Goal: Use online tool/utility: Use online tool/utility

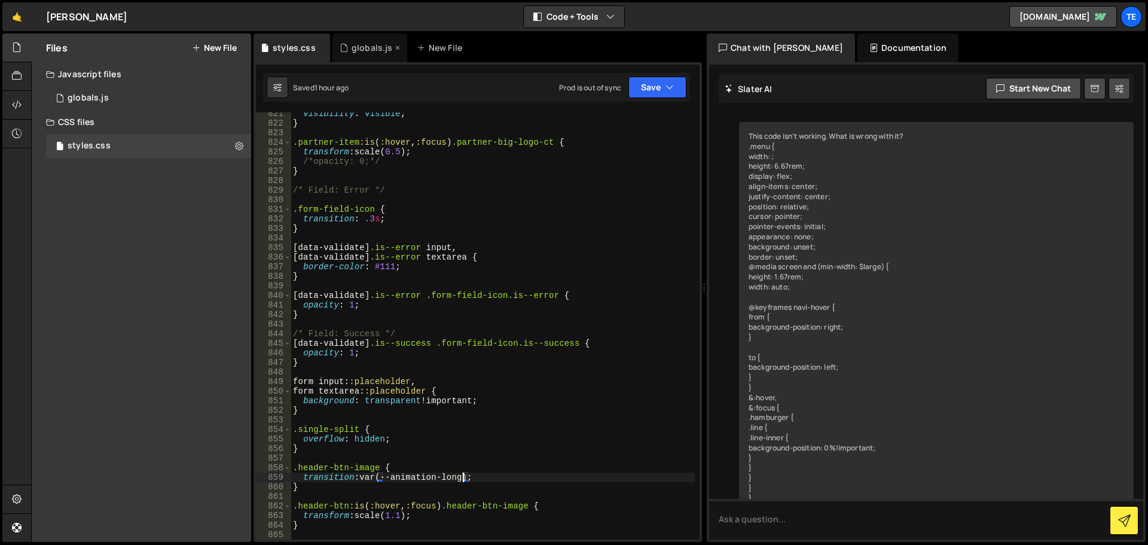
scroll to position [1876, 0]
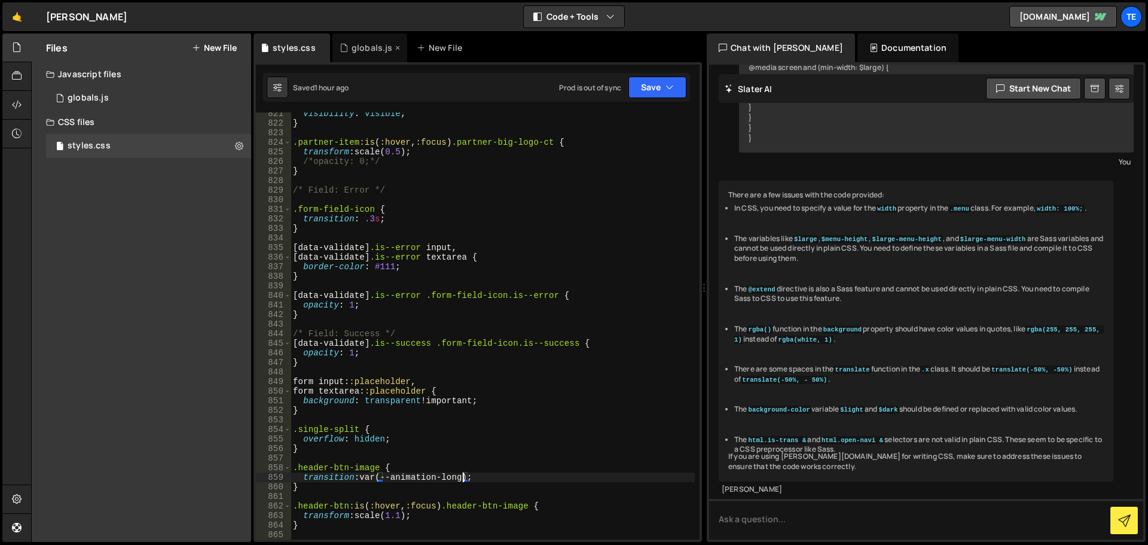
click at [359, 50] on div "globals.js" at bounding box center [372, 48] width 41 height 12
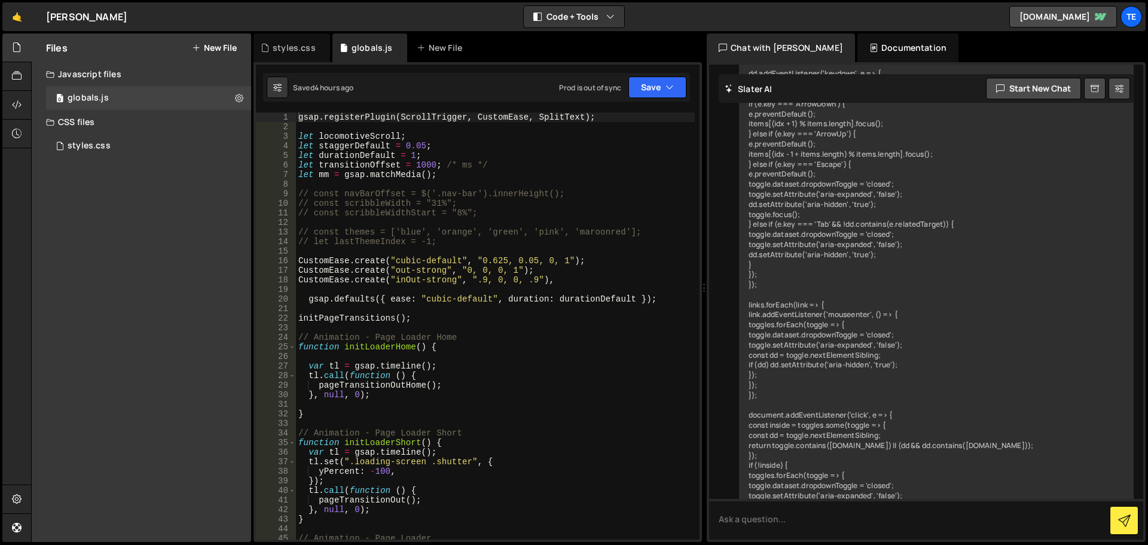
scroll to position [6938, 0]
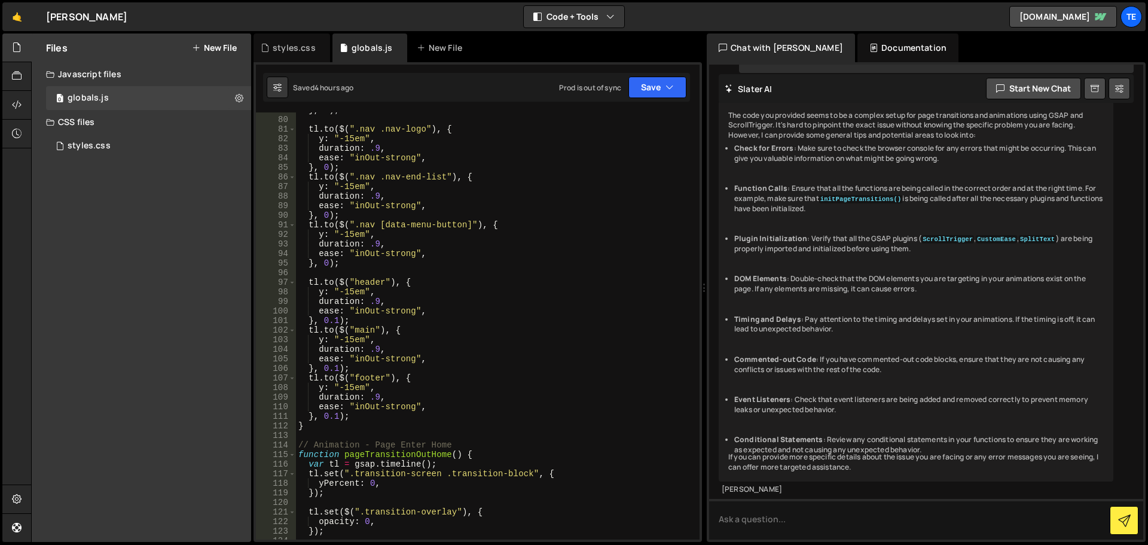
type textarea "[DOMAIN_NAME]($("header"), {"
click at [573, 286] on div "} , 0 ) ; tl . to ( $ ( ".nav .nav-logo" ) , { y : "-15em" , duration : .9 , ea…" at bounding box center [495, 328] width 399 height 446
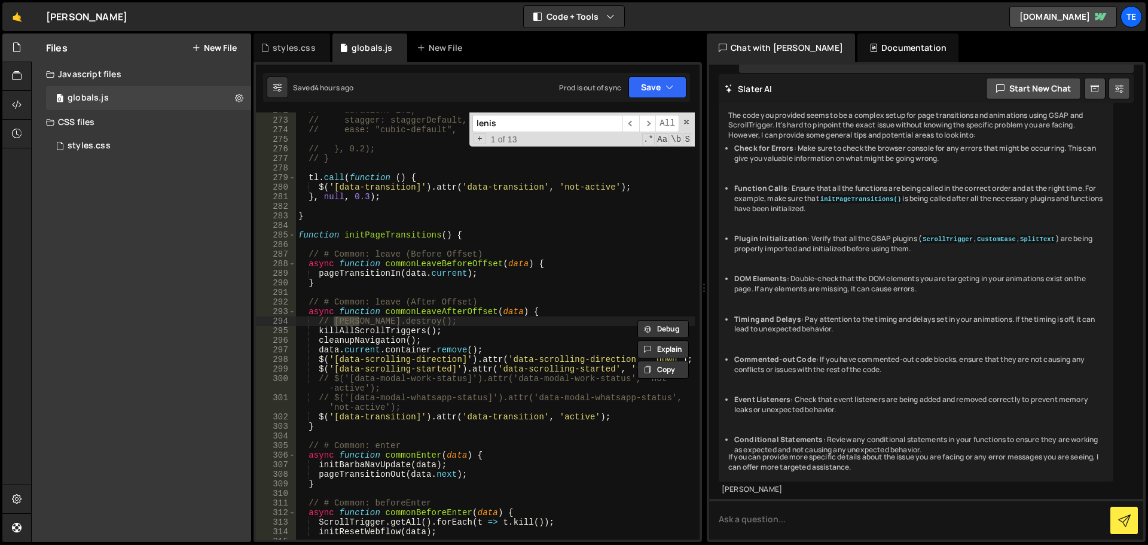
scroll to position [3842, 0]
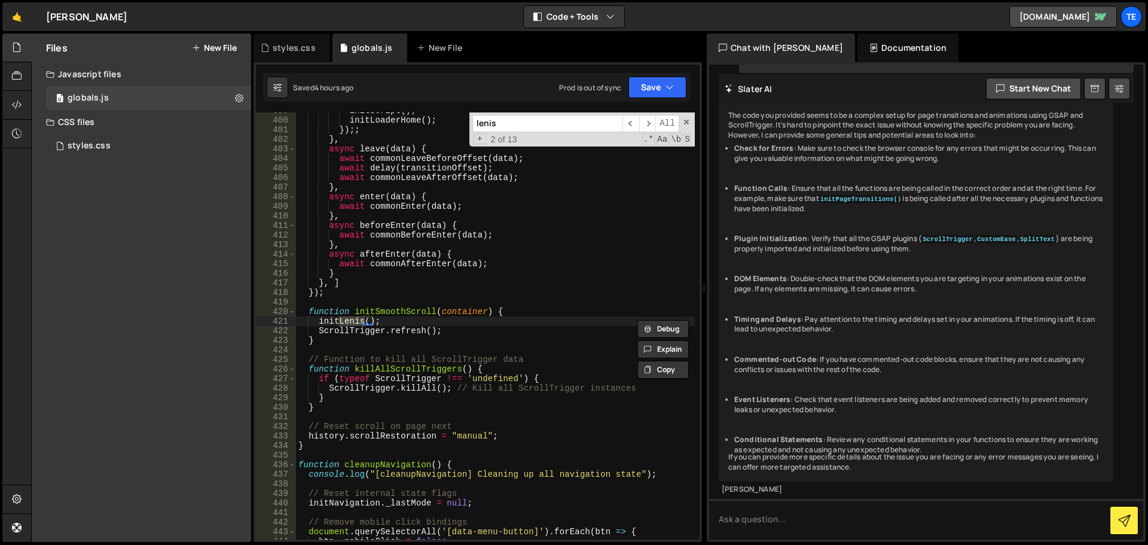
type input "lenis"
click at [328, 320] on div "initScript ( ) ; initLoaderHome ( ) ; }) ;; } , async leave ( data ) { await co…" at bounding box center [495, 329] width 399 height 446
click at [395, 283] on div "initScript ( ) ; initLoaderHome ( ) ; }) ;; } , async leave ( data ) { await co…" at bounding box center [495, 329] width 399 height 446
type textarea "}, ]"
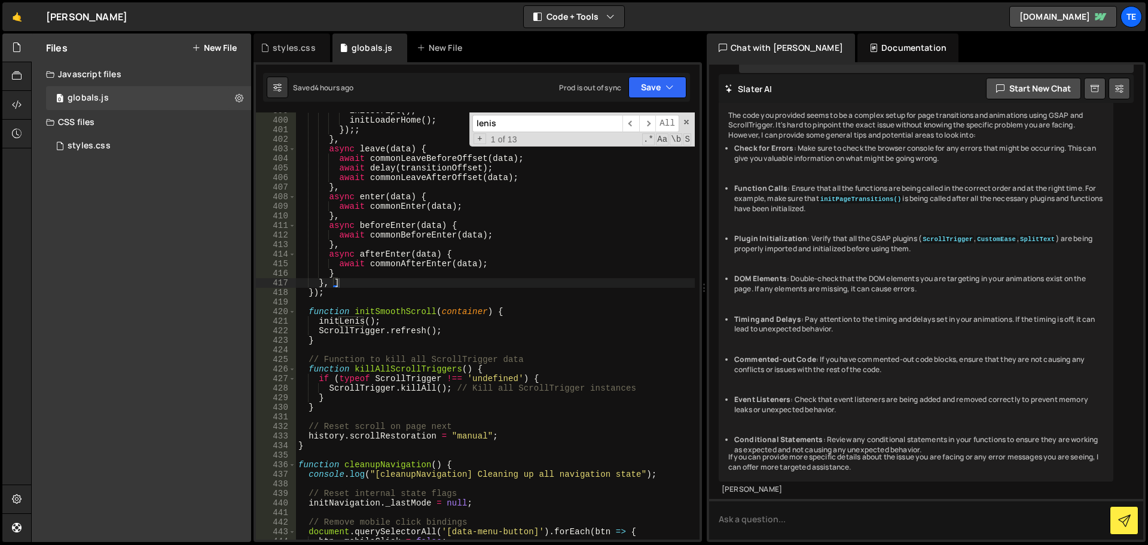
paste input "initL"
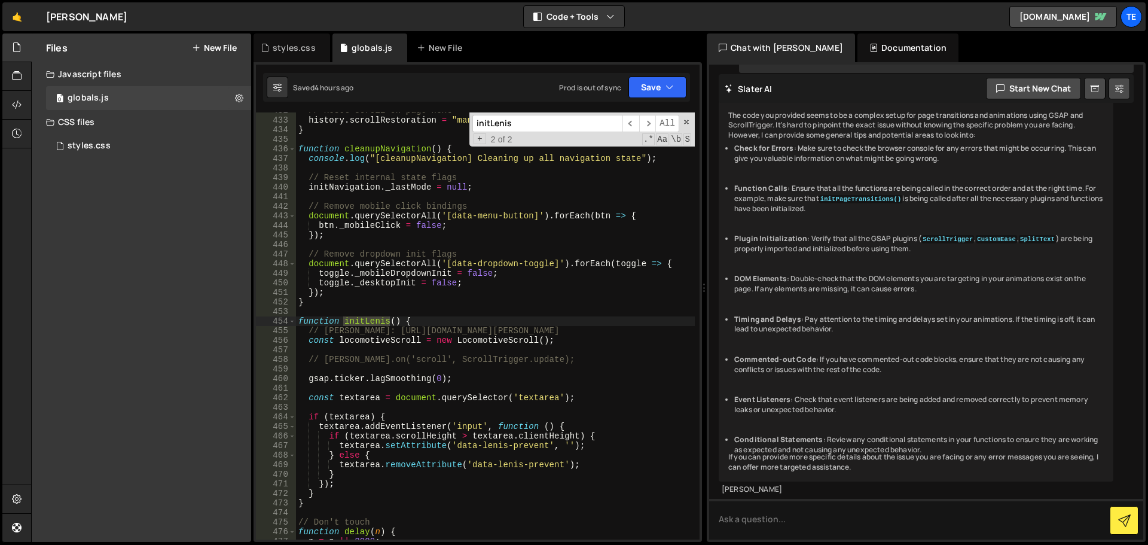
scroll to position [4158, 0]
type input "initLenis"
click at [423, 319] on div "// Reset scroll on page next history . scrollRestoration = "manual" ; } functio…" at bounding box center [495, 329] width 399 height 446
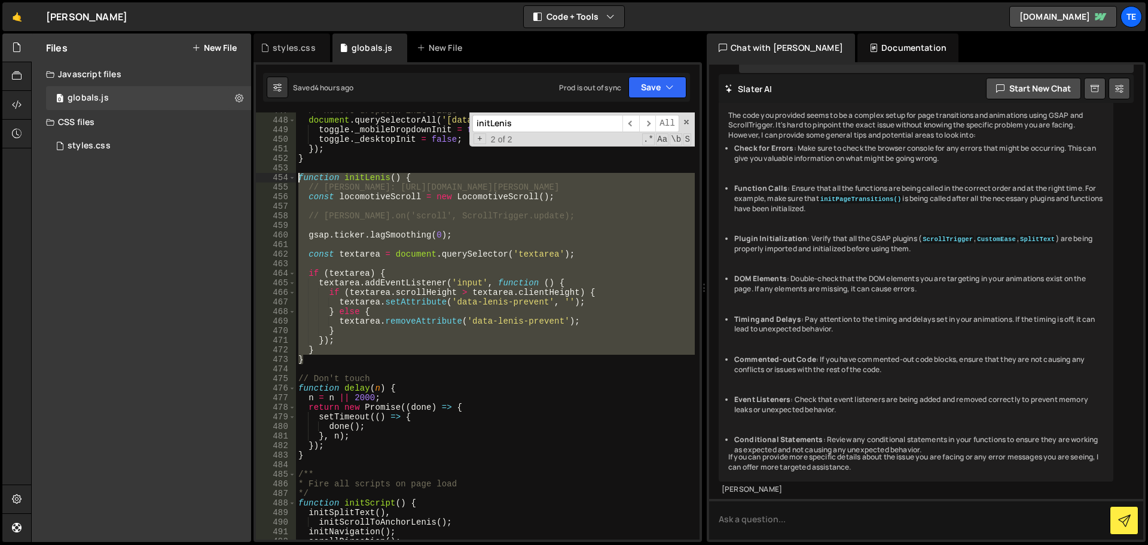
drag, startPoint x: 316, startPoint y: 356, endPoint x: 288, endPoint y: 182, distance: 176.7
click at [288, 182] on div "function initLenis() { 447 448 449 450 451 452 453 454 455 456 457 458 459 460 …" at bounding box center [478, 325] width 444 height 427
click at [320, 364] on div "// Remove dropdown init flags document . querySelectorAll ( '[data-dropdown-tog…" at bounding box center [495, 325] width 399 height 427
drag, startPoint x: 334, startPoint y: 364, endPoint x: 295, endPoint y: 179, distance: 188.7
click at [295, 179] on div "} 447 448 449 450 451 452 453 454 455 456 457 458 459 460 461 462 463 464 465 4…" at bounding box center [478, 325] width 444 height 427
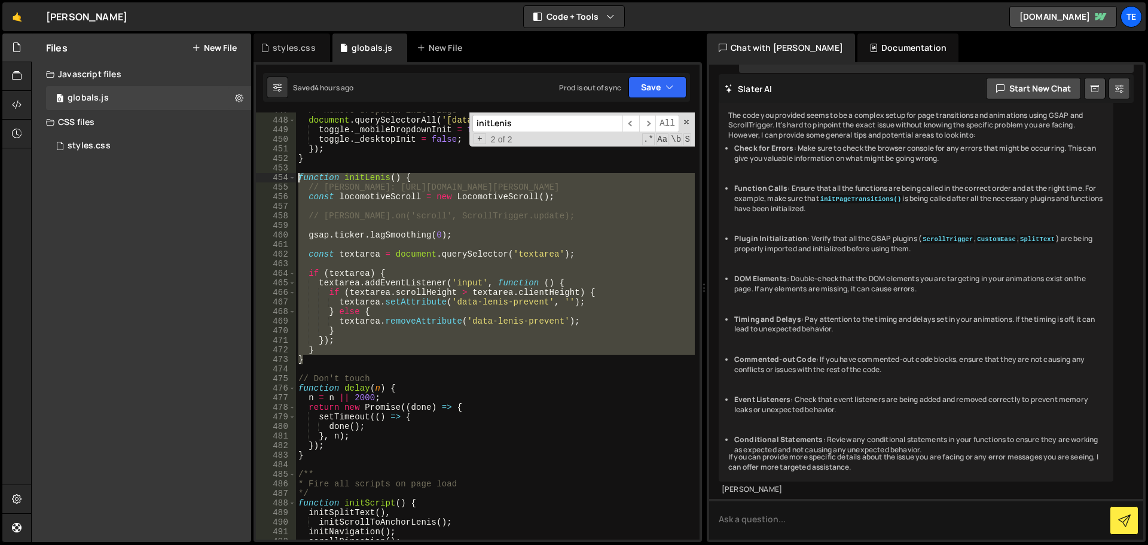
type textarea "function initLenis() { // [PERSON_NAME]: [URL][DOMAIN_NAME][PERSON_NAME]"
paste textarea
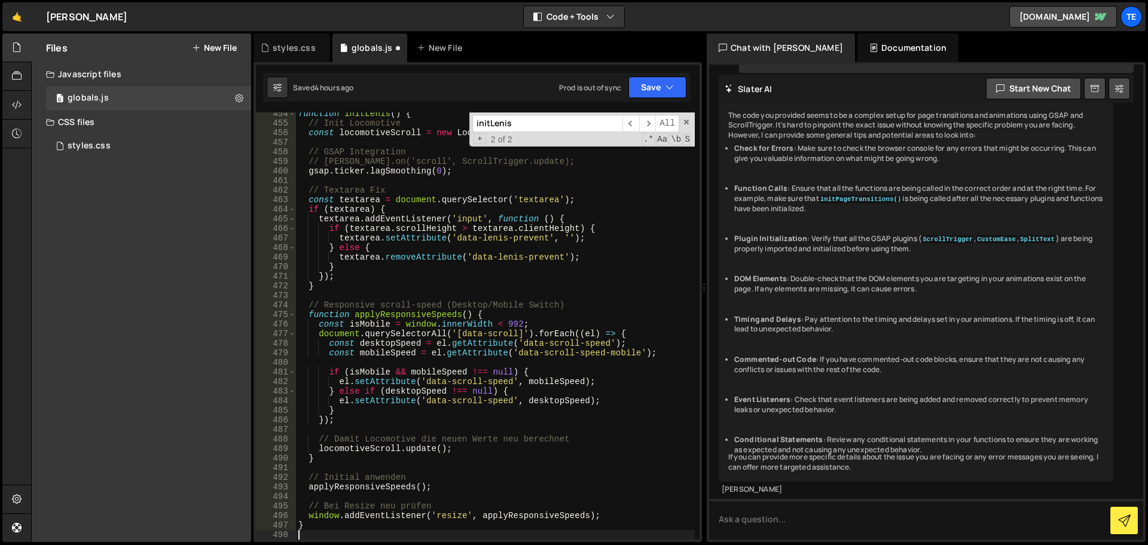
scroll to position [4366, 0]
click at [495, 313] on div "function initLenis ( ) { // Init Locomotive const locomotiveScroll = new Locomo…" at bounding box center [495, 332] width 399 height 446
click at [385, 453] on div "function initLenis ( ) { // Init Locomotive const locomotiveScroll = new Locomo…" at bounding box center [495, 332] width 399 height 446
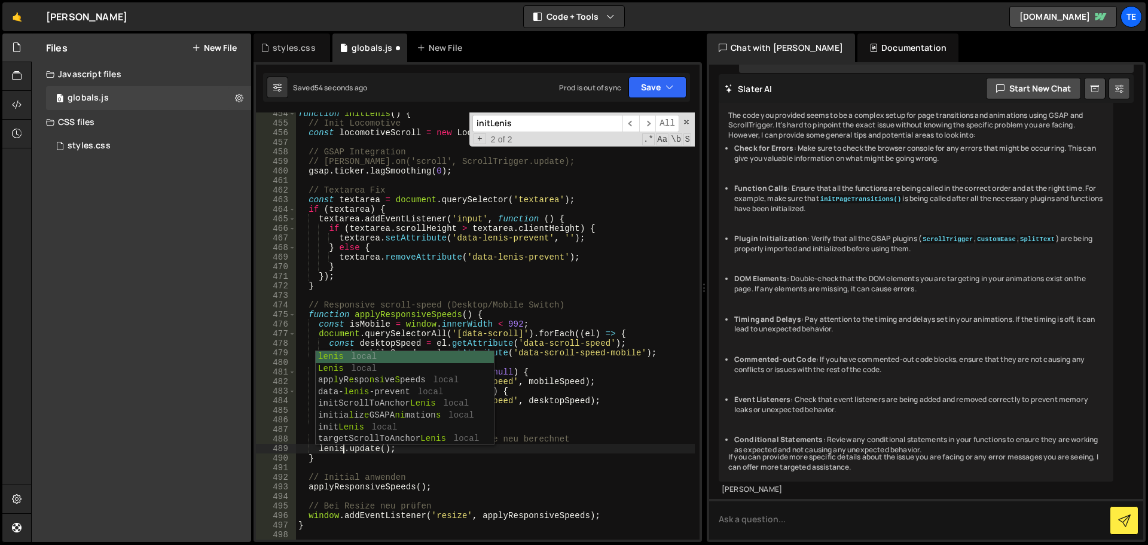
scroll to position [0, 3]
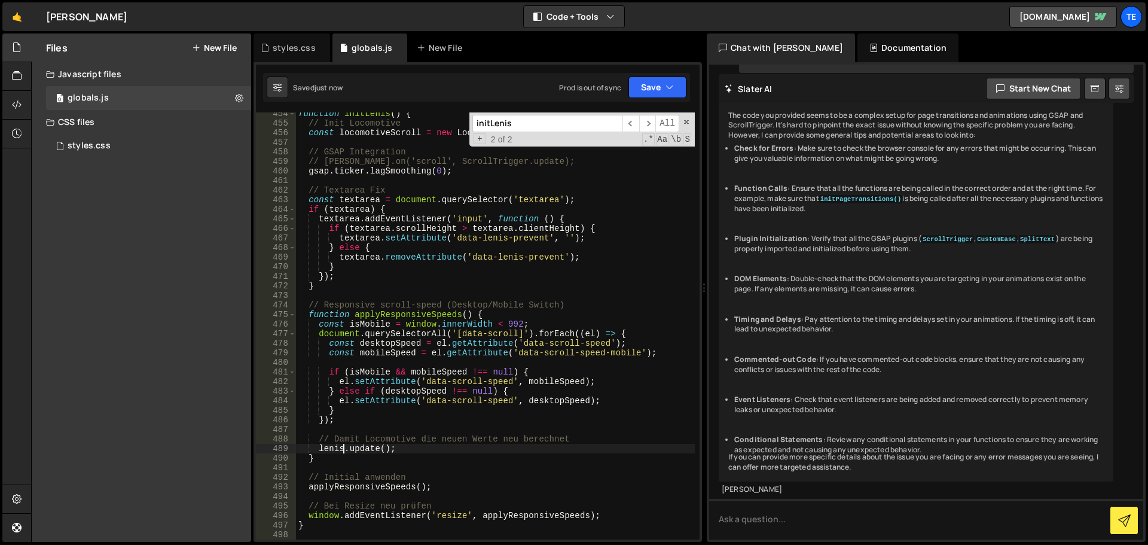
click at [411, 386] on div "function initLenis ( ) { // Init Locomotive const locomotiveScroll = new Locomo…" at bounding box center [495, 332] width 399 height 446
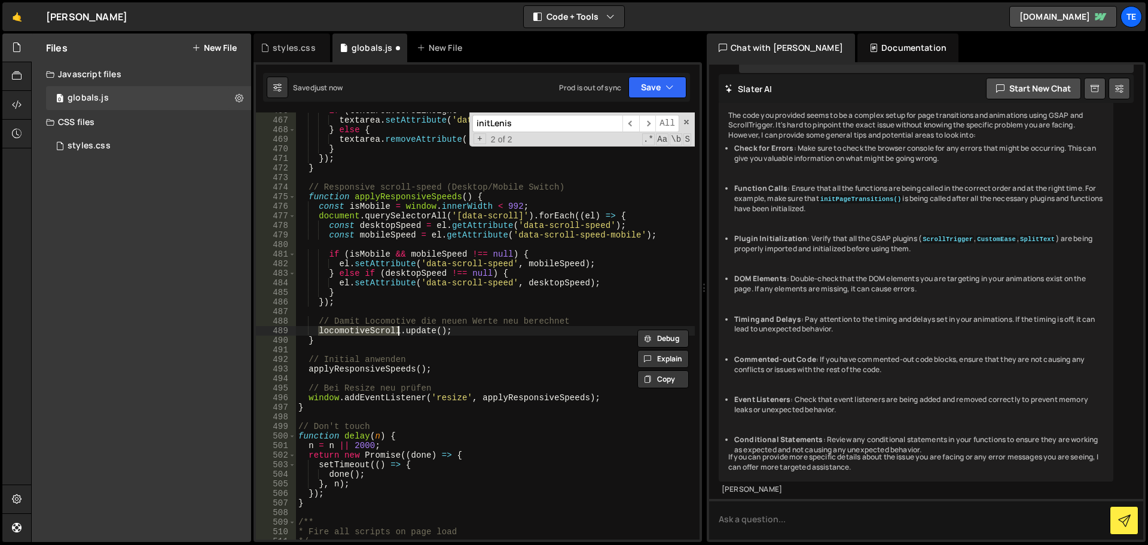
scroll to position [4483, 0]
click at [533, 326] on div "if ( textarea . scrollHeight > textarea . clientHeight ) { textarea . setAttrib…" at bounding box center [495, 329] width 399 height 446
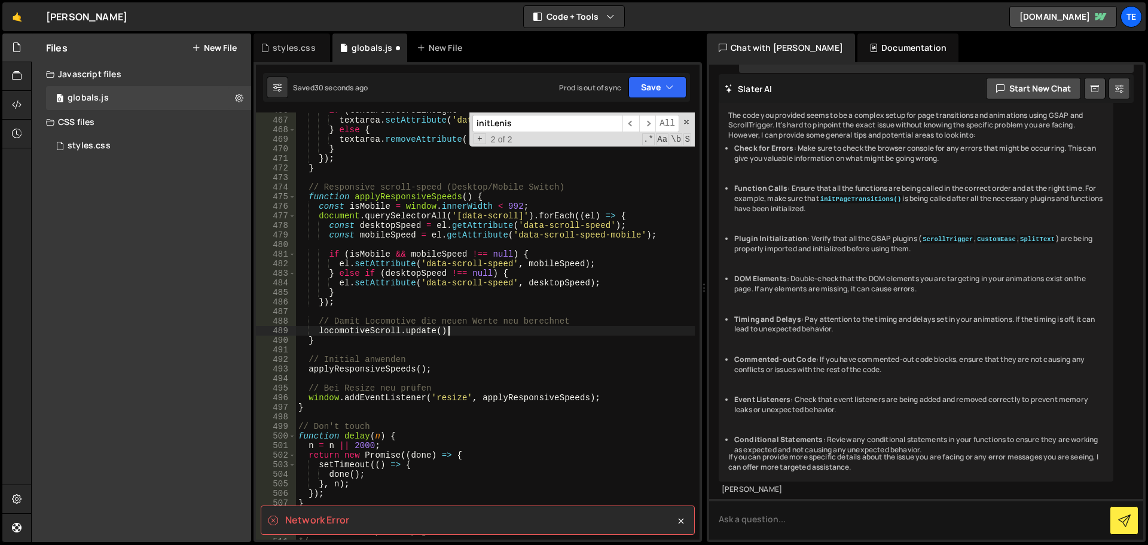
click at [499, 222] on div "if ( textarea . scrollHeight > textarea . clientHeight ) { textarea . setAttrib…" at bounding box center [495, 329] width 399 height 446
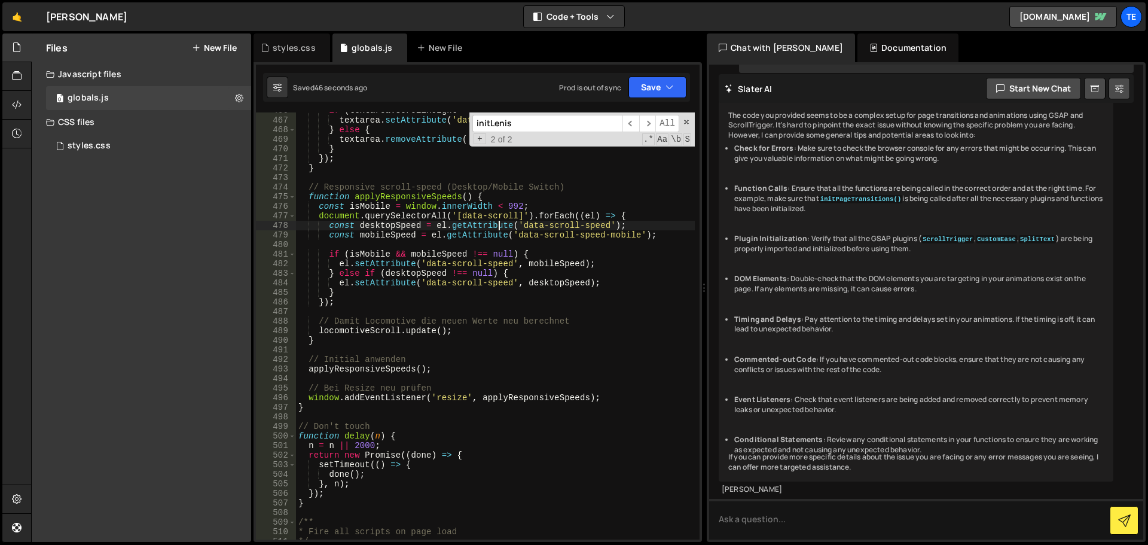
click at [453, 289] on div "if ( textarea . scrollHeight > textarea . clientHeight ) { textarea . setAttrib…" at bounding box center [495, 329] width 399 height 446
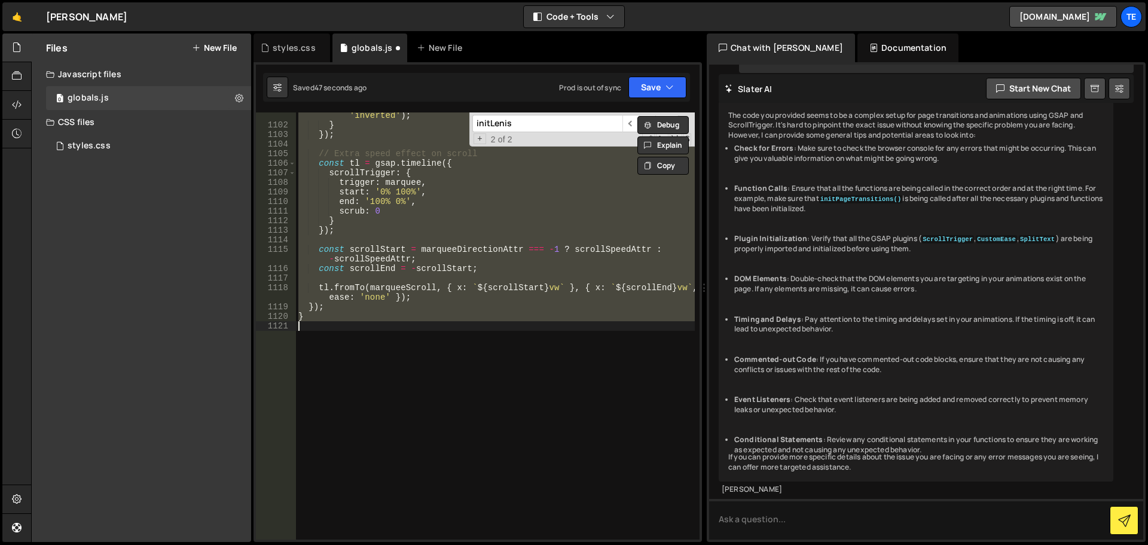
scroll to position [10830, 0]
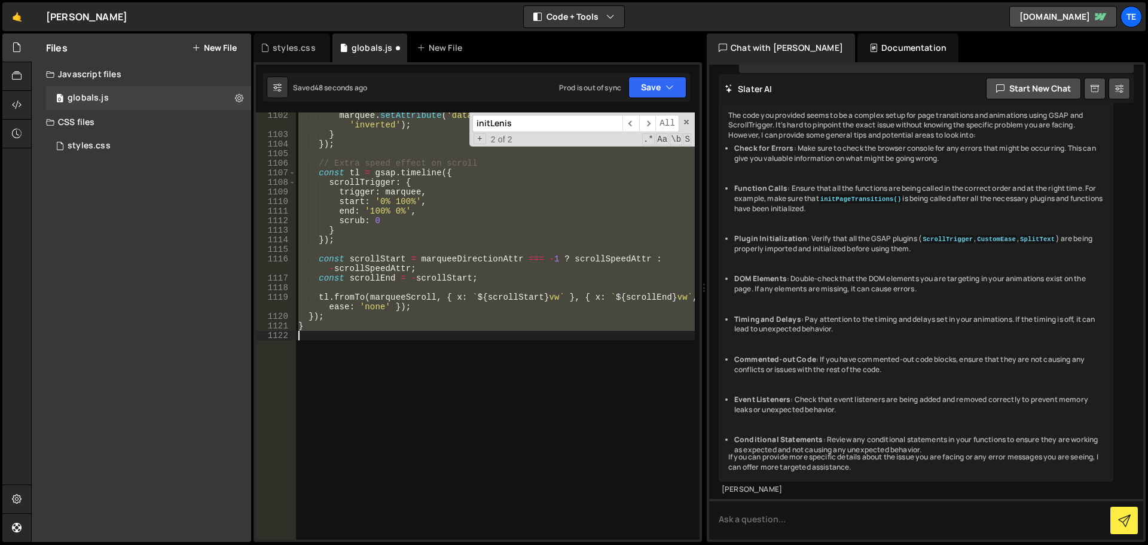
type textarea "} }"
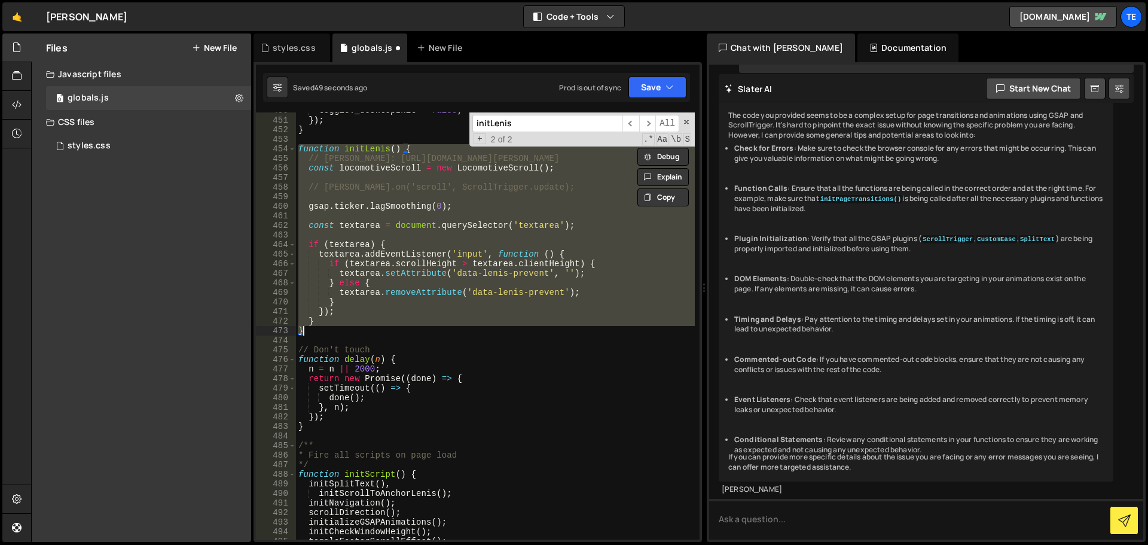
click at [326, 340] on div "toggle . _desktopInit = false ; }) ; } function initLenis ( ) { // [PERSON_NAME…" at bounding box center [495, 329] width 399 height 446
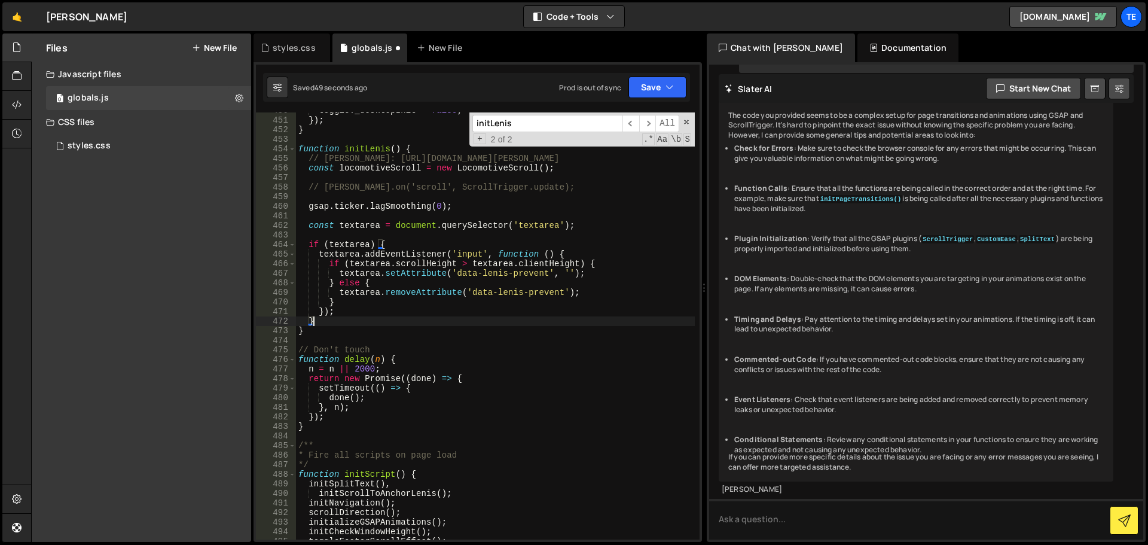
click at [328, 323] on div "toggle . _desktopInit = false ; }) ; } function initLenis ( ) { // [PERSON_NAME…" at bounding box center [495, 329] width 399 height 446
click at [406, 243] on div "toggle . _desktopInit = false ; }) ; } function initLenis ( ) { // [PERSON_NAME…" at bounding box center [495, 329] width 399 height 446
click at [331, 320] on div "toggle . _desktopInit = false ; }) ; } function initLenis ( ) { // [PERSON_NAME…" at bounding box center [495, 329] width 399 height 446
type textarea "}"
paste textarea "window.addEventListener('resize', applyResponsiveSpeeds);"
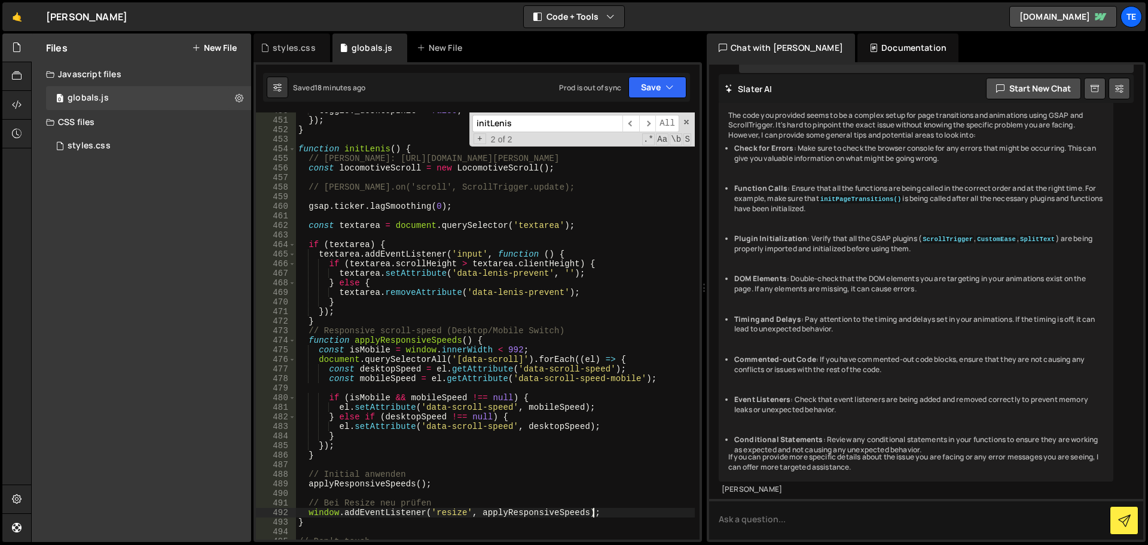
click at [518, 332] on div "toggle . _desktopInit = false ; }) ; } function initLenis ( ) { // [PERSON_NAME…" at bounding box center [495, 329] width 399 height 446
type textarea "// Responsive scroll-speed (Desktop/Mobile Switch)"
click at [279, 54] on div "styles.css" at bounding box center [291, 47] width 77 height 29
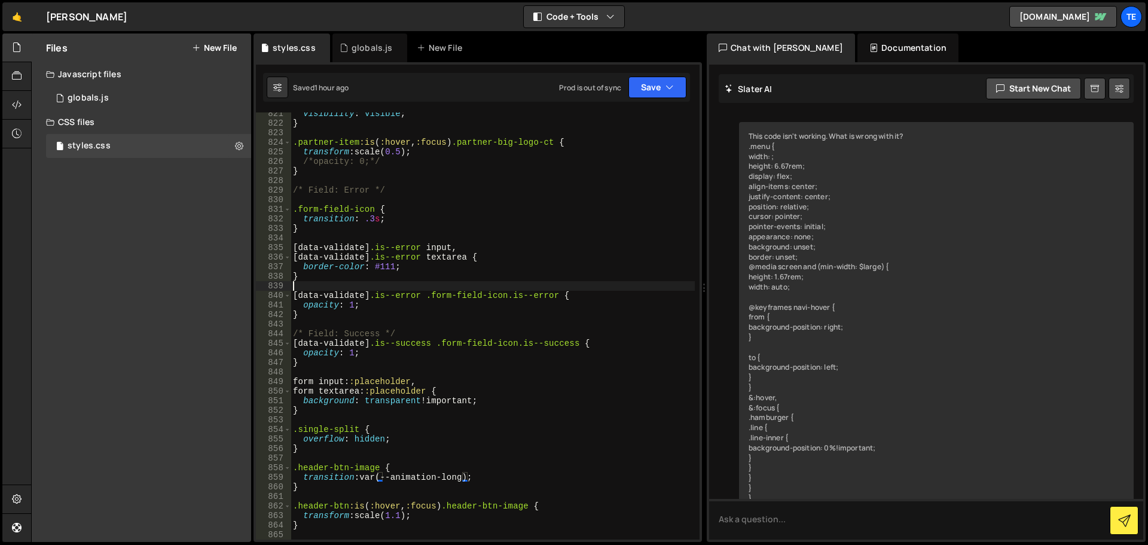
click at [515, 288] on div "visibility : visible ; } .partner-item :is ( :hover , :focus ) .partner-big-log…" at bounding box center [493, 332] width 404 height 446
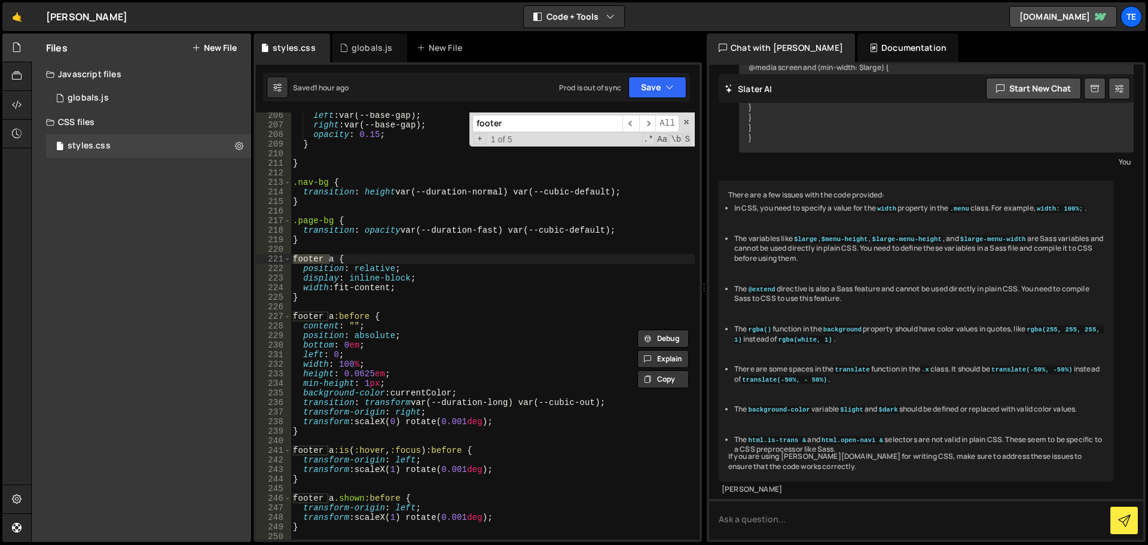
scroll to position [2149, 0]
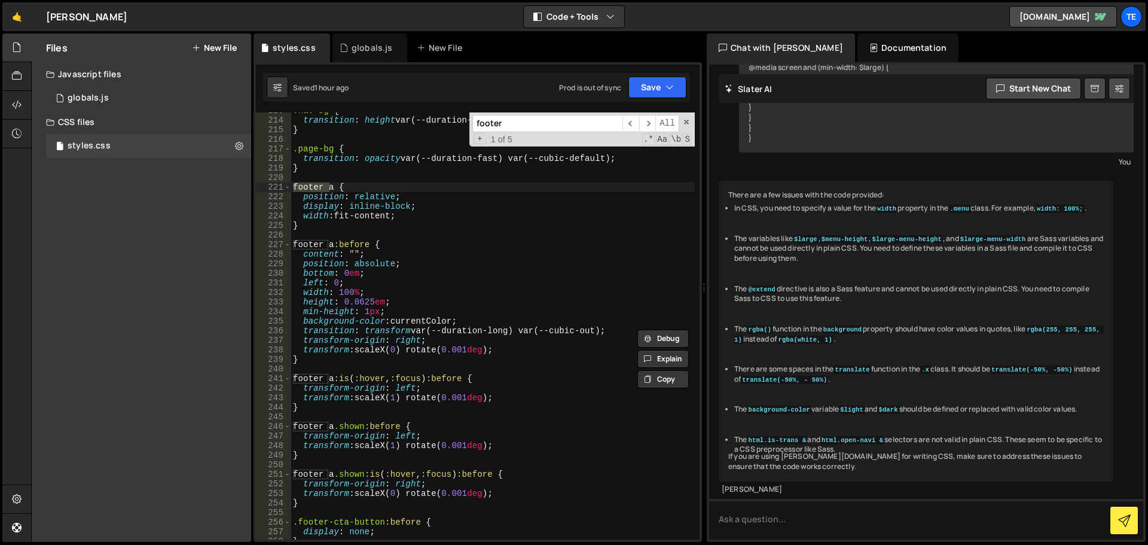
type input "footer"
type textarea "transform: scaleX(0) rotate(0.001deg);"
click at [512, 353] on div ".nav-bg { transition : height var(--duration-normal) var(--cubic-default) ; } .…" at bounding box center [493, 329] width 404 height 446
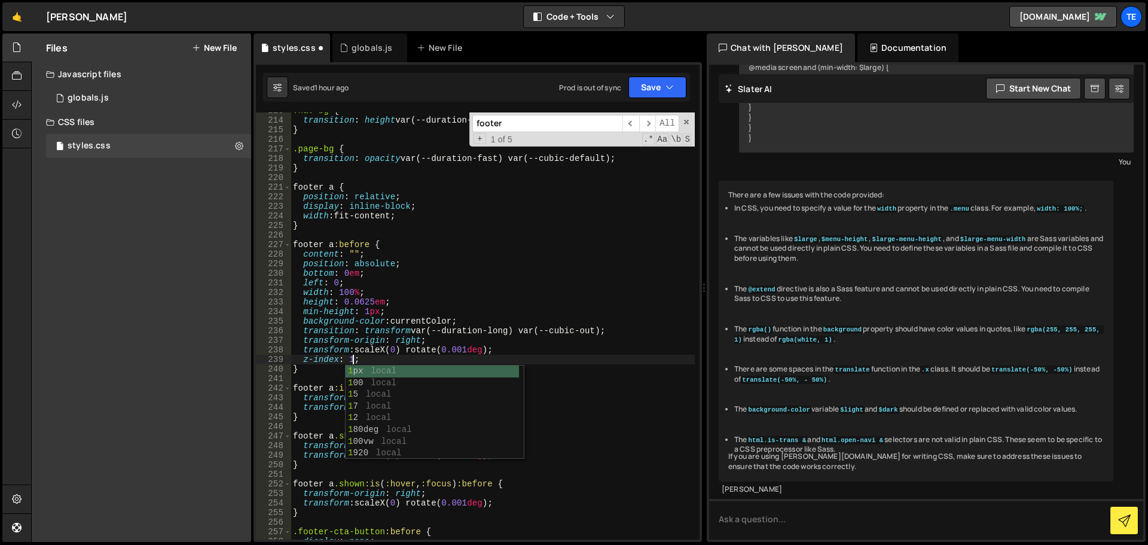
scroll to position [0, 4]
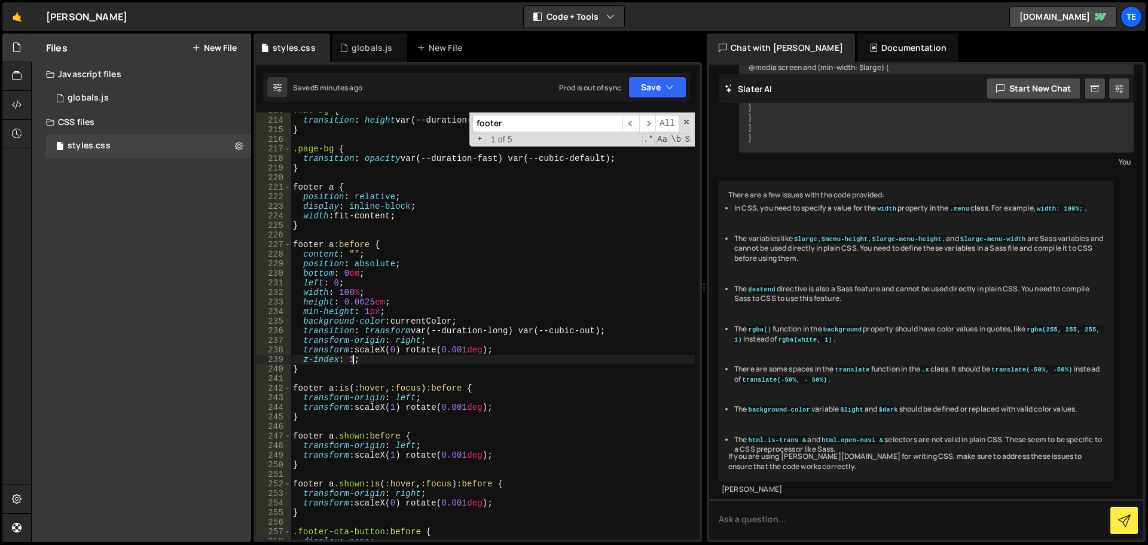
click at [529, 259] on div ".nav-bg { transition : height var(--duration-normal) var(--cubic-default) ; } .…" at bounding box center [493, 329] width 404 height 446
type textarea "position: absolute;"
click at [358, 40] on div "globals.js" at bounding box center [369, 47] width 75 height 29
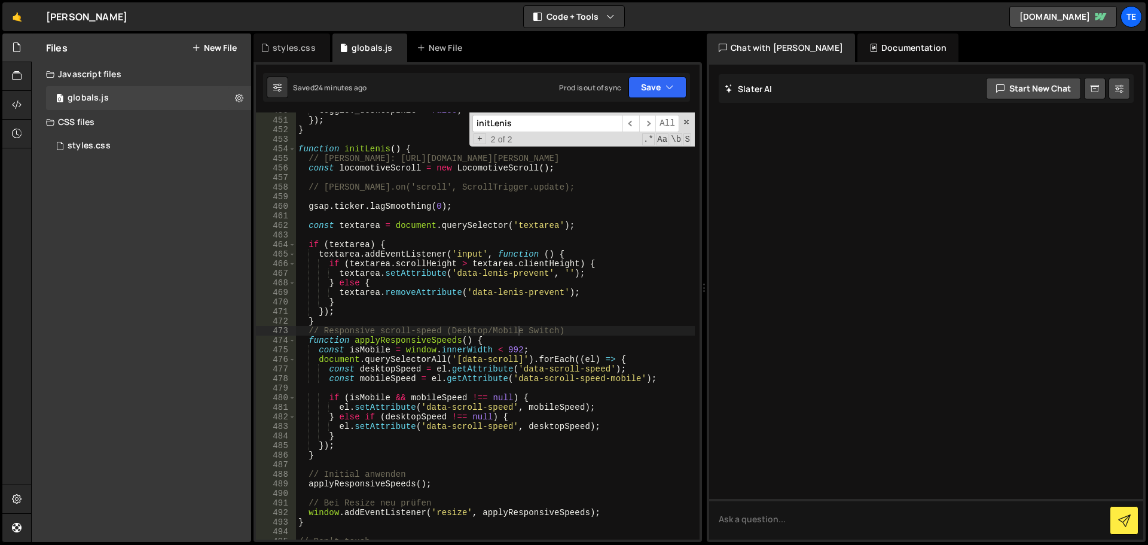
scroll to position [0, 0]
type textarea "textarea.removeAttribute('data-[PERSON_NAME]-prevent');"
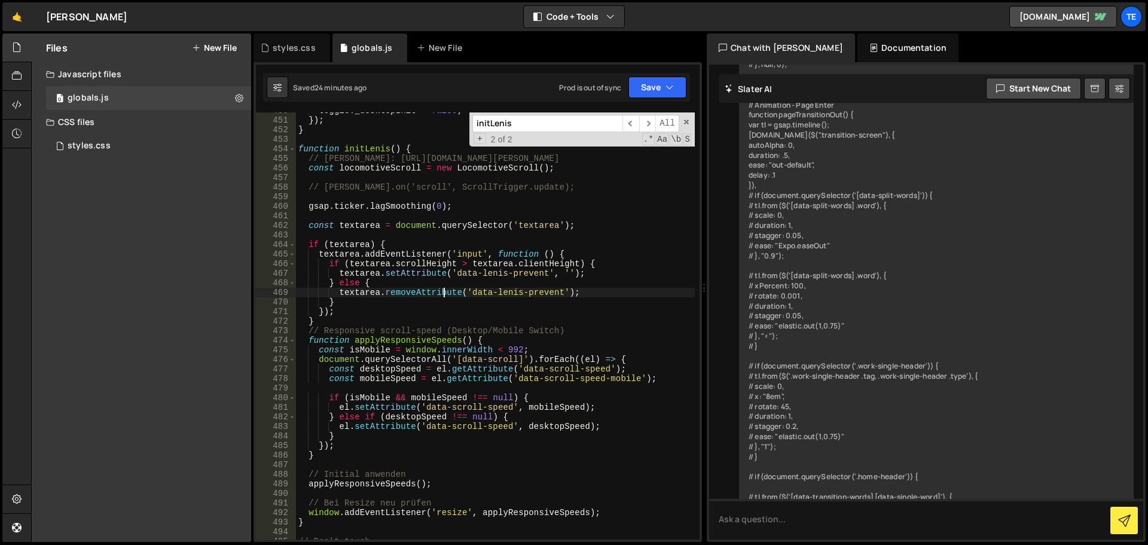
click at [443, 294] on div "toggle . _desktopInit = false ; }) ; } function initLenis ( ) { // [PERSON_NAME…" at bounding box center [495, 329] width 399 height 446
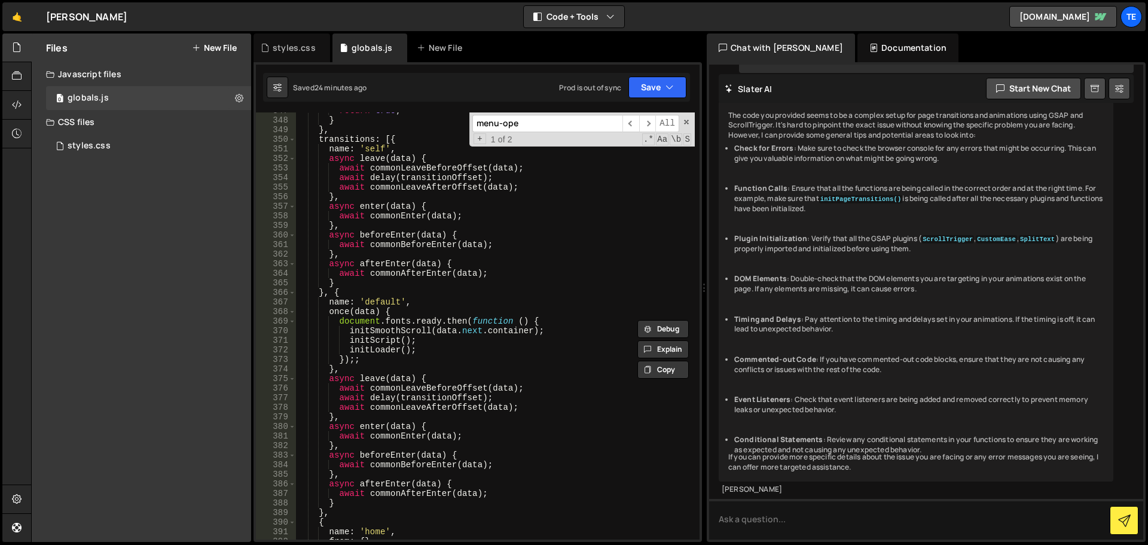
scroll to position [3417, 0]
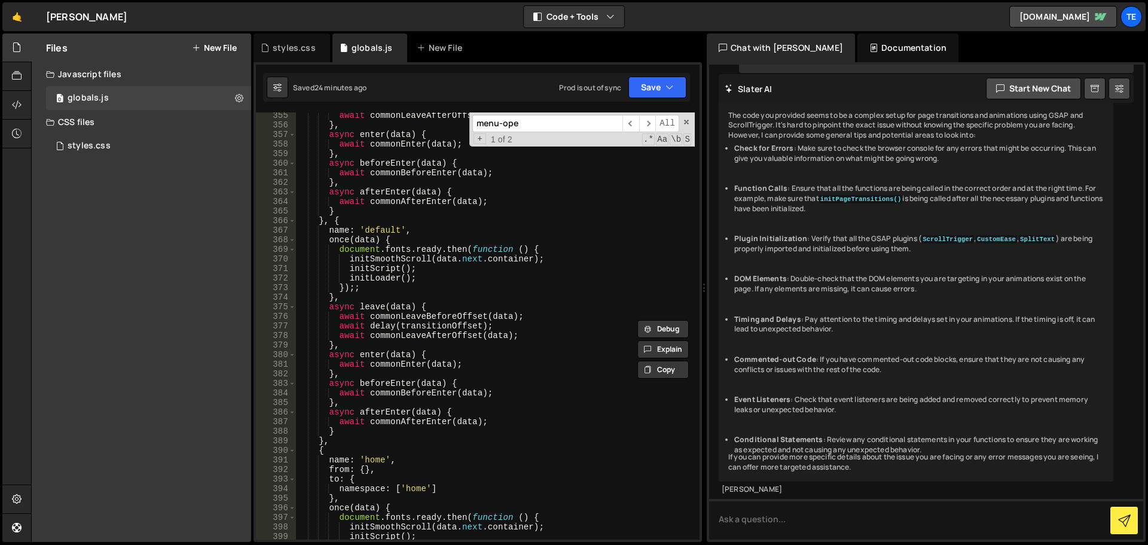
type input "menu-ope"
click at [385, 285] on div "await commonLeaveAfterOffset ( data ) ; } , async enter ( data ) { await common…" at bounding box center [495, 334] width 399 height 446
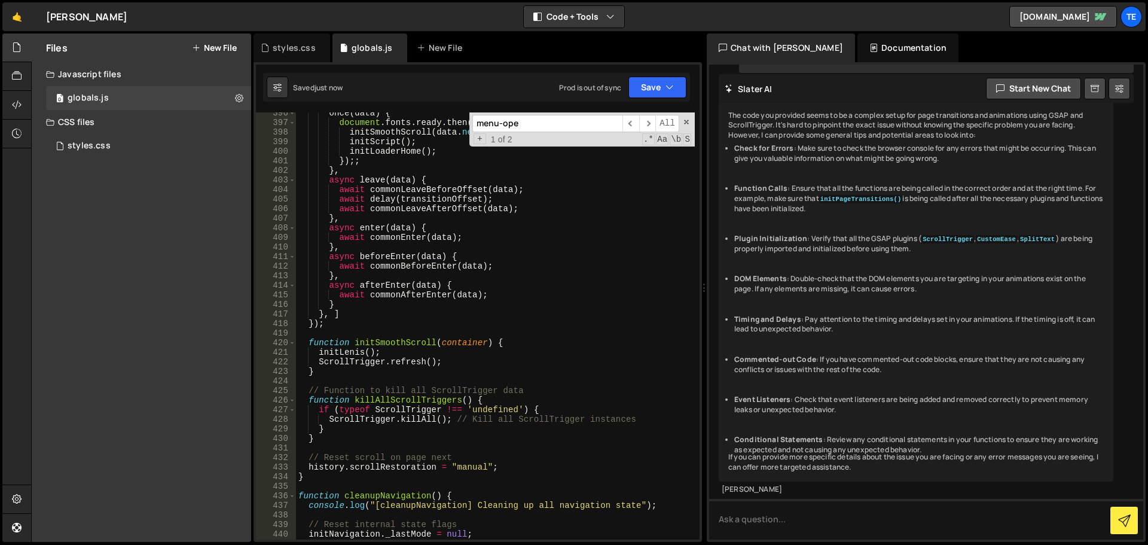
scroll to position [3776, 0]
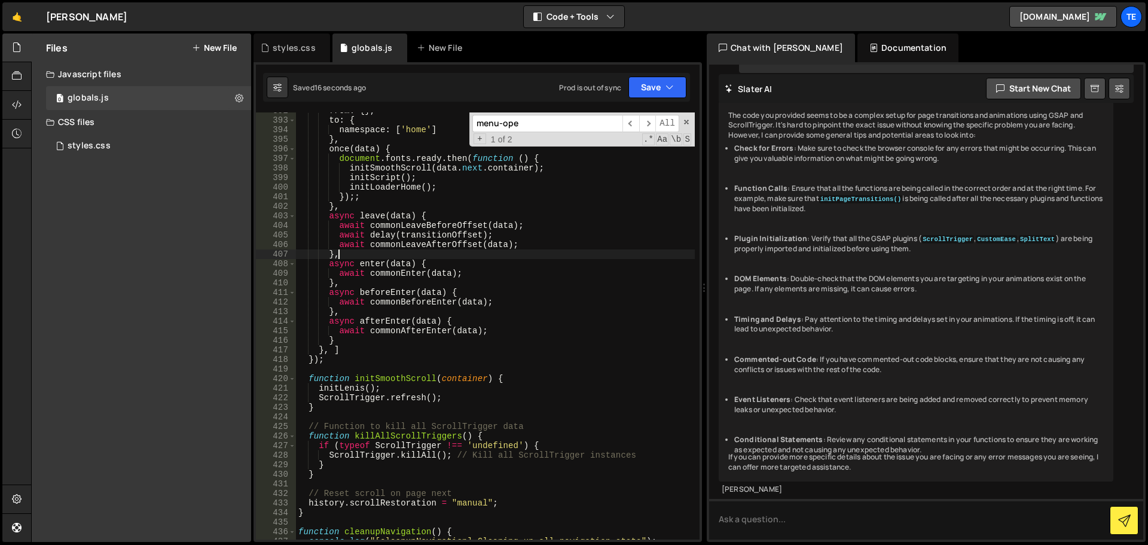
click at [419, 257] on div "from : { } , to : { namespace : [ 'home' ] } , once ( data ) { document . fonts…" at bounding box center [495, 329] width 399 height 446
type textarea "},"
paste input "initMobileMenu"
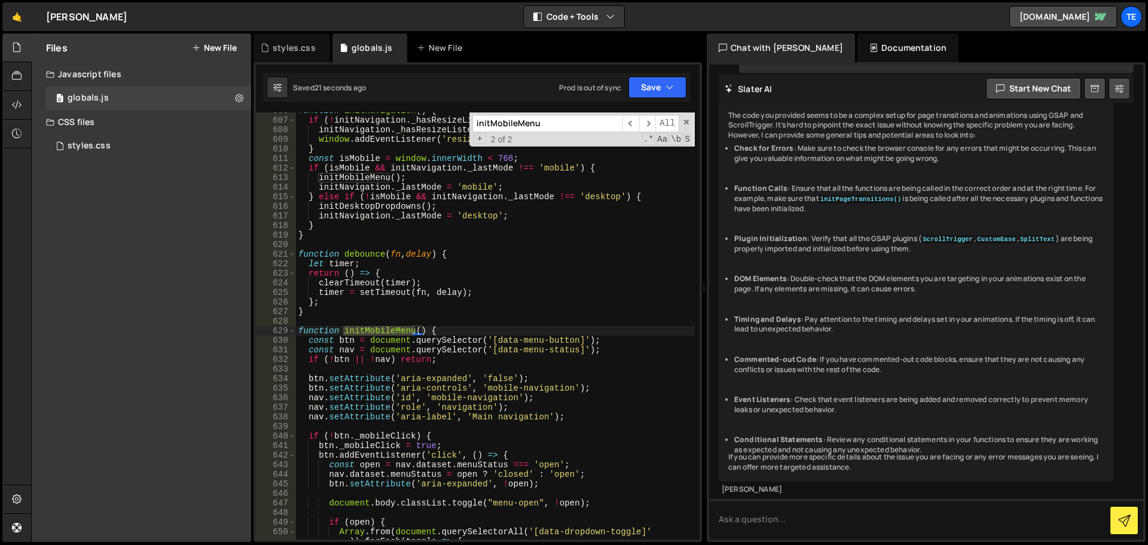
scroll to position [5923, 0]
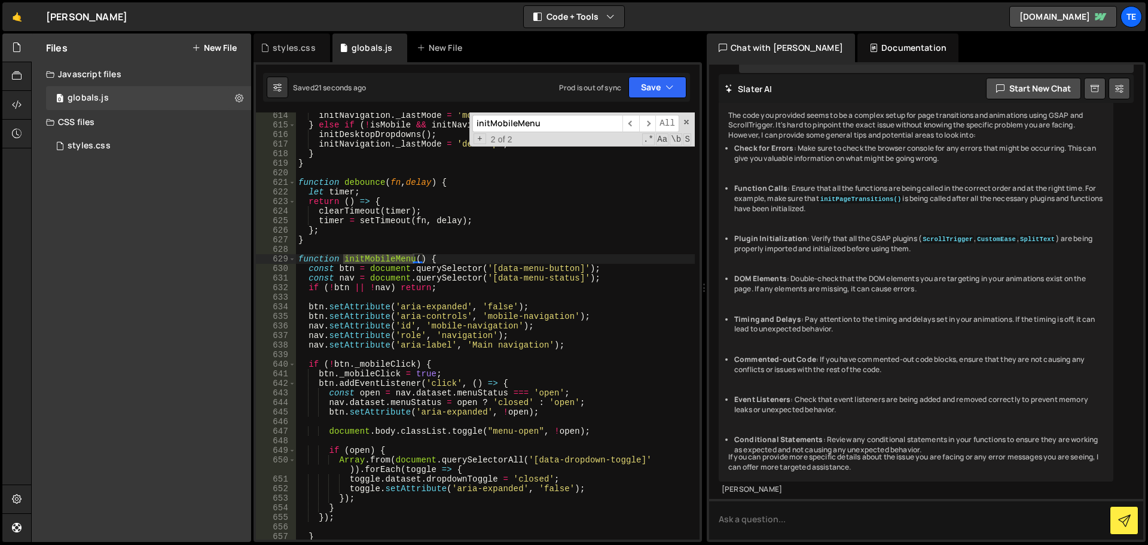
type input "initMobileMenu"
type textarea "btn.setAttribute('aria-expanded', 'false');"
click at [314, 302] on div "initNavigation . _lastMode = 'mobile' ; } else if ( ! isMobile && initNavigatio…" at bounding box center [495, 334] width 399 height 446
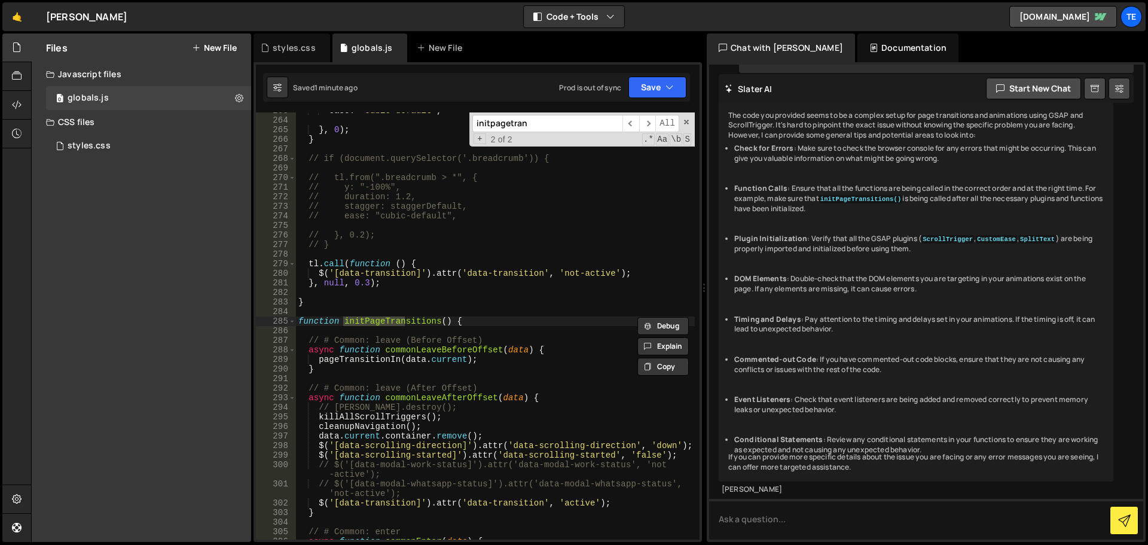
scroll to position [2620, 0]
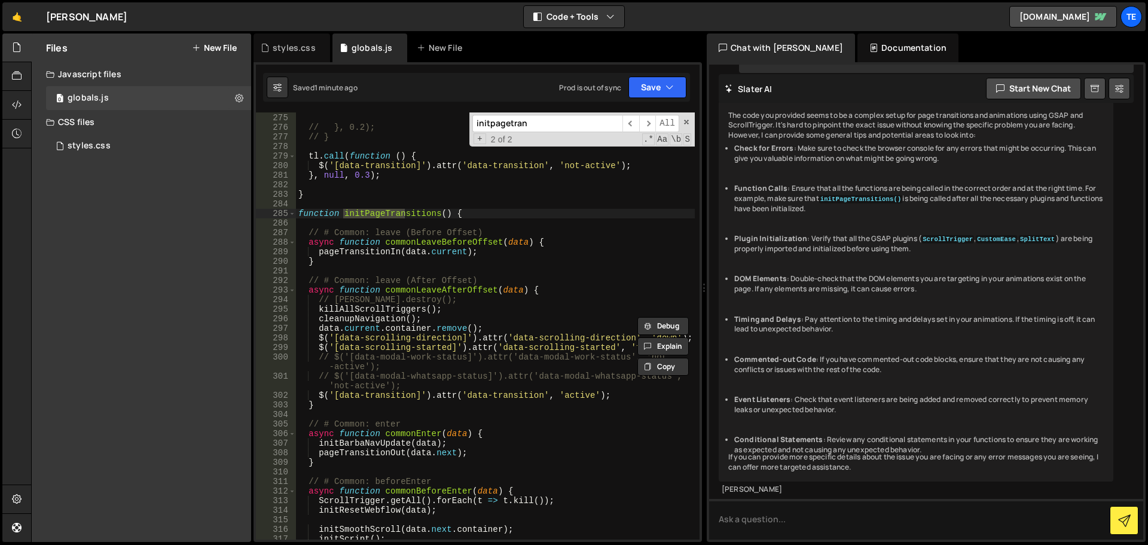
type input "initpagetran"
click at [504, 396] on div "// ease: "cubic-default", // }, 0.2); // } tl . call ( function ( ) { $ ( '[dat…" at bounding box center [495, 326] width 399 height 446
click at [499, 212] on div "// ease: "cubic-default", // }, 0.2); // } tl . call ( function ( ) { $ ( '[dat…" at bounding box center [495, 326] width 399 height 446
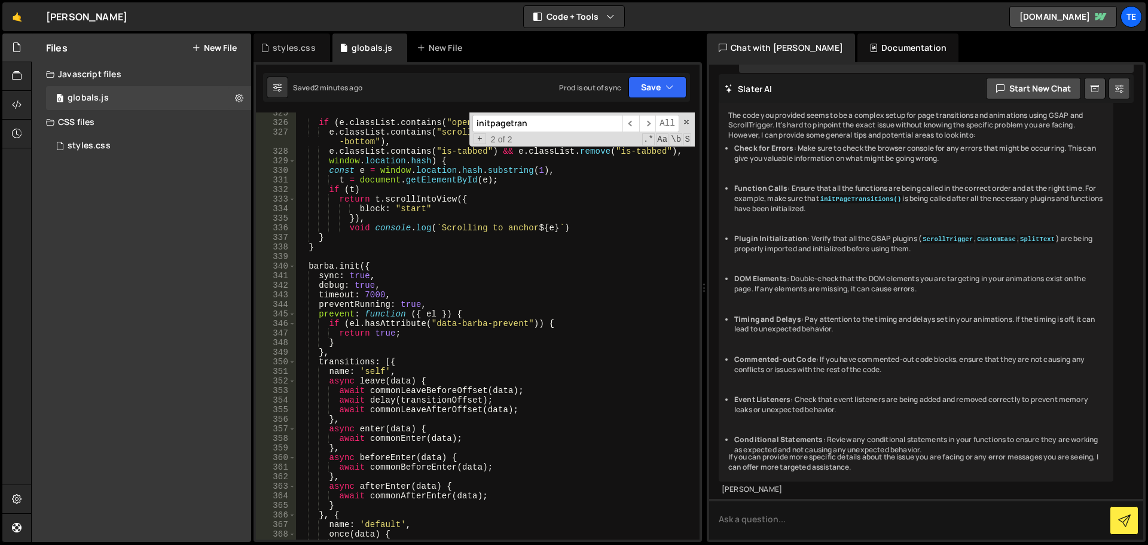
scroll to position [3266, 0]
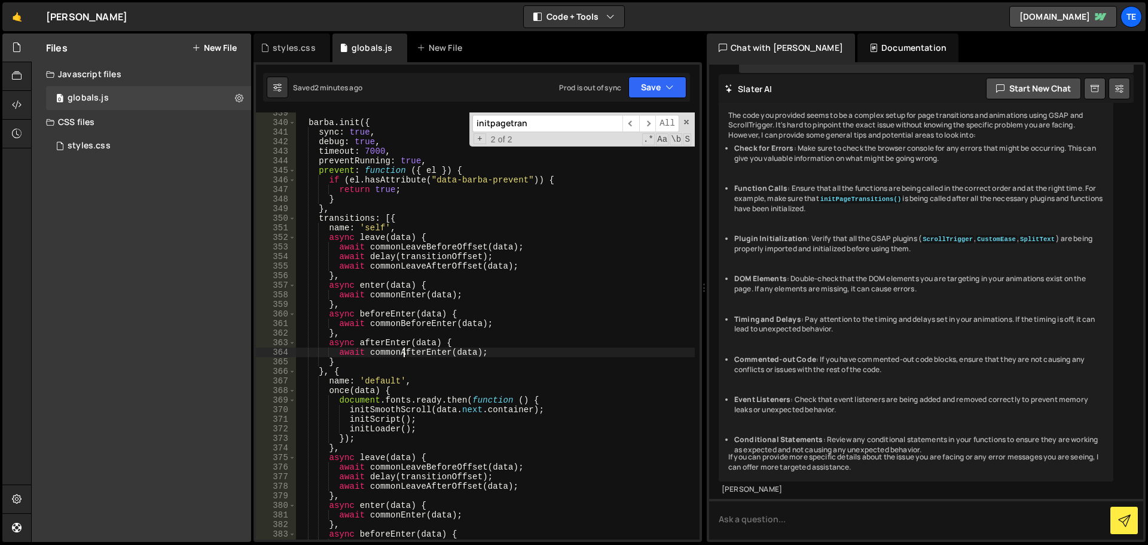
click at [403, 352] on div "[PERSON_NAME] . init ({ sync : true , debug : true , timeout : 7000 , preventRu…" at bounding box center [495, 331] width 399 height 446
click at [494, 289] on div "[PERSON_NAME] . init ({ sync : true , debug : true , timeout : 7000 , preventRu…" at bounding box center [495, 331] width 399 height 446
type textarea "async enter(data) {"
paste input "const e = document.querySelector("html"); if (e.classList.contains("open-navi")…"
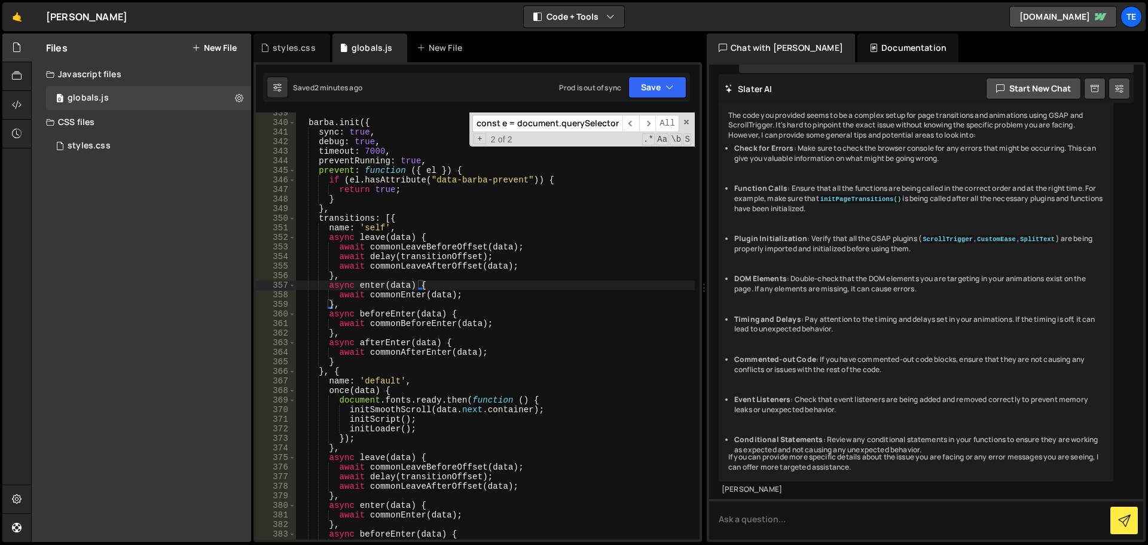
scroll to position [0, 339]
type input "const e = document.querySelector("html"); if (e.classList.contains("open-navi")…"
click at [392, 356] on div "[PERSON_NAME] . init ({ sync : true , debug : true , timeout : 7000 , preventRu…" at bounding box center [495, 331] width 399 height 446
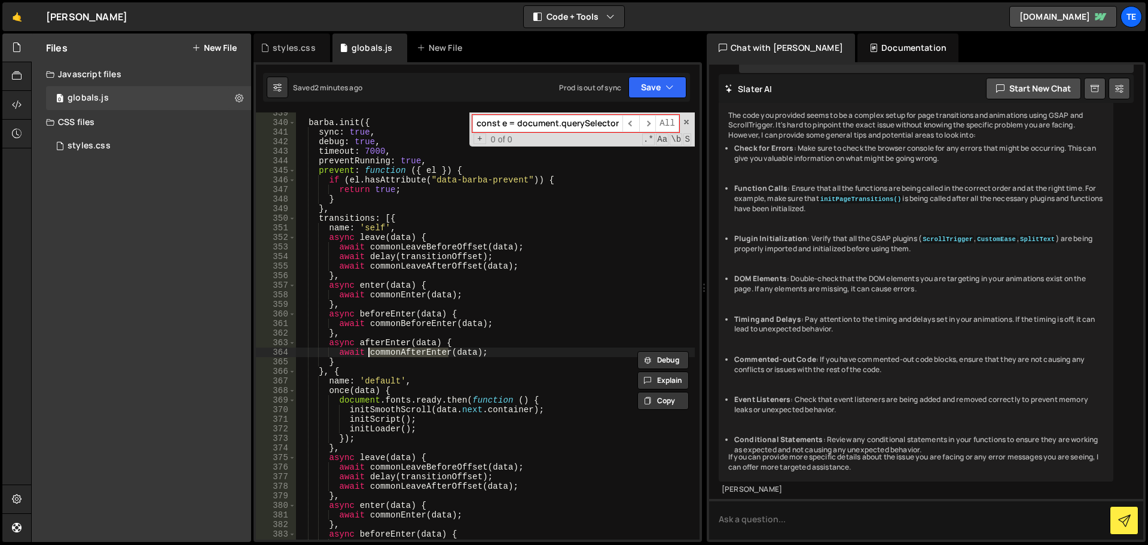
click at [482, 297] on div "[PERSON_NAME] . init ({ sync : true , debug : true , timeout : 7000 , preventRu…" at bounding box center [495, 331] width 399 height 446
type textarea "await commonEnter(data);"
paste input "mmonAfterEnter"
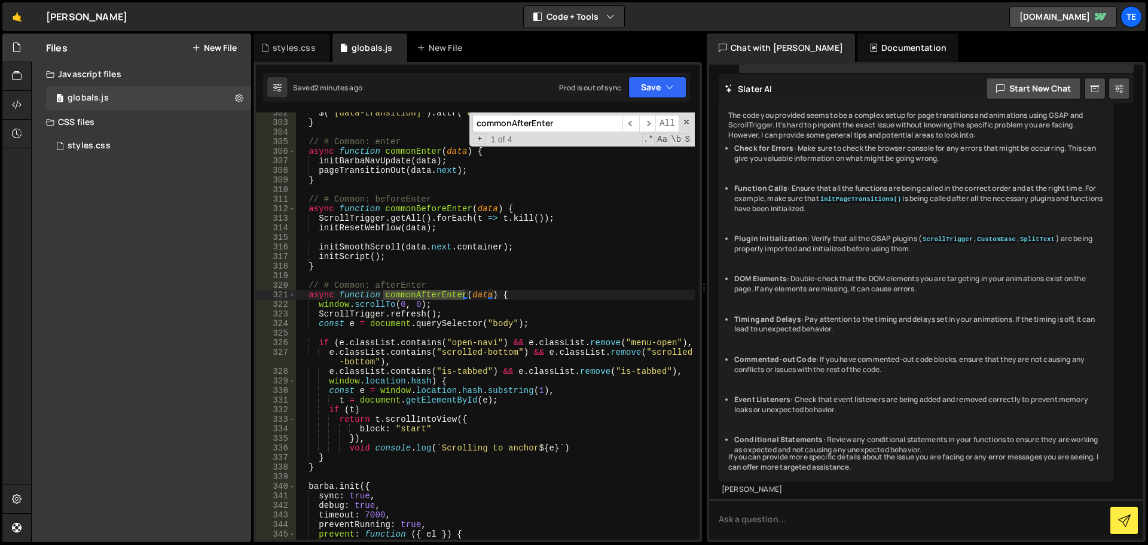
scroll to position [2903, 0]
type input "commonAfterEnter"
click at [653, 342] on div "$ ( '[data-transition]' ) . attr ( 'data-transition' , 'active' ) ; } // # Comm…" at bounding box center [495, 331] width 399 height 446
drag, startPoint x: 653, startPoint y: 342, endPoint x: 636, endPoint y: 341, distance: 17.3
click at [636, 341] on div "$ ( '[data-transition]' ) . attr ( 'data-transition' , 'active' ) ; } // # Comm…" at bounding box center [495, 331] width 399 height 446
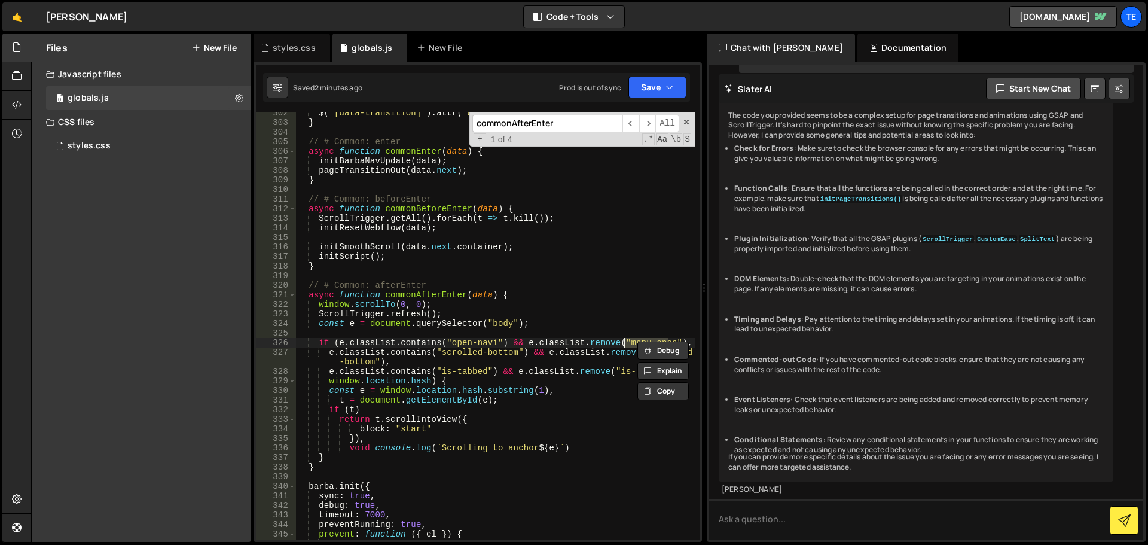
click at [484, 341] on div "$ ( '[data-transition]' ) . attr ( 'data-transition' , 'active' ) ; } // # Comm…" at bounding box center [495, 331] width 399 height 446
drag, startPoint x: 484, startPoint y: 341, endPoint x: 462, endPoint y: 341, distance: 22.1
click at [462, 341] on div "$ ( '[data-transition]' ) . attr ( 'data-transition' , 'active' ) ; } // # Comm…" at bounding box center [495, 331] width 399 height 446
paste textarea "menu-open"
click at [285, 50] on div "styles.css" at bounding box center [294, 48] width 43 height 12
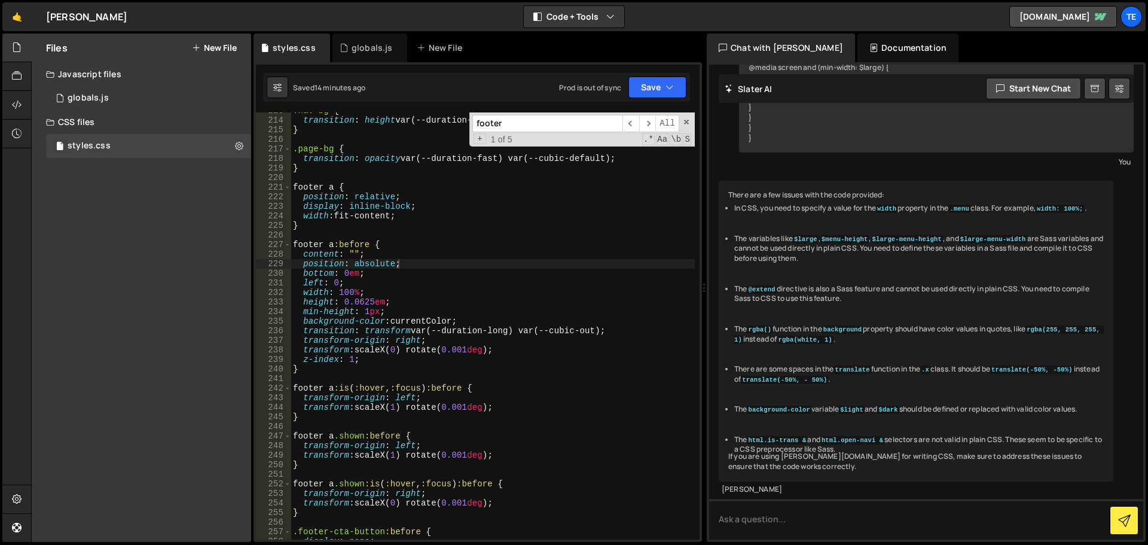
scroll to position [1876, 0]
click at [358, 48] on div "globals.js" at bounding box center [372, 48] width 41 height 12
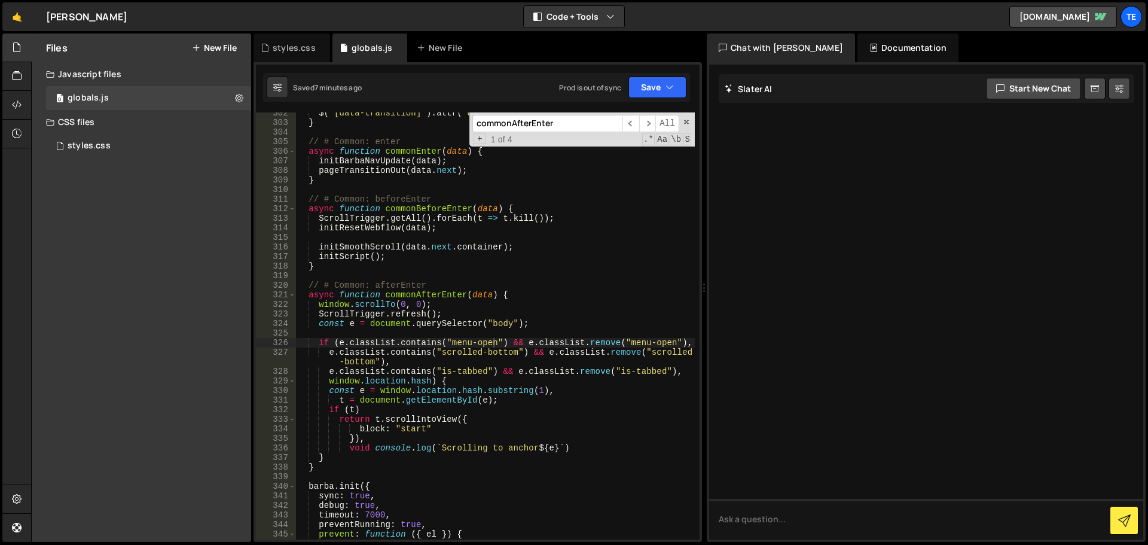
scroll to position [0, 0]
type textarea "// # Common: afterEnter"
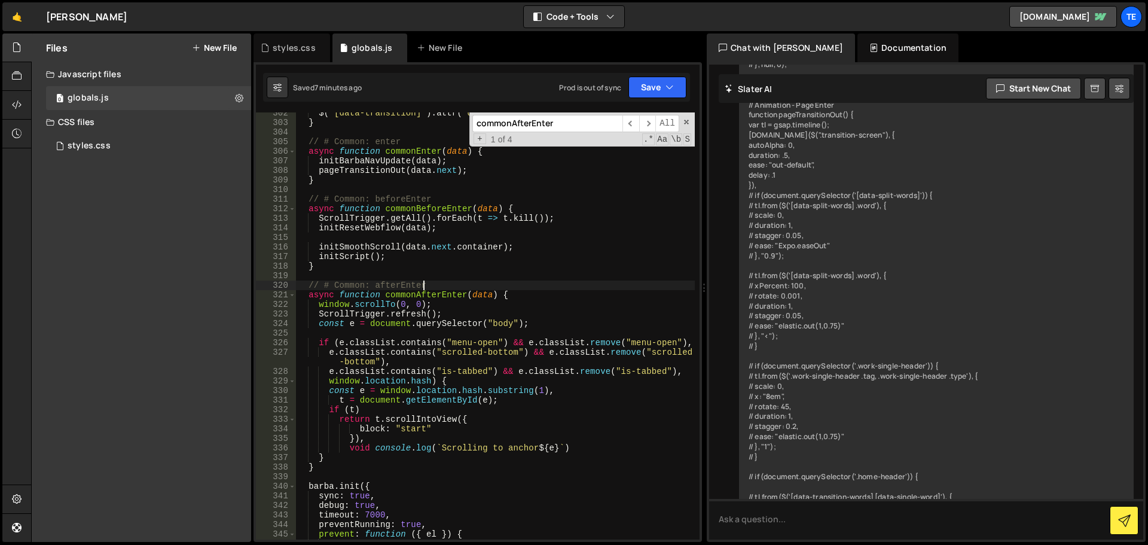
click at [433, 288] on div "$ ( '[data-transition]' ) . attr ( 'data-transition' , 'active' ) ; } // # Comm…" at bounding box center [495, 331] width 399 height 446
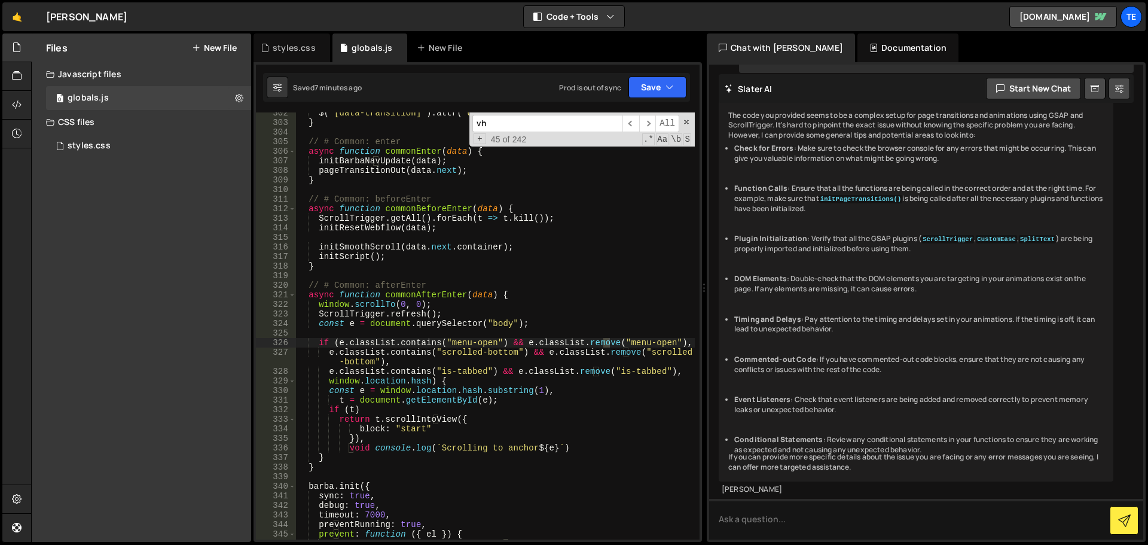
scroll to position [5124, 0]
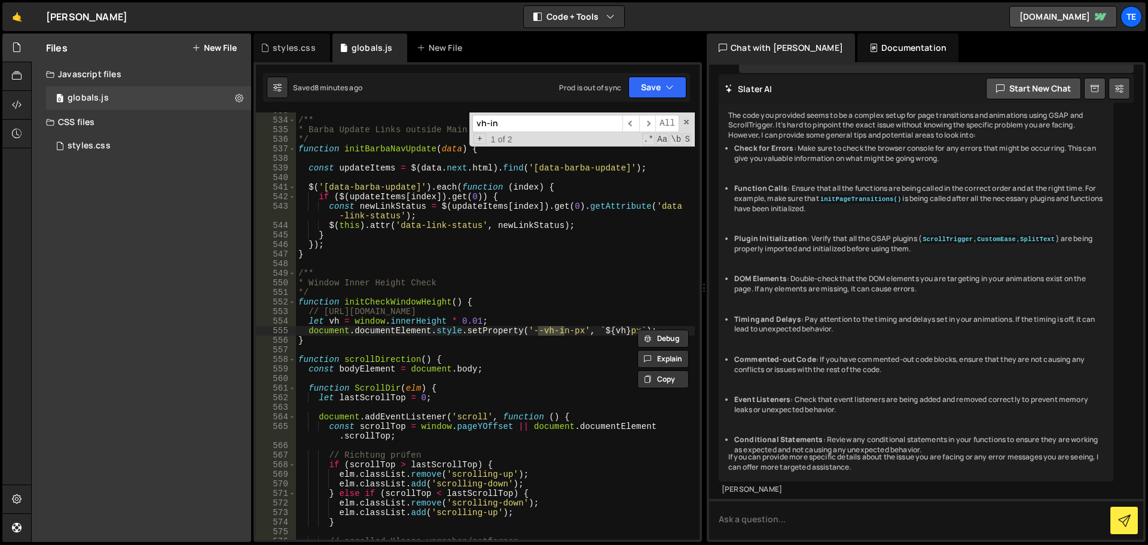
type input "vh-in"
click at [413, 300] on div "/** * [PERSON_NAME] Update Links outside Main on page Transition */ function in…" at bounding box center [495, 329] width 399 height 446
click at [503, 292] on div "/** * [PERSON_NAME] Update Links outside Main on page Transition */ function in…" at bounding box center [495, 329] width 399 height 446
type textarea "*/"
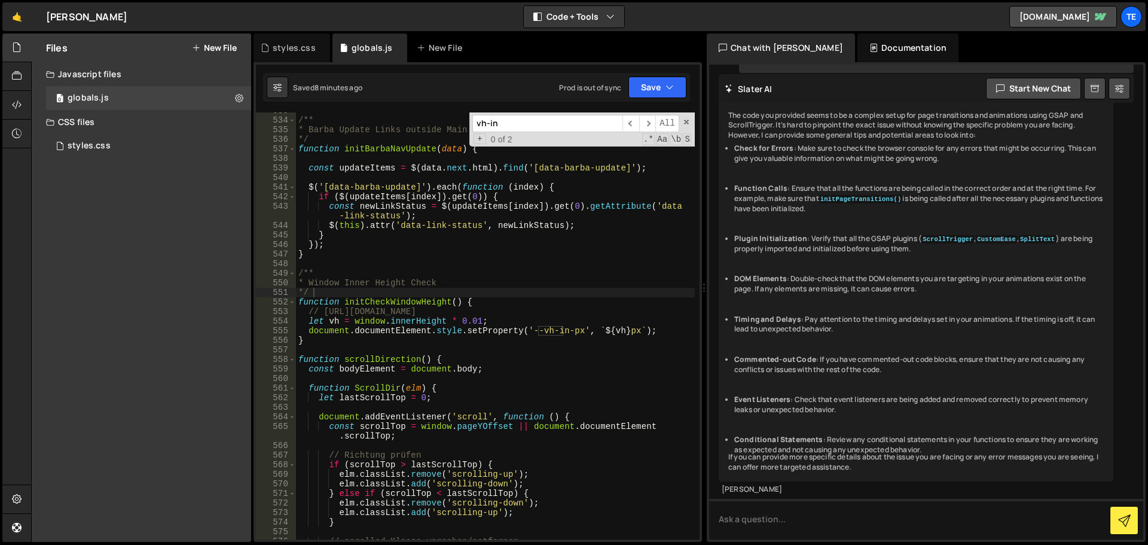
paste input "initCheckWindowHeight"
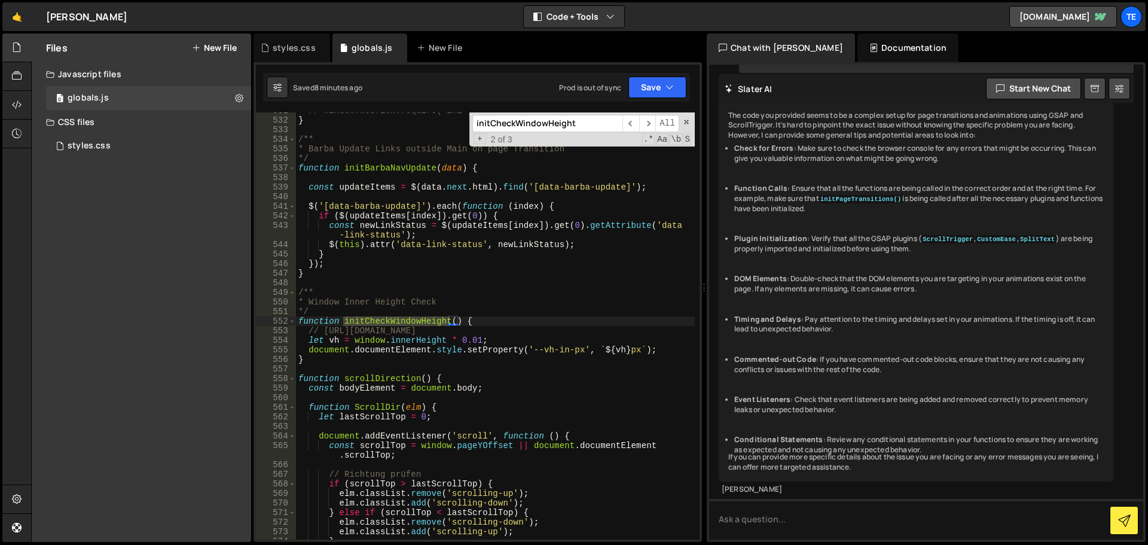
scroll to position [7764, 0]
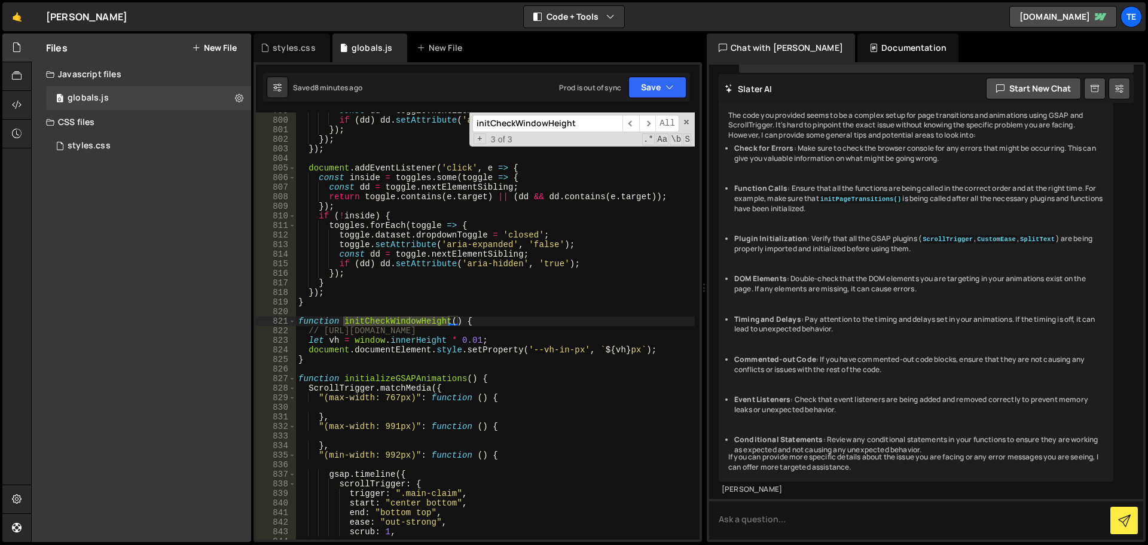
type input "initCheckWindowHeight"
click at [487, 319] on div "const dd = toggle . nextElementSibling ; if ( dd ) dd . setAttribute ( 'aria-hi…" at bounding box center [495, 329] width 399 height 446
click at [592, 126] on input "initCheckWindowHeight" at bounding box center [547, 123] width 150 height 17
click at [479, 317] on div "const dd = toggle . nextElementSibling ; if ( dd ) dd . setAttribute ( 'aria-hi…" at bounding box center [495, 329] width 399 height 446
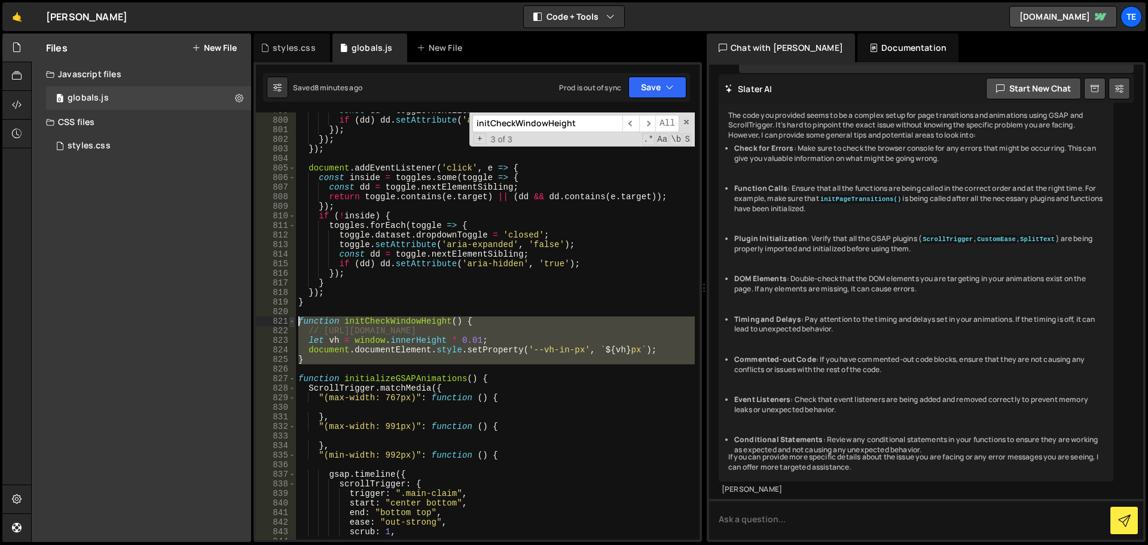
drag, startPoint x: 308, startPoint y: 363, endPoint x: 290, endPoint y: 317, distance: 48.8
click at [290, 317] on div "function initCheckWindowHeight() { 799 800 801 802 803 804 805 806 807 808 809 …" at bounding box center [478, 325] width 444 height 427
type textarea "function initCheckWindowHeight() { // [URL][DOMAIN_NAME]"
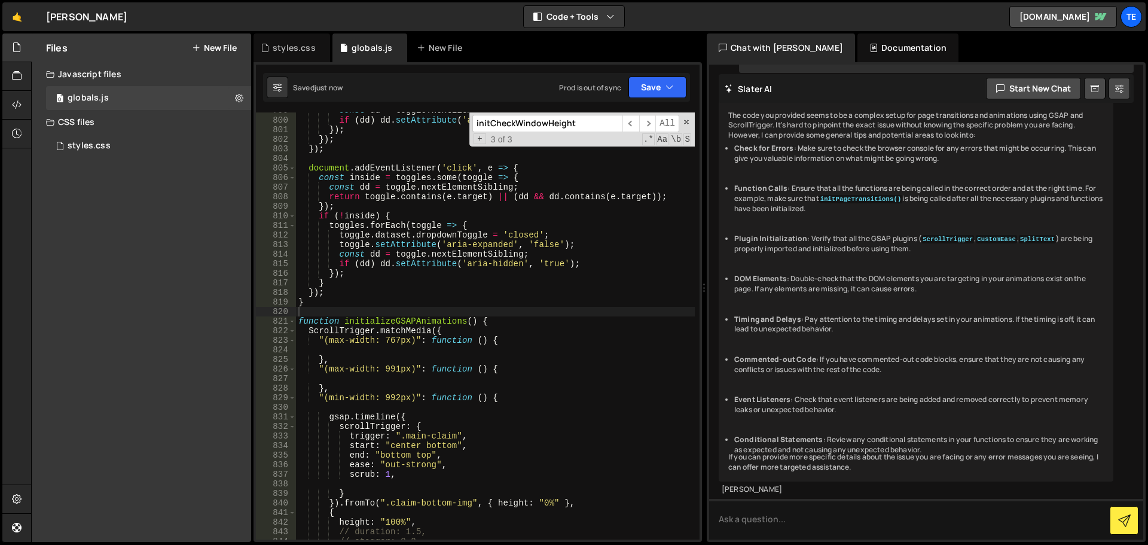
click at [585, 121] on input "initCheckWindowHeight" at bounding box center [547, 123] width 150 height 17
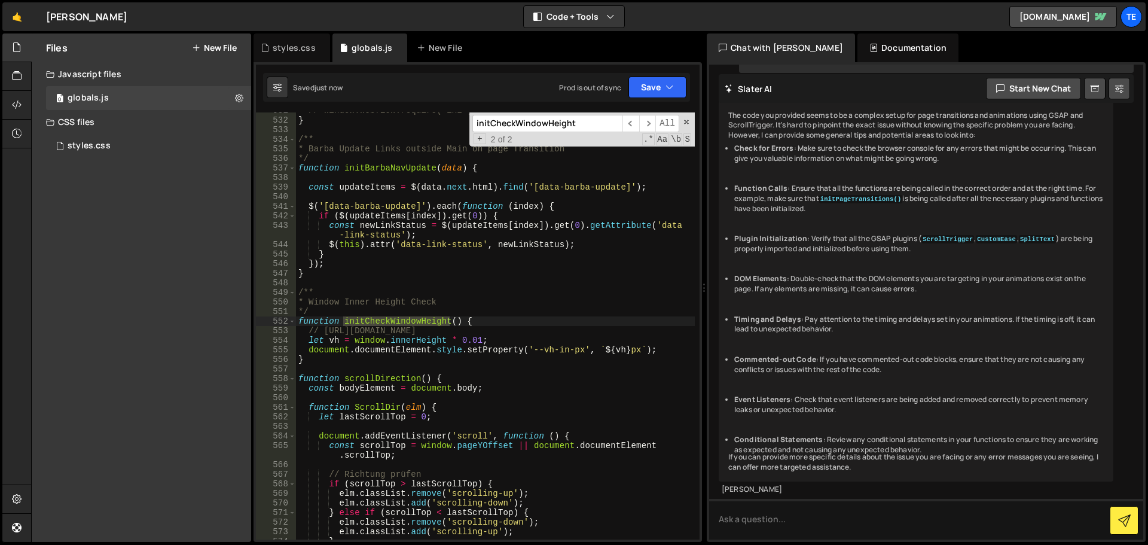
scroll to position [5105, 0]
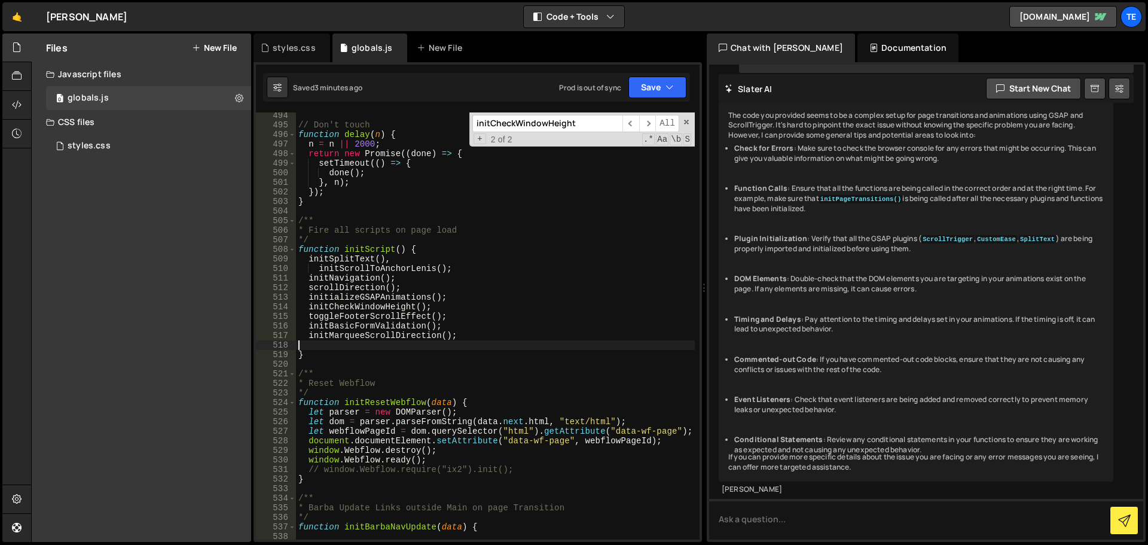
click at [521, 346] on div "// Don't touch function delay ( n ) { n = n || 2000 ; return new Promise (( don…" at bounding box center [495, 334] width 399 height 446
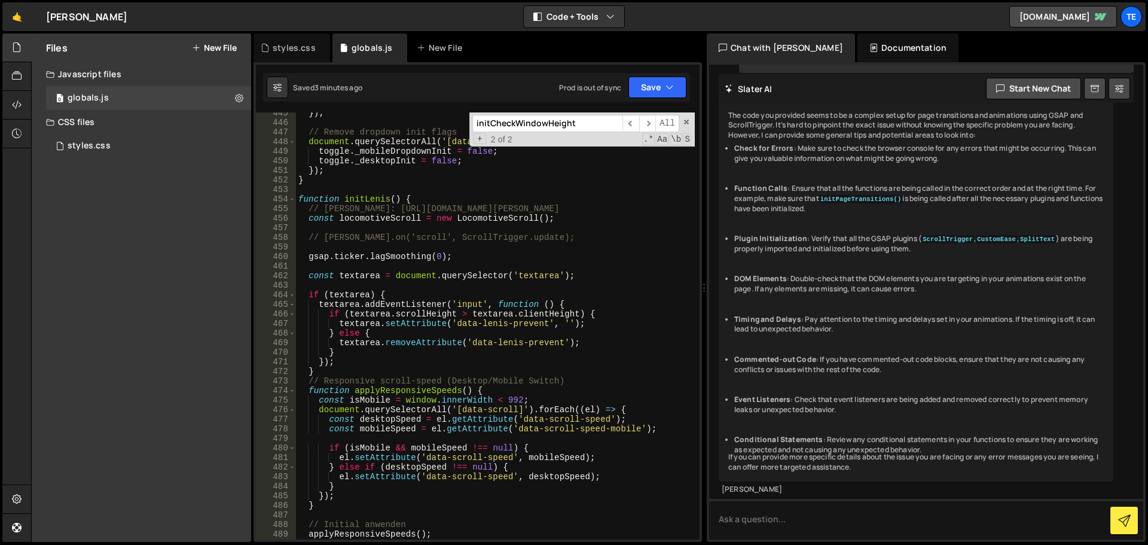
scroll to position [4244, 0]
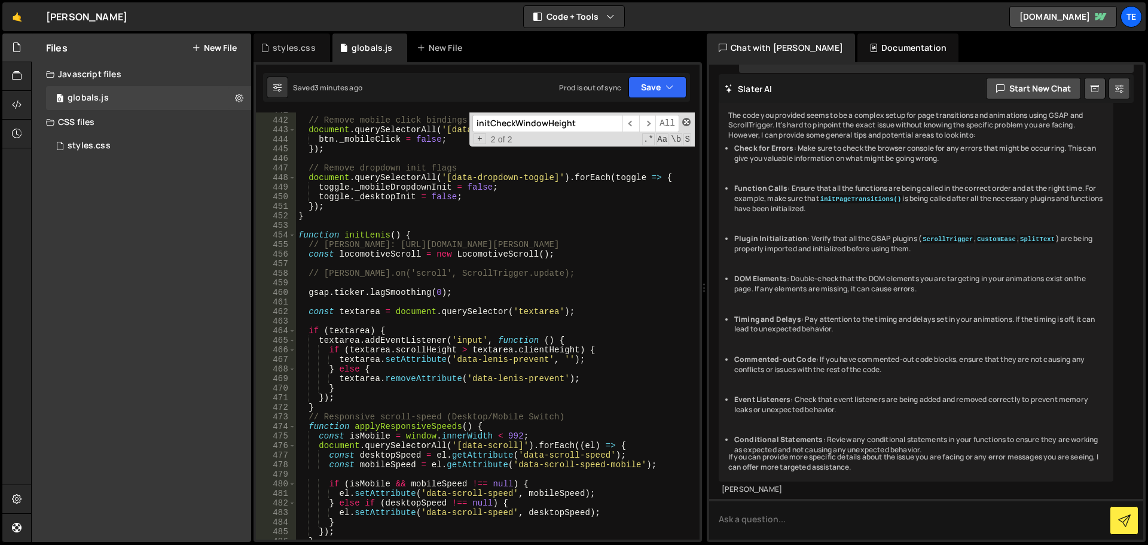
click at [685, 124] on span at bounding box center [686, 122] width 8 height 8
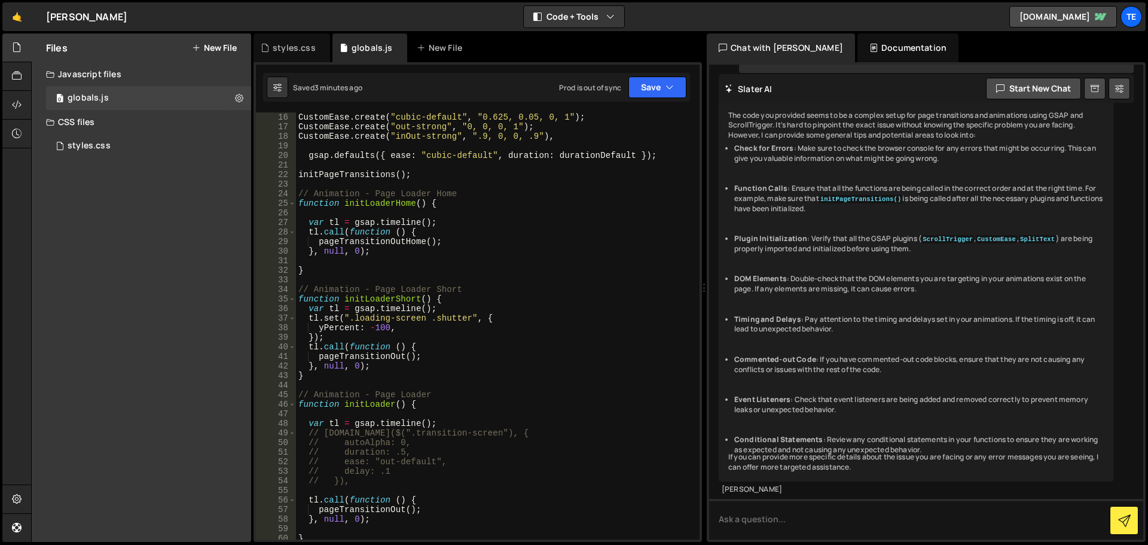
scroll to position [179, 0]
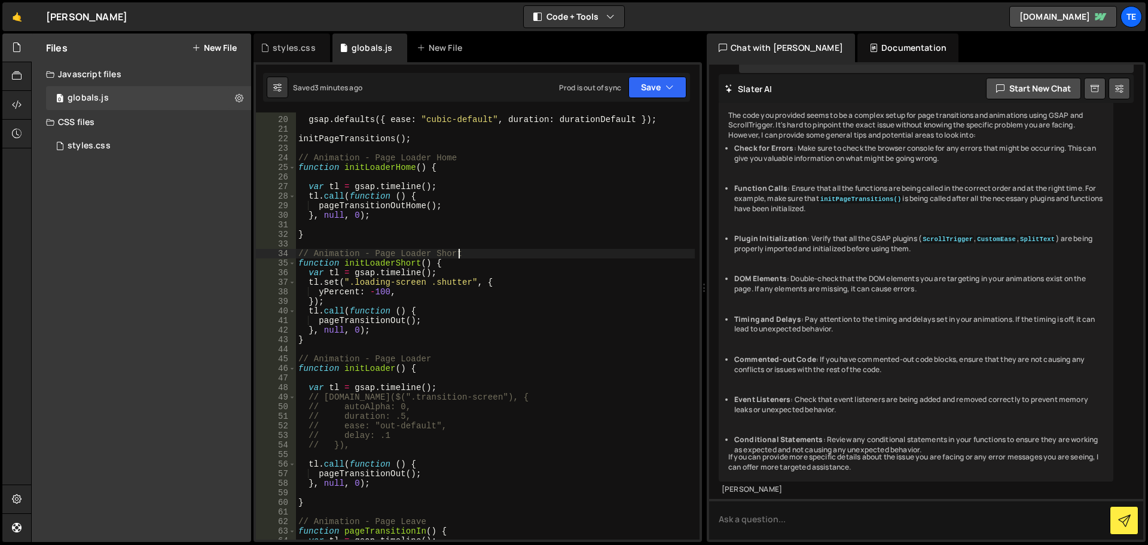
click at [492, 253] on div "gsap . defaults ({ ease : "cubic-default" , duration : durationDefault }) ; ini…" at bounding box center [495, 328] width 399 height 446
click at [453, 257] on div "gsap . defaults ({ ease : "cubic-default" , duration : durationDefault }) ; ini…" at bounding box center [495, 328] width 399 height 446
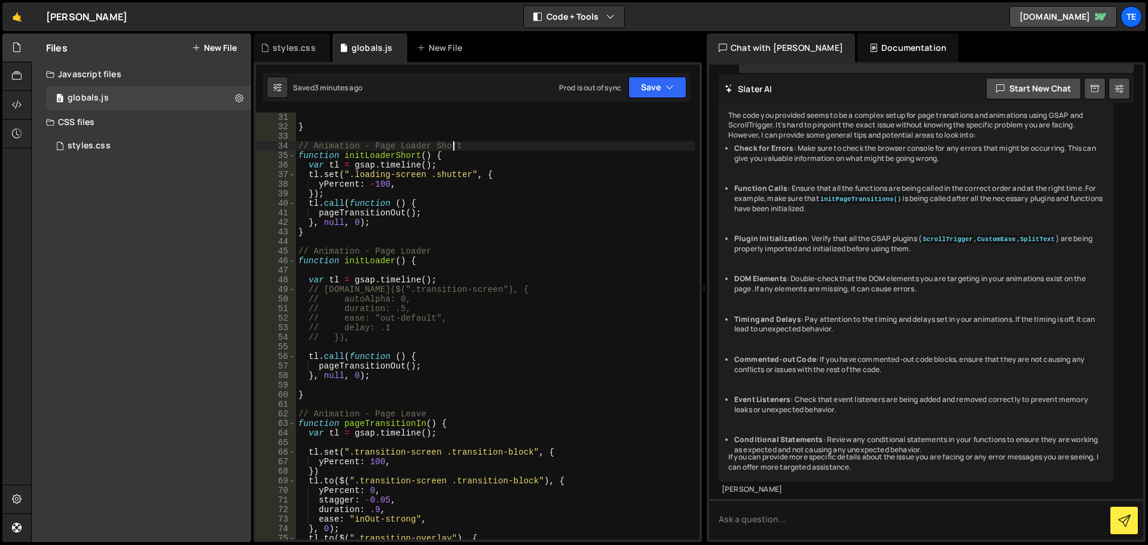
scroll to position [323, 0]
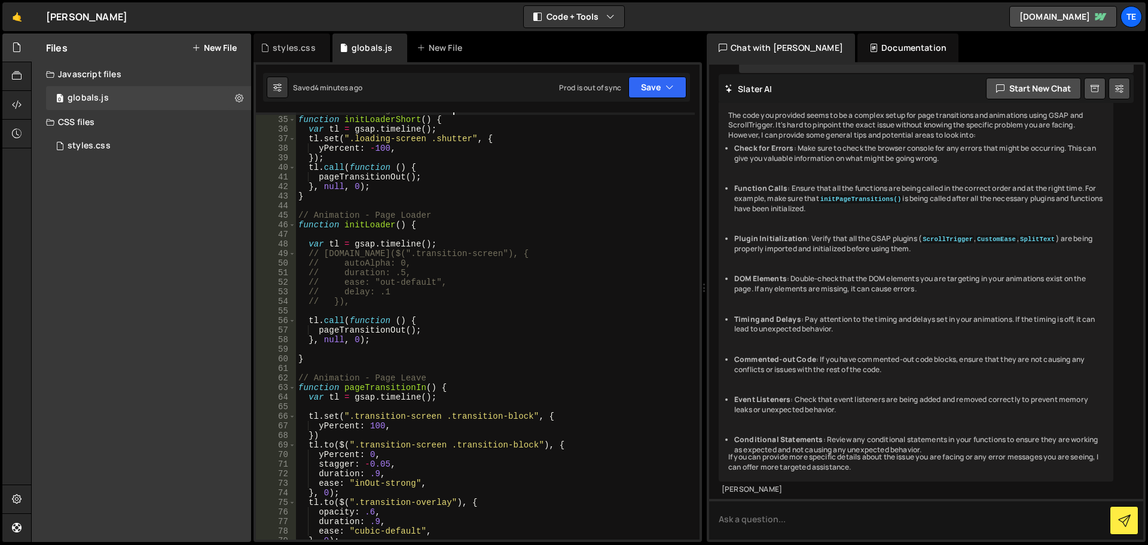
click at [395, 331] on div "// Animation - Page Loader Short function initLoaderShort ( ) { var tl = gsap .…" at bounding box center [495, 328] width 399 height 446
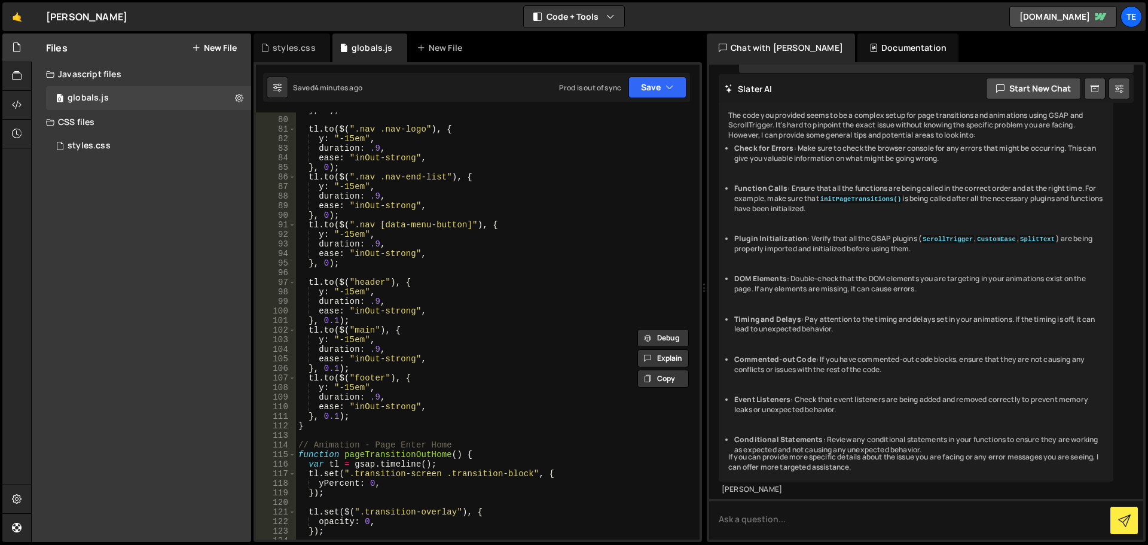
scroll to position [933, 0]
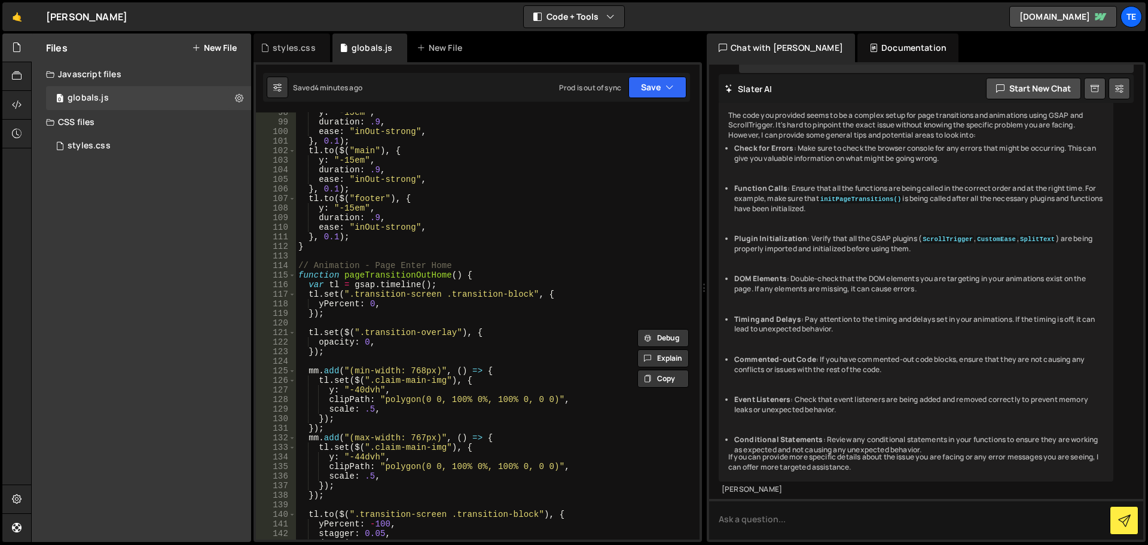
click at [485, 277] on div "y : "-15em" , duration : .9 , ease : "inOut-strong" , } , 0.1 ) ; tl . to ( $ (…" at bounding box center [495, 331] width 399 height 446
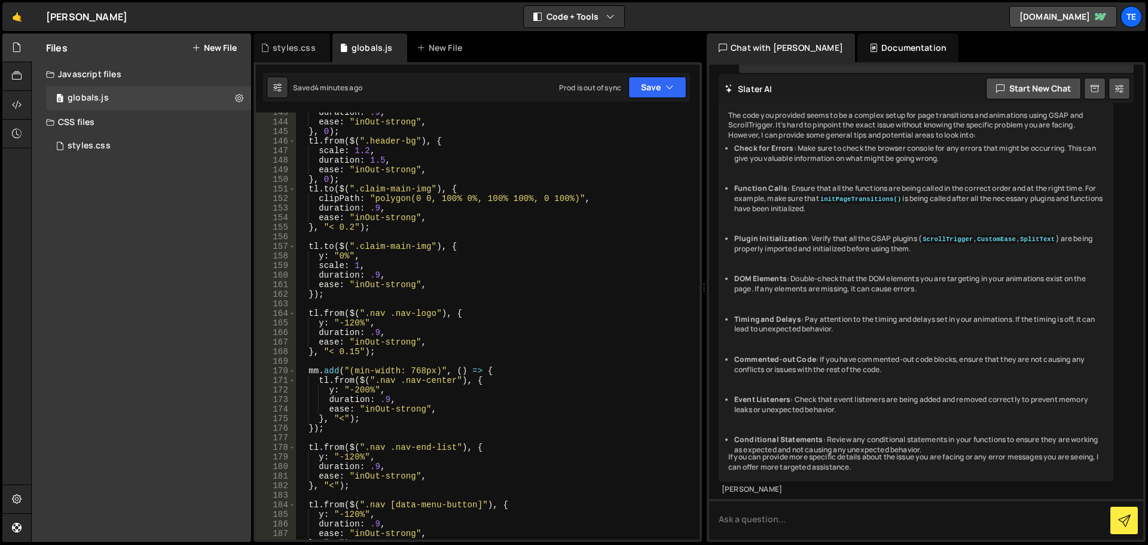
scroll to position [1291, 0]
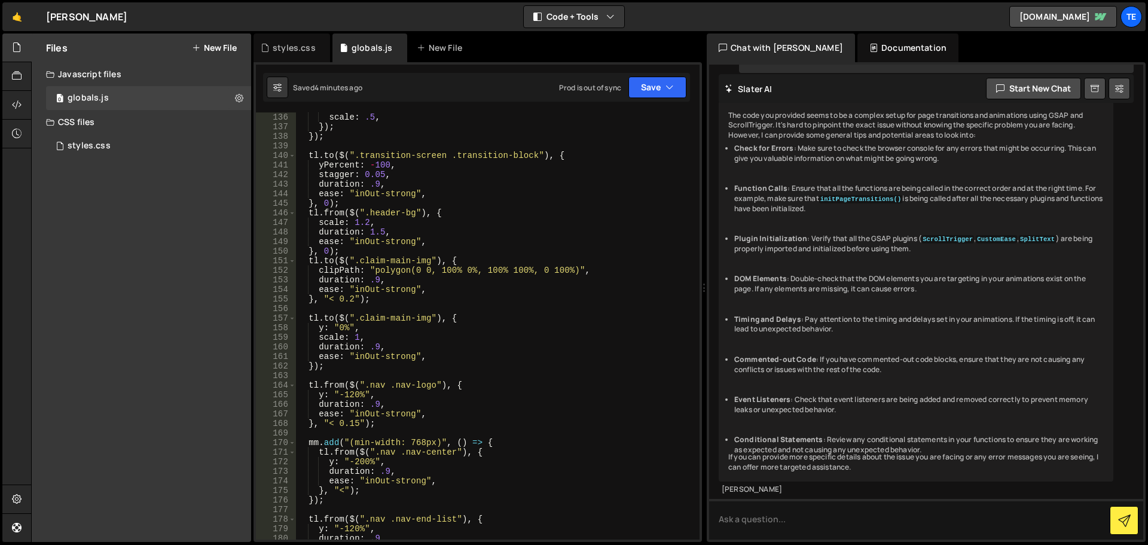
click at [341, 367] on div "scale : .5 , }) ; }) ; tl . to ( $ ( ".transition-screen .transition-block" ) ,…" at bounding box center [495, 335] width 399 height 446
type textarea "});"
type textarea "}, "< 0.15");"
type textarea "});"
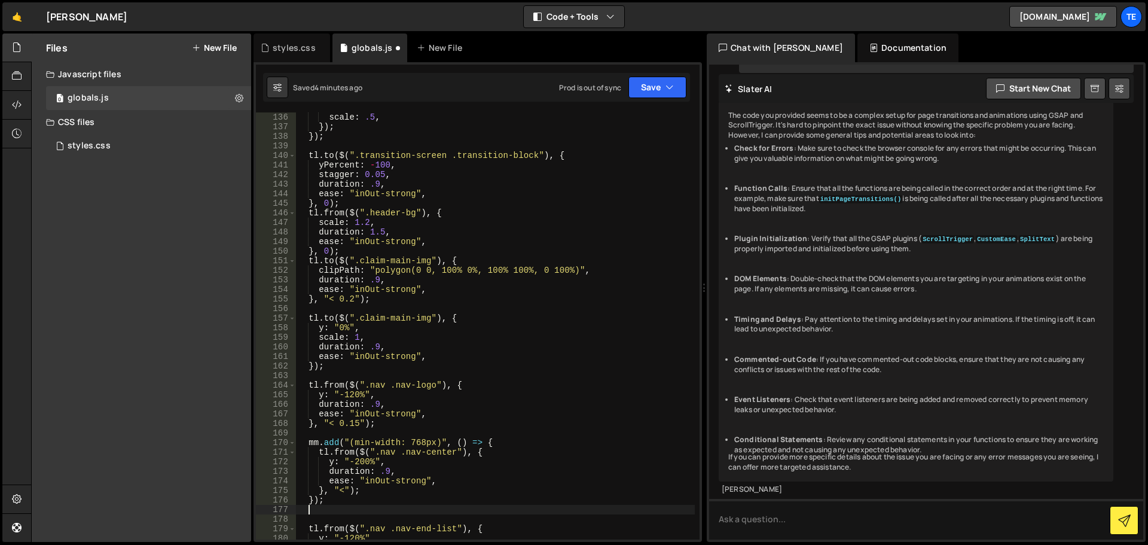
paste textarea "});"
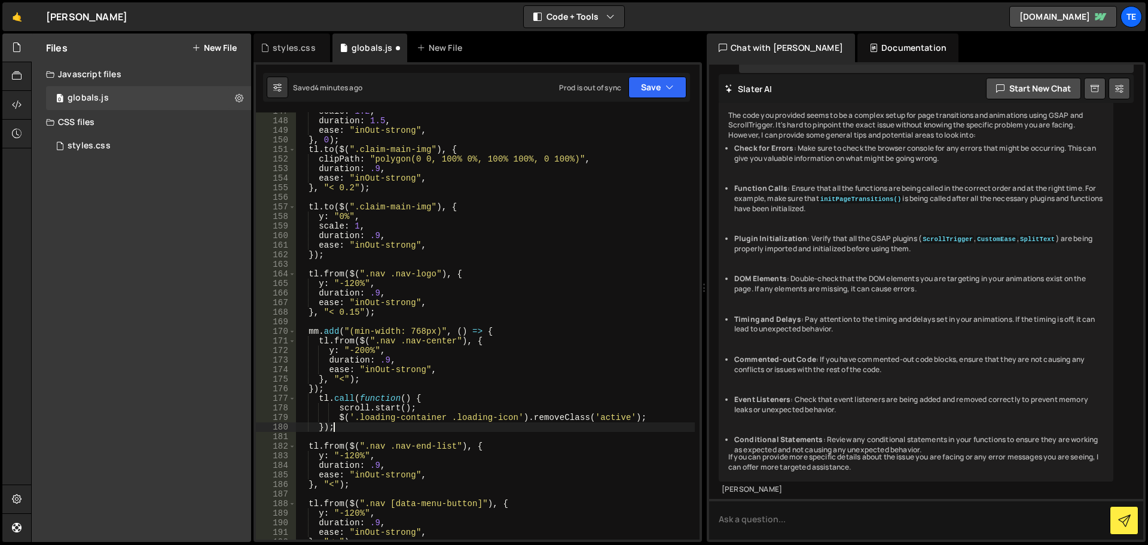
scroll to position [1403, 0]
click at [438, 419] on div "scale : 1.2 , duration : 1.5 , ease : "inOut-strong" , } , 0 ) ; tl . to ( $ ( …" at bounding box center [495, 329] width 399 height 446
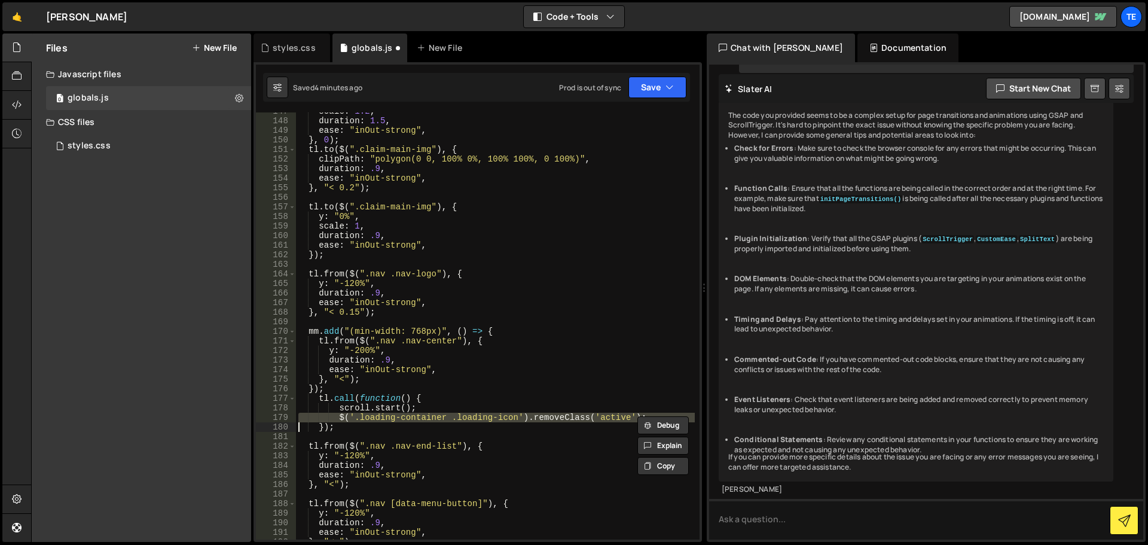
click at [438, 419] on div "scale : 1.2 , duration : 1.5 , ease : "inOut-strong" , } , 0 ) ; tl . to ( $ ( …" at bounding box center [495, 329] width 399 height 446
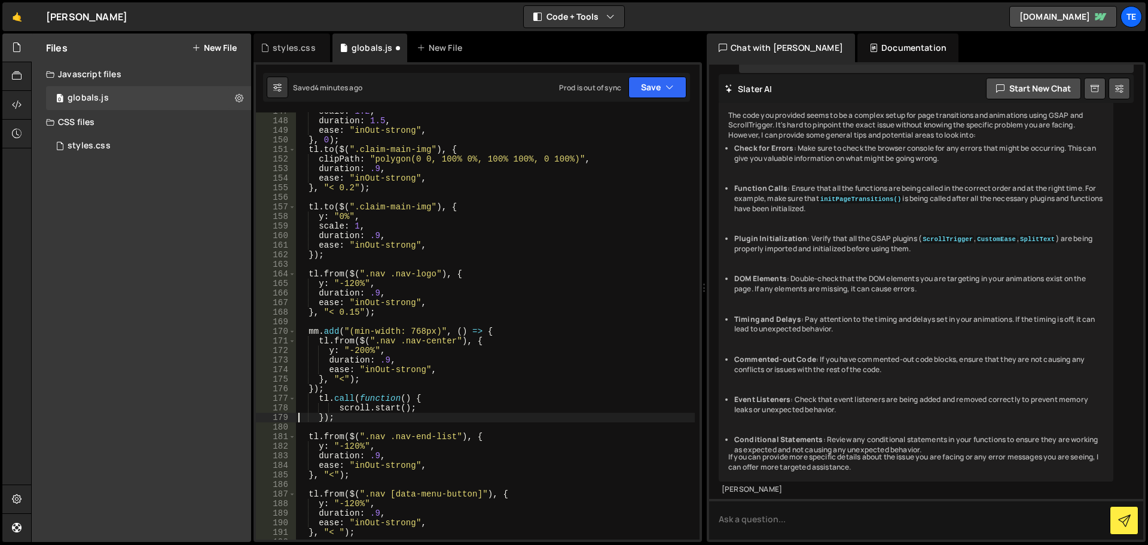
click at [322, 418] on div "scale : 1.2 , duration : 1.5 , ease : "inOut-strong" , } , 0 ) ; tl . to ( $ ( …" at bounding box center [495, 329] width 399 height 446
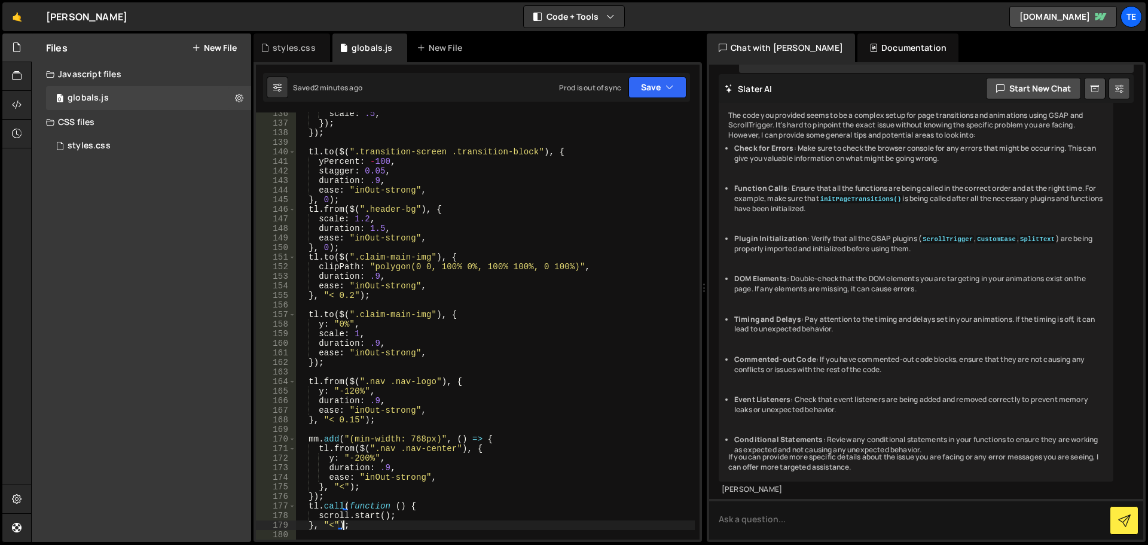
scroll to position [1151, 0]
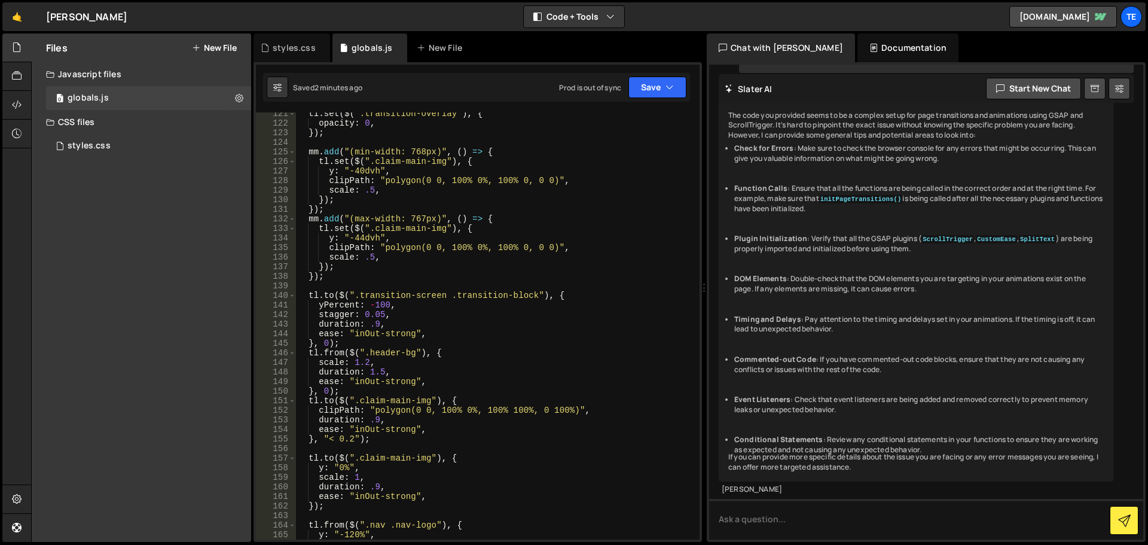
click at [474, 239] on div "tl . set ( $ ( ".transition-overlay" ) , { opacity : 0 , }) ; mm . add ( "(min-…" at bounding box center [495, 332] width 399 height 446
type textarea "y: "-44dvh","
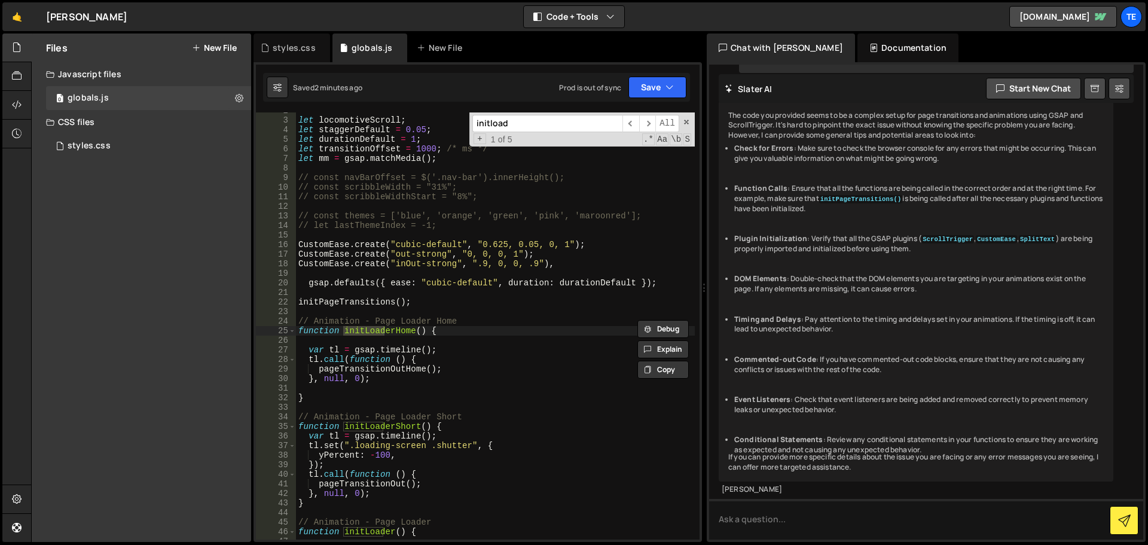
scroll to position [16, 0]
type input "initload"
type textarea "var tl = gsap.timeline();"
click at [469, 352] on div "let locomotiveScroll ; let staggerDefault = 0.05 ; let durationDefault = 1 ; le…" at bounding box center [495, 329] width 399 height 446
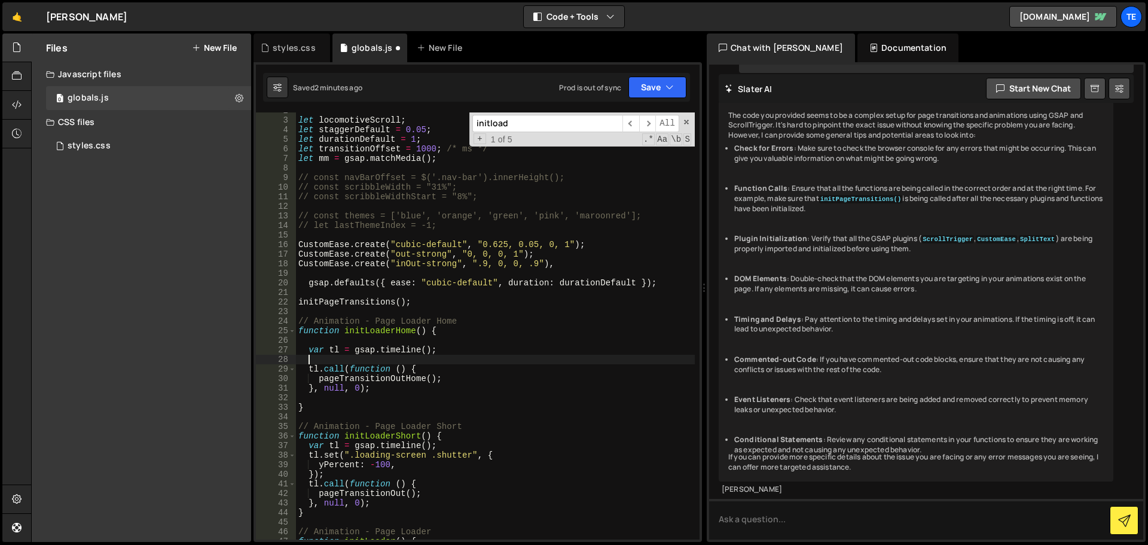
scroll to position [0, 0]
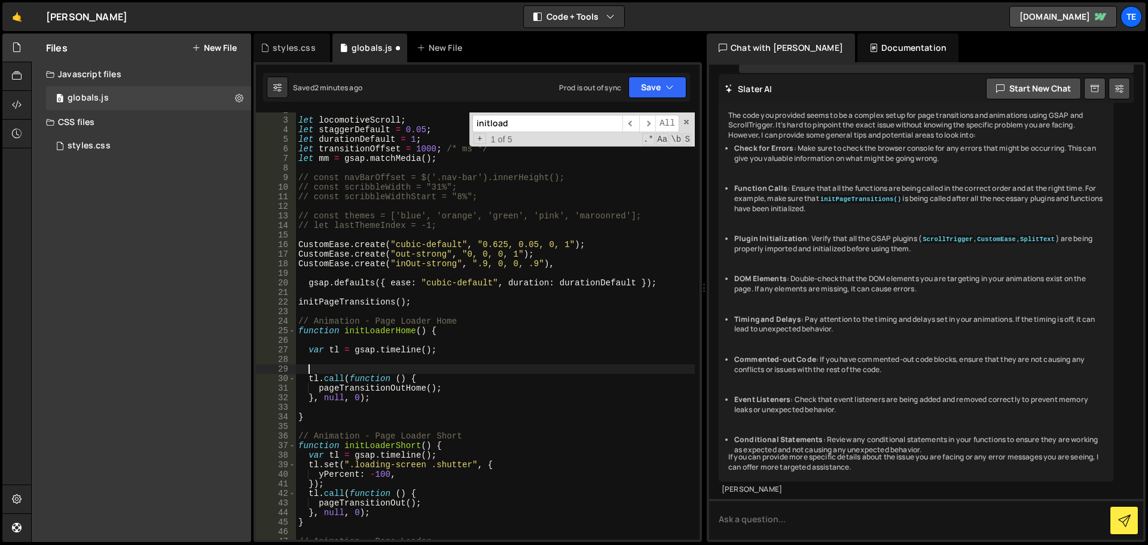
paste textarea "}, null, 0);"
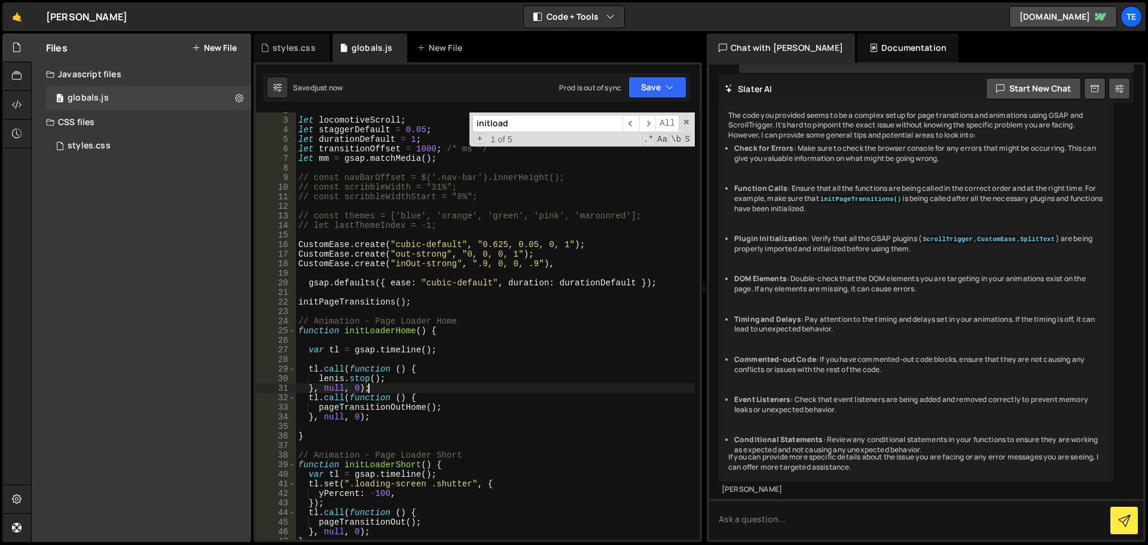
type textarea "}, null, 0);"
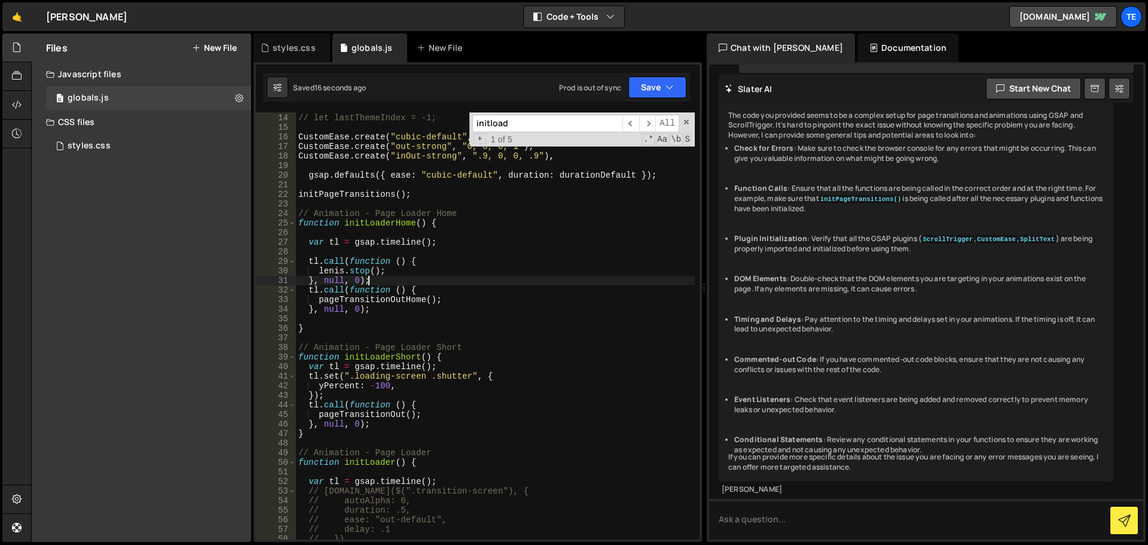
scroll to position [124, 0]
click at [377, 280] on div "// const themes = ['blue', 'orange', 'green', 'pink', 'maroonred']; // let last…" at bounding box center [495, 326] width 399 height 446
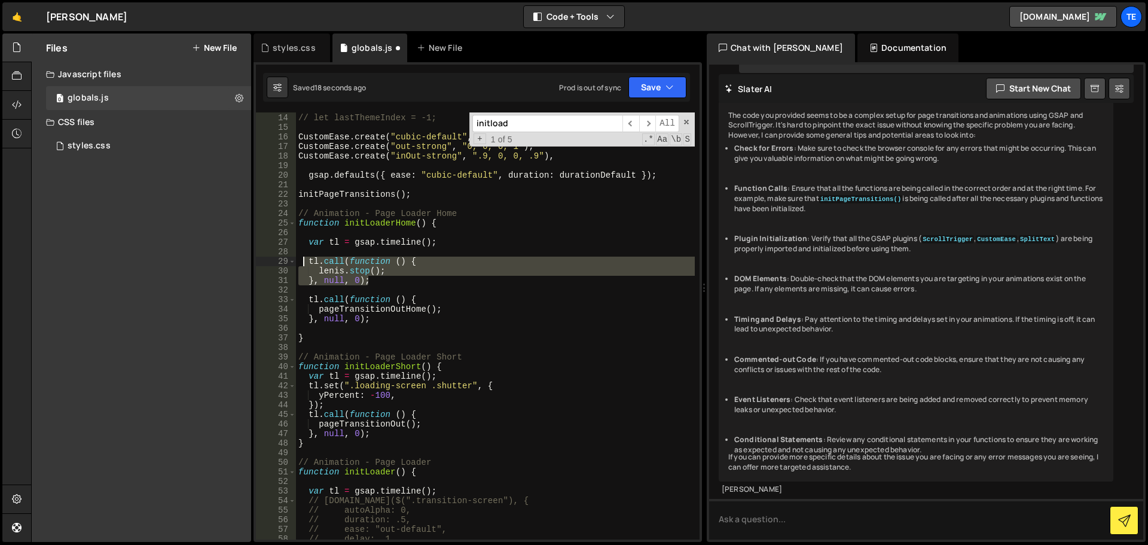
drag, startPoint x: 379, startPoint y: 279, endPoint x: 304, endPoint y: 258, distance: 78.3
click at [304, 258] on div "// const themes = ['blue', 'orange', 'green', 'pink', 'maroonred']; // let last…" at bounding box center [495, 326] width 399 height 446
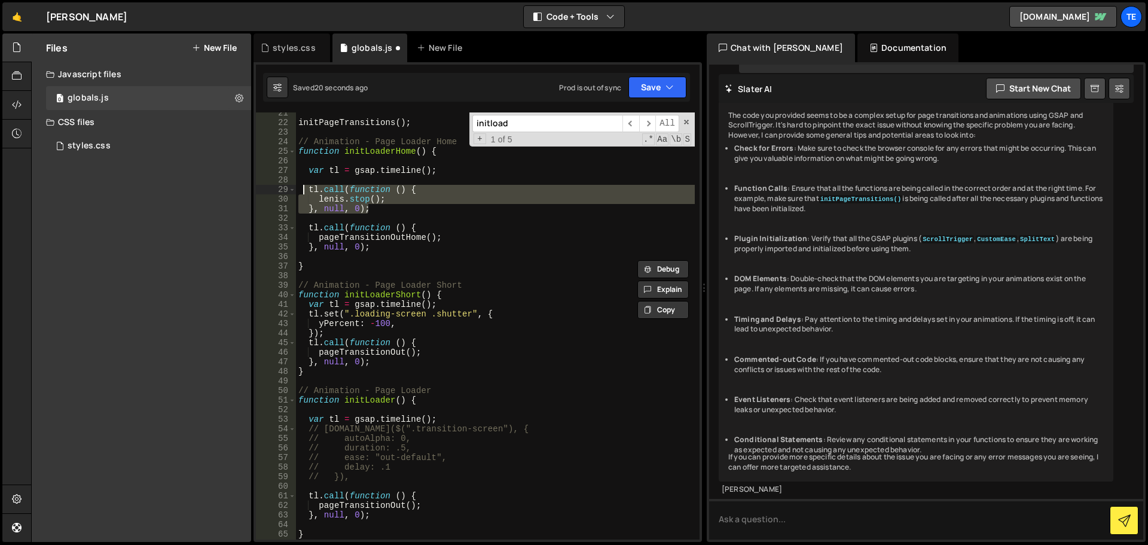
click at [386, 332] on div "initPageTransitions ( ) ; // Animation - Page Loader Home function initLoaderHo…" at bounding box center [495, 331] width 399 height 446
type textarea "});"
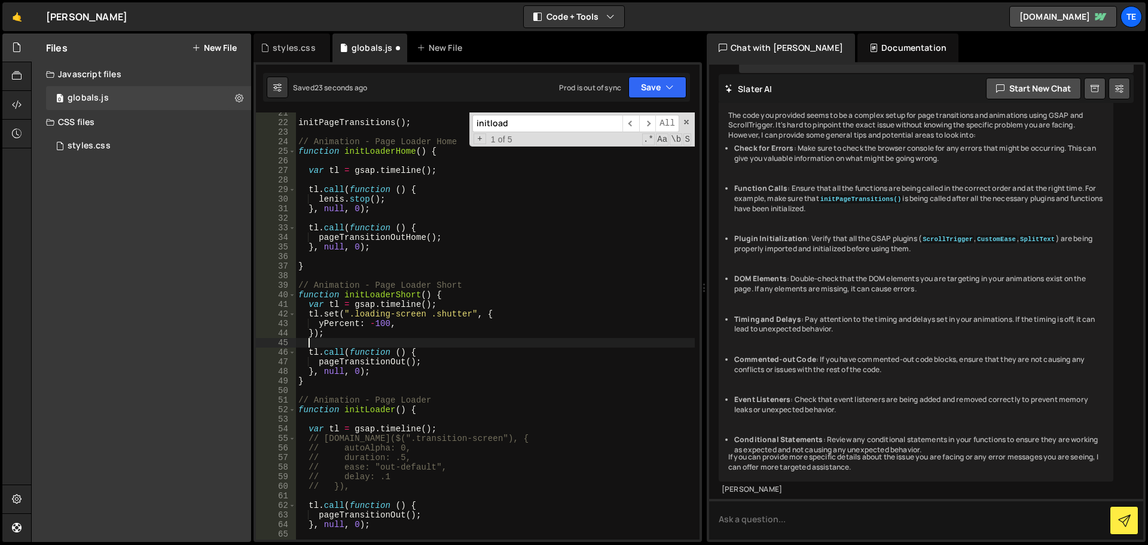
paste textarea "}, null, 0);"
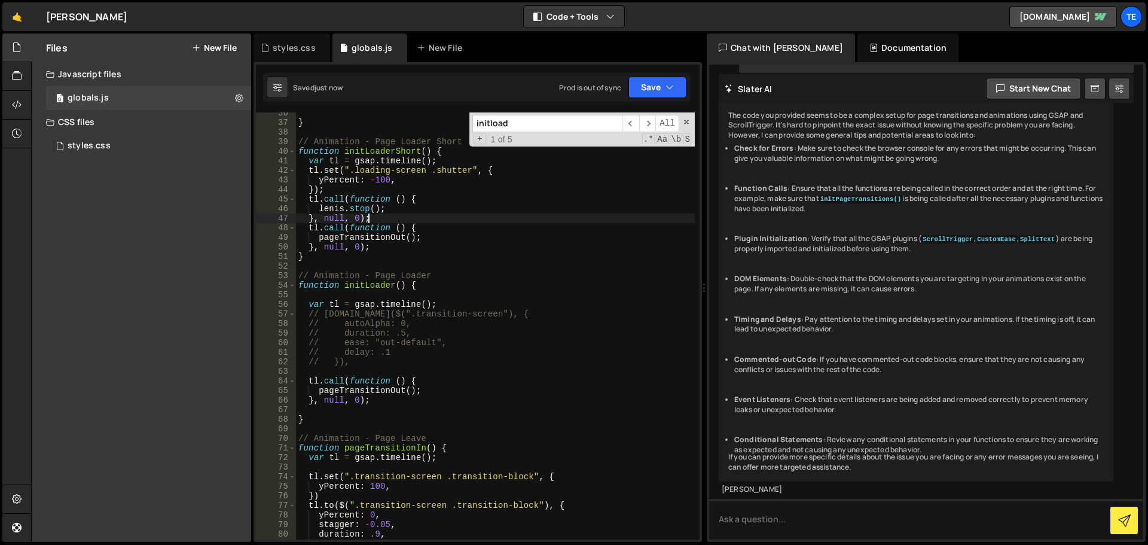
scroll to position [339, 0]
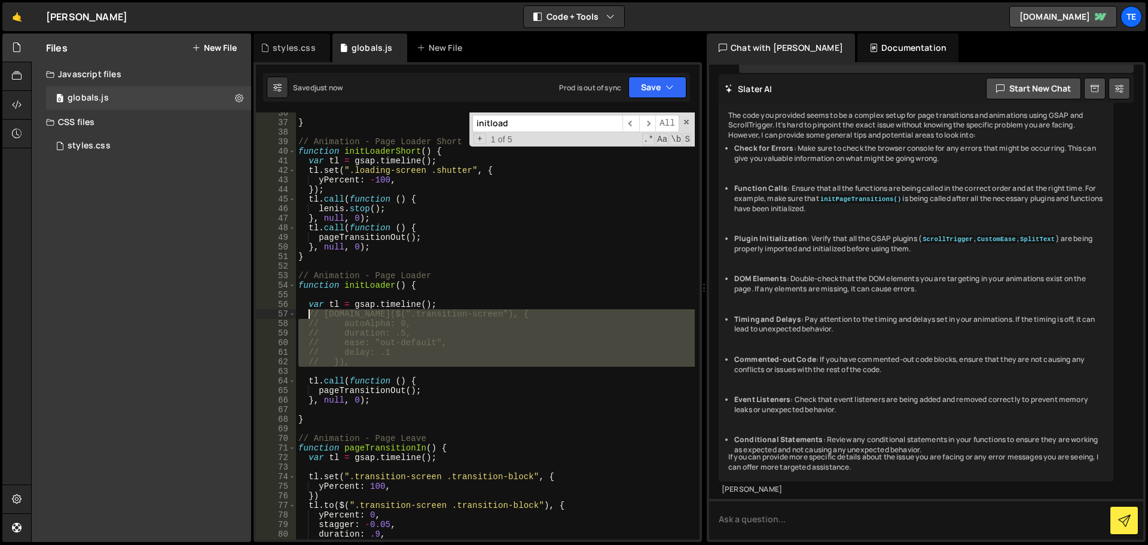
drag, startPoint x: 370, startPoint y: 368, endPoint x: 309, endPoint y: 314, distance: 80.9
click at [309, 314] on div "} // Animation - Page Loader Short function initLoaderShort ( ) { var tl = gsap…" at bounding box center [495, 331] width 399 height 446
paste textarea "}, null, 0);"
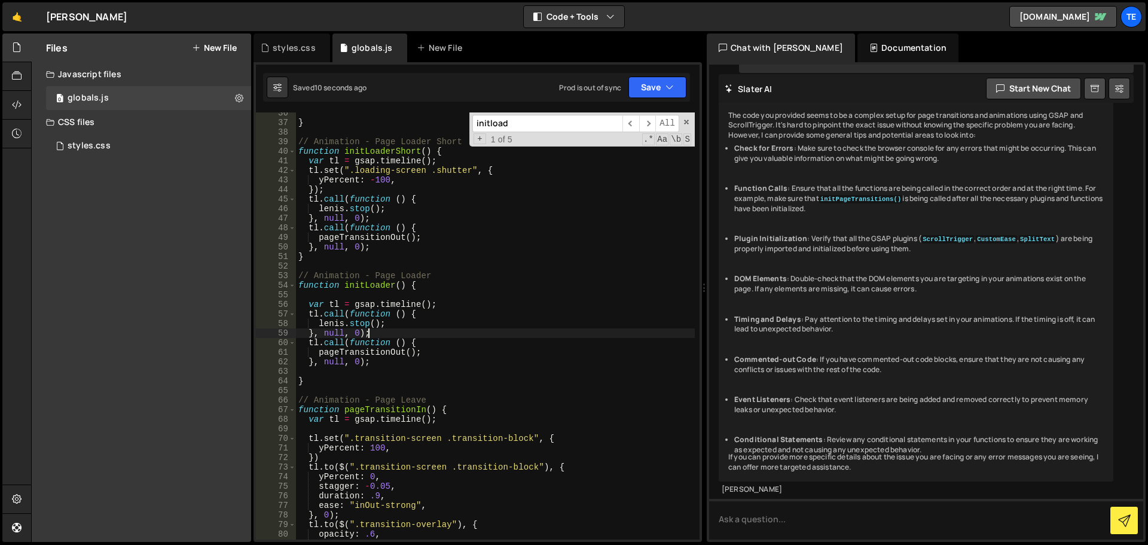
click at [416, 332] on div "} // Animation - Page Loader Short function initLoaderShort ( ) { var tl = gsap…" at bounding box center [495, 331] width 399 height 446
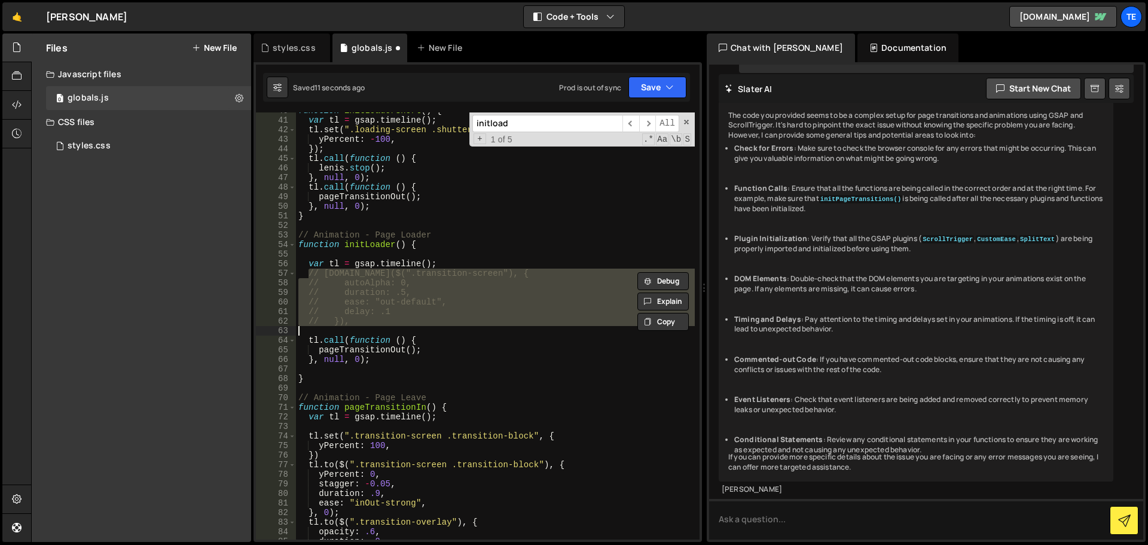
type textarea "}"
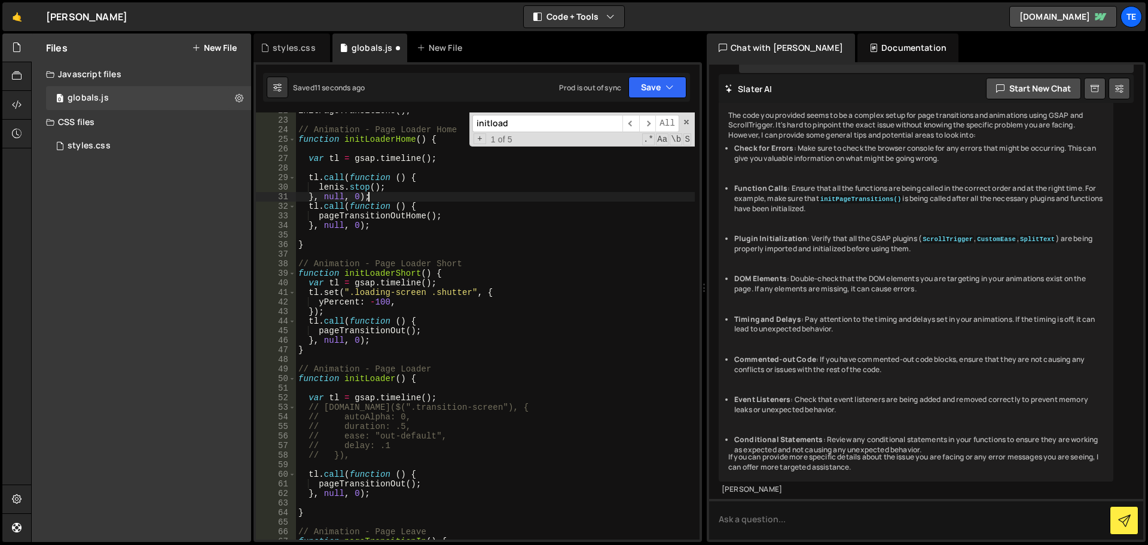
type textarea "}"
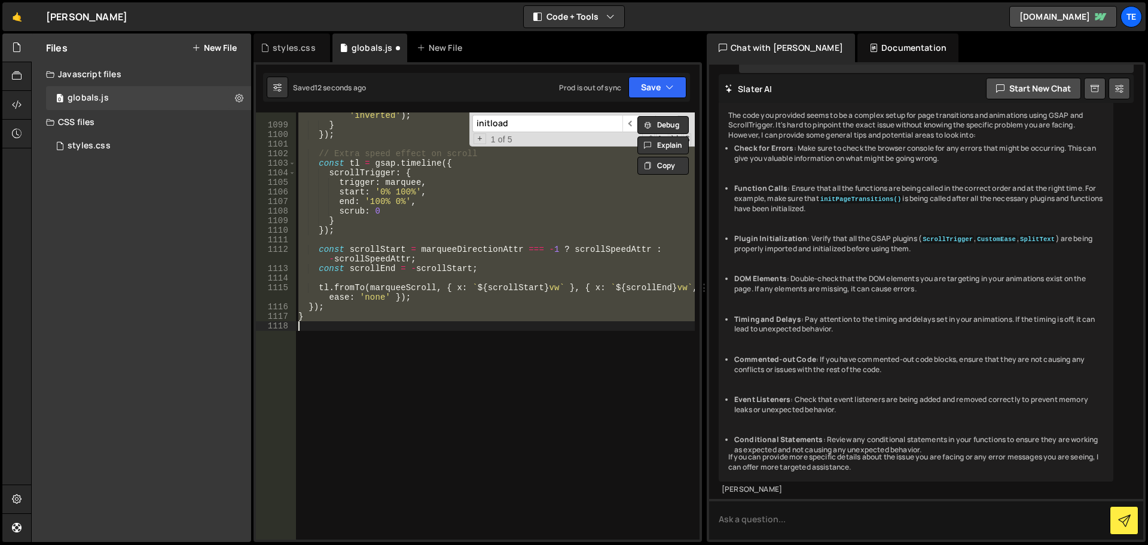
scroll to position [54, 0]
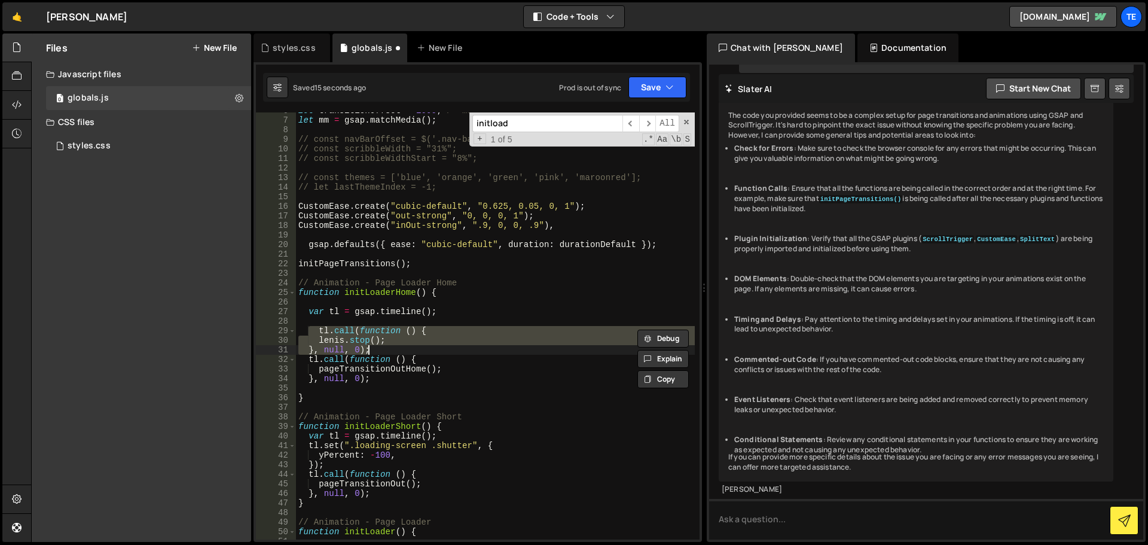
click at [335, 338] on div "let transitionOffset = 1000 ; /* ms */ let mm = gsap . matchMedia ( ) ; // cons…" at bounding box center [495, 325] width 399 height 427
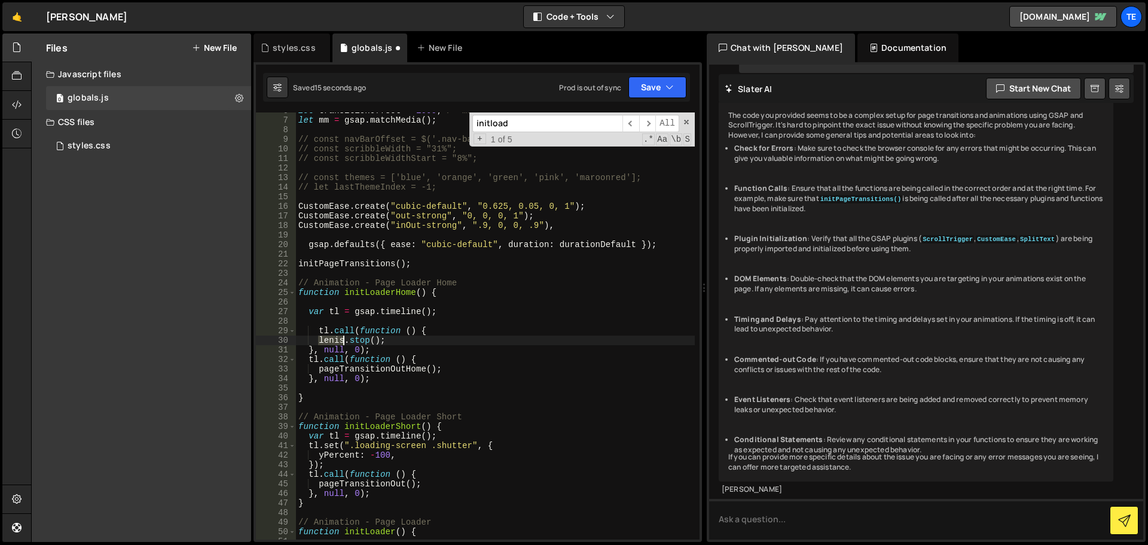
click at [335, 338] on div "let transitionOffset = 1000 ; /* ms */ let mm = gsap . matchMedia ( ) ; // cons…" at bounding box center [495, 329] width 399 height 446
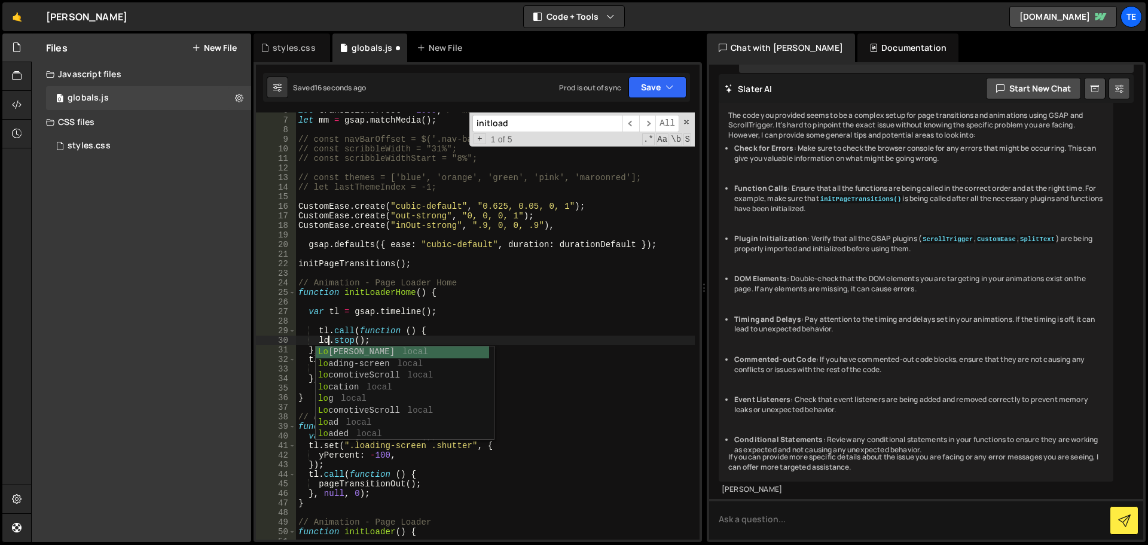
scroll to position [0, 2]
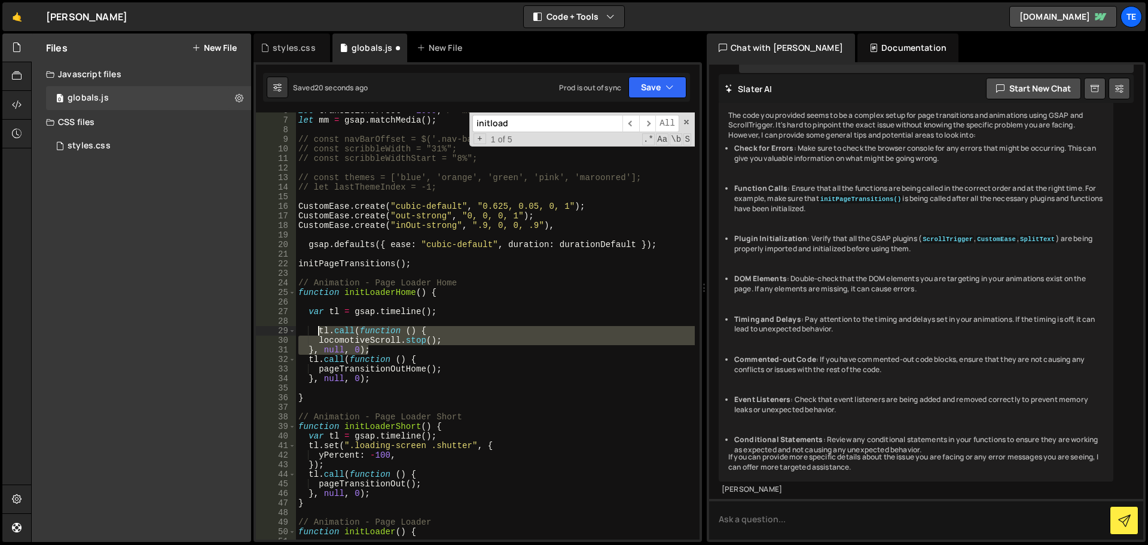
drag, startPoint x: 380, startPoint y: 354, endPoint x: 313, endPoint y: 330, distance: 71.1
click at [313, 330] on div "let transitionOffset = 1000 ; /* ms */ let mm = gsap . matchMedia ( ) ; // cons…" at bounding box center [495, 329] width 399 height 446
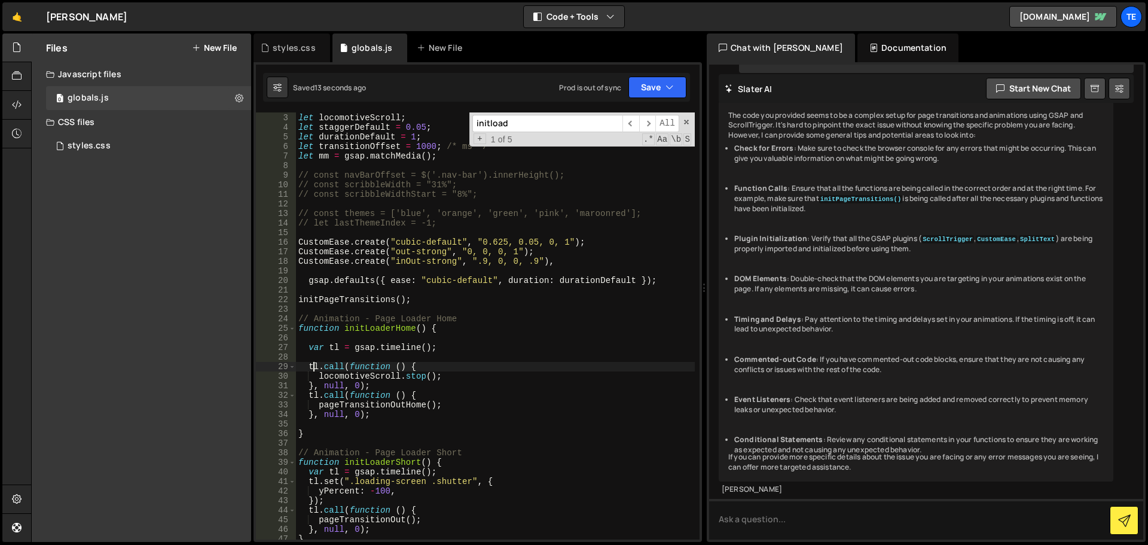
scroll to position [0, 0]
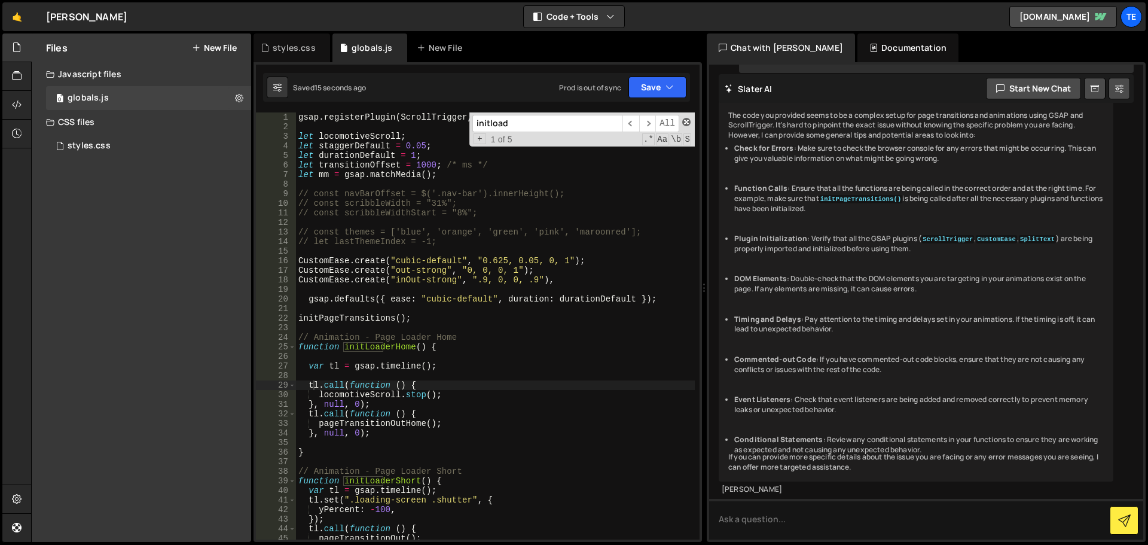
click at [684, 119] on span at bounding box center [686, 122] width 8 height 8
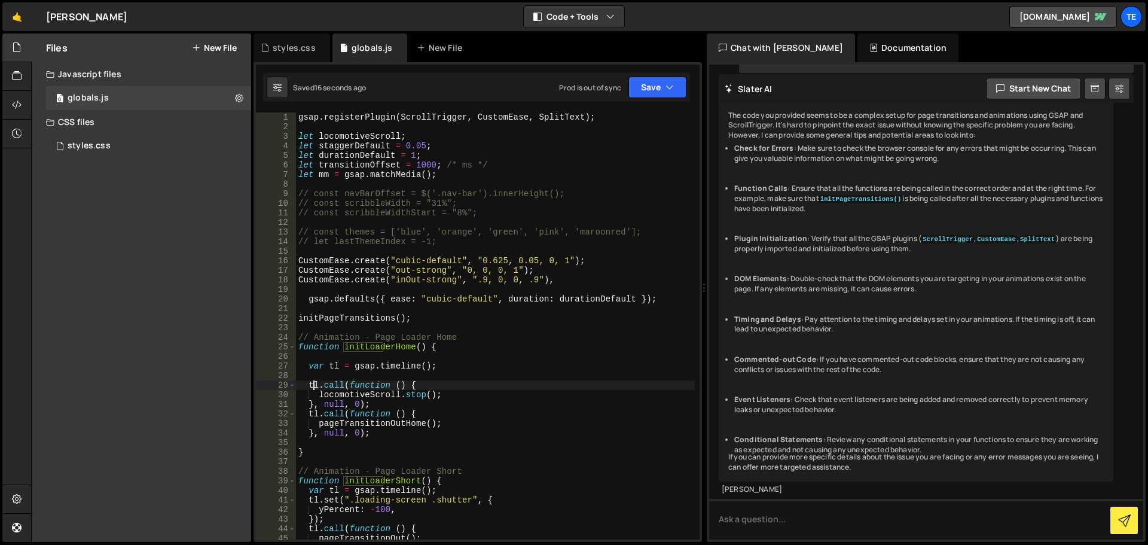
click at [370, 139] on div "gsap . registerPlugin ( ScrollTrigger , CustomEase , SplitText ) ; let locomoti…" at bounding box center [495, 335] width 399 height 446
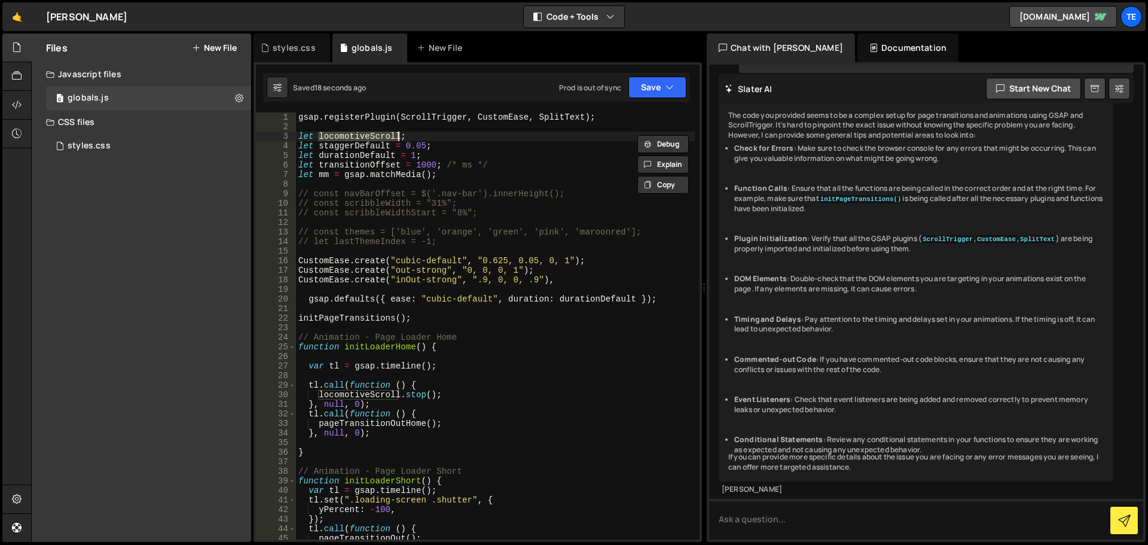
click at [338, 395] on div "gsap . registerPlugin ( ScrollTrigger , CustomEase , SplitText ) ; let locomoti…" at bounding box center [495, 335] width 399 height 446
paste textarea "}, null, 0"
click at [385, 402] on div "gsap . registerPlugin ( ScrollTrigger , CustomEase , SplitText ) ; let locomoti…" at bounding box center [495, 335] width 399 height 446
type textarea "}, null, 0);"
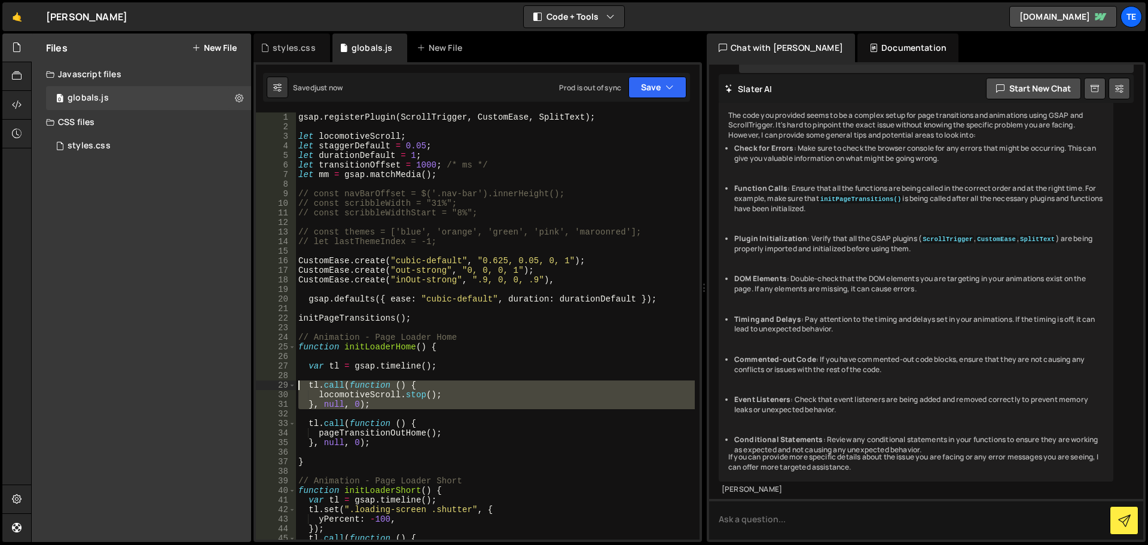
drag, startPoint x: 371, startPoint y: 409, endPoint x: 298, endPoint y: 385, distance: 76.8
click at [298, 385] on div "gsap . registerPlugin ( ScrollTrigger , CustomEase , SplitText ) ; let locomoti…" at bounding box center [495, 335] width 399 height 446
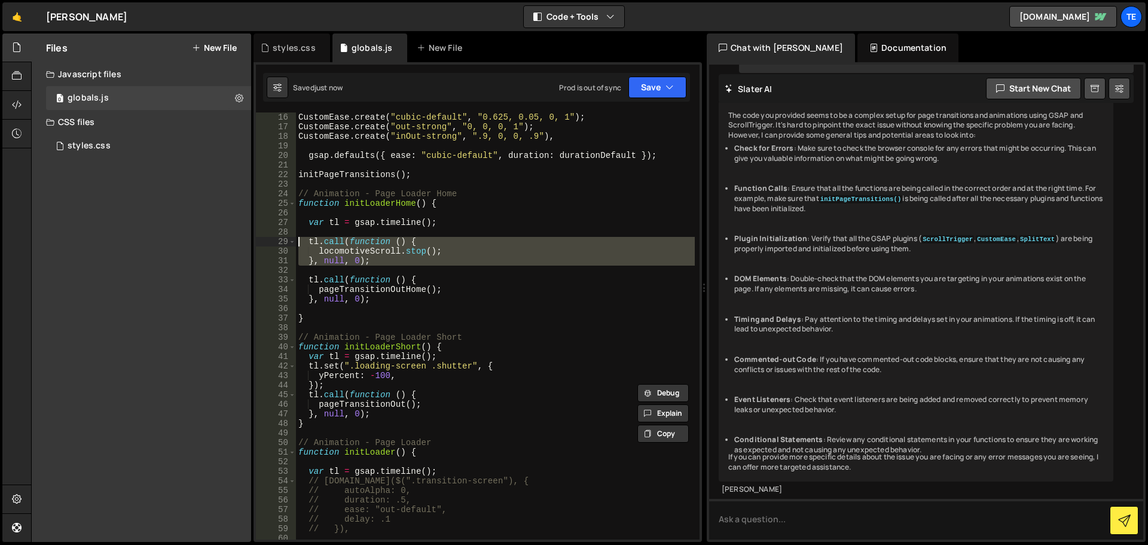
click at [359, 384] on div "CustomEase . create ( "cubic-default" , "0.625, 0.05, 0, 1" ) ; CustomEase . cr…" at bounding box center [495, 335] width 399 height 446
type textarea "});"
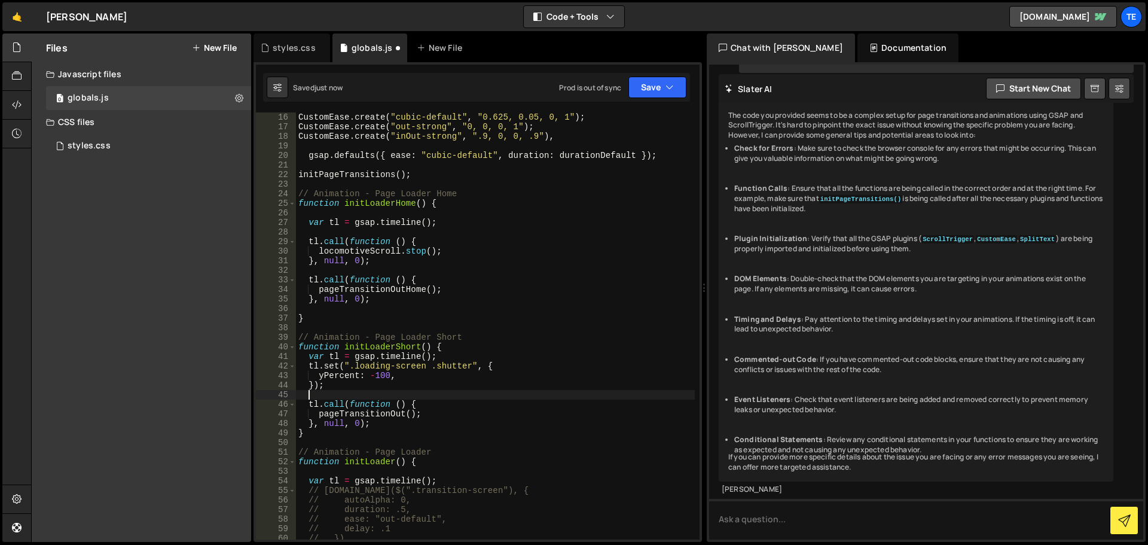
paste textarea
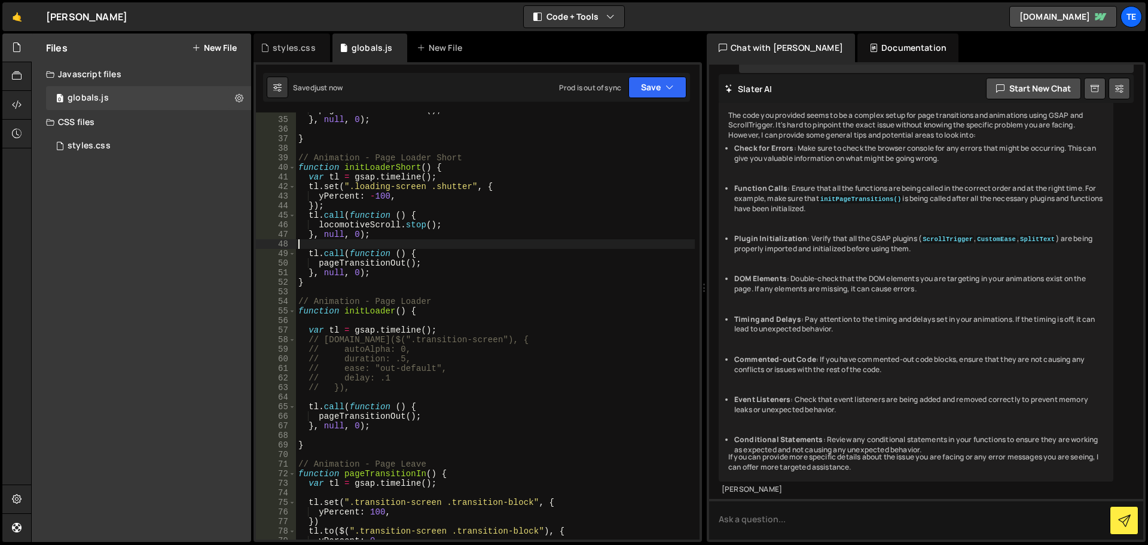
scroll to position [359, 0]
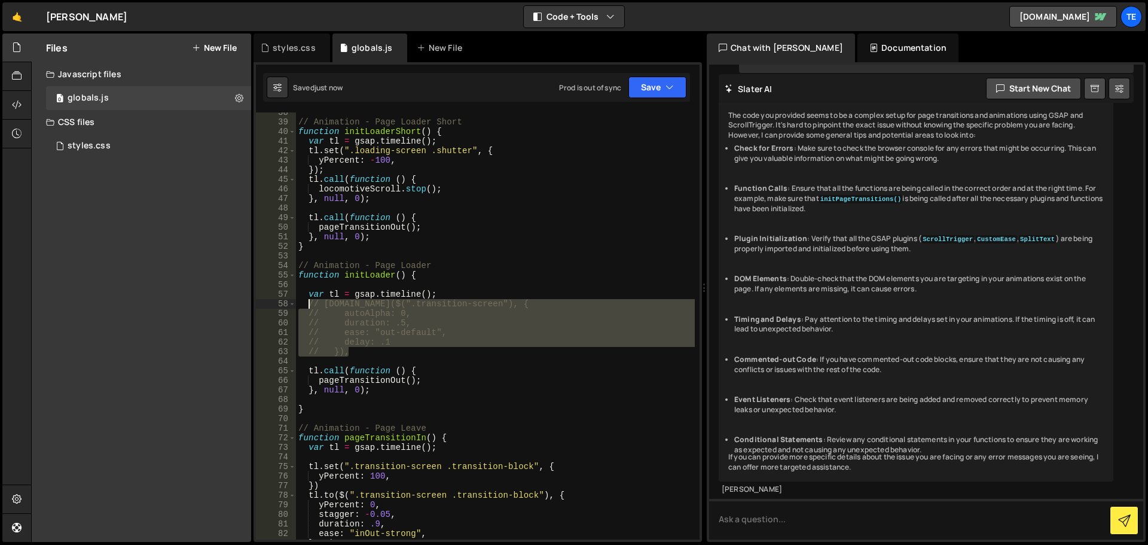
drag, startPoint x: 362, startPoint y: 351, endPoint x: 308, endPoint y: 305, distance: 70.8
click at [308, 305] on div "// Animation - Page Loader Short function initLoaderShort ( ) { var tl = gsap .…" at bounding box center [495, 331] width 399 height 446
type textarea "// [DOMAIN_NAME]($(".transition-screen"), { // autoAlpha: 0,"
paste textarea
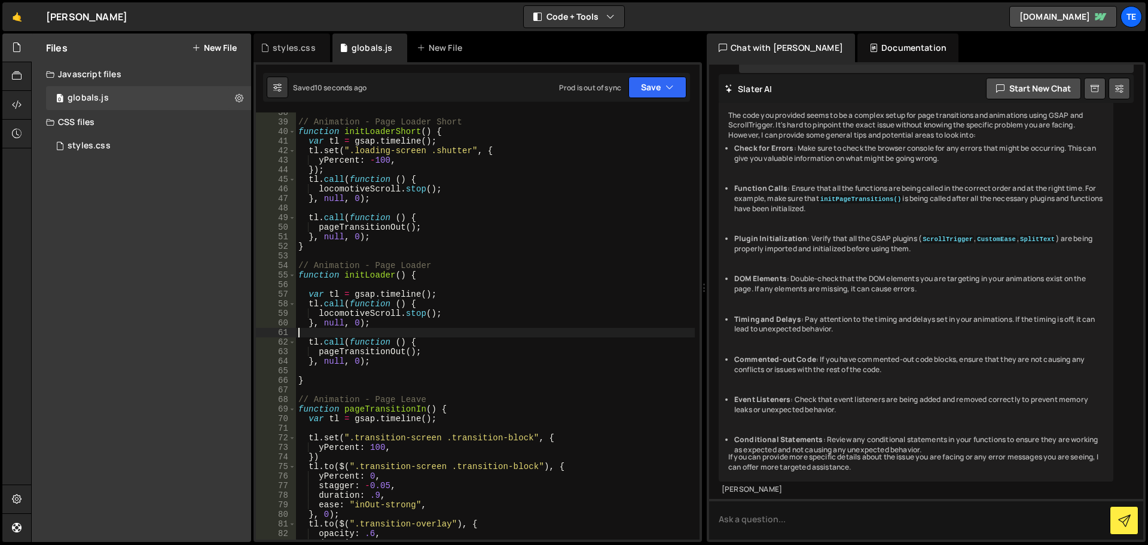
click at [447, 280] on div "// Animation - Page Loader Short function initLoaderShort ( ) { var tl = gsap .…" at bounding box center [495, 331] width 399 height 446
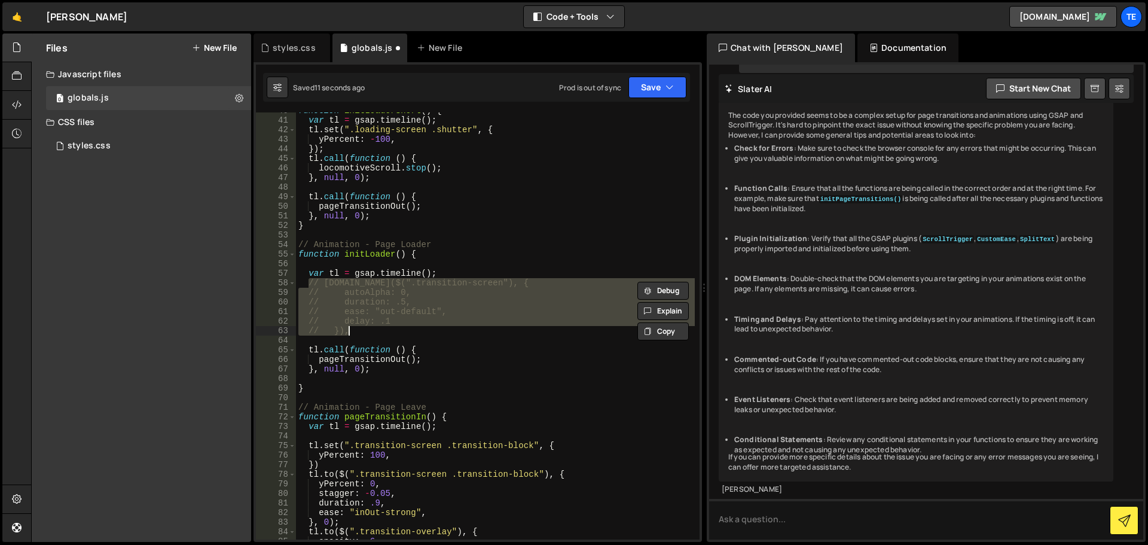
type textarea "}"
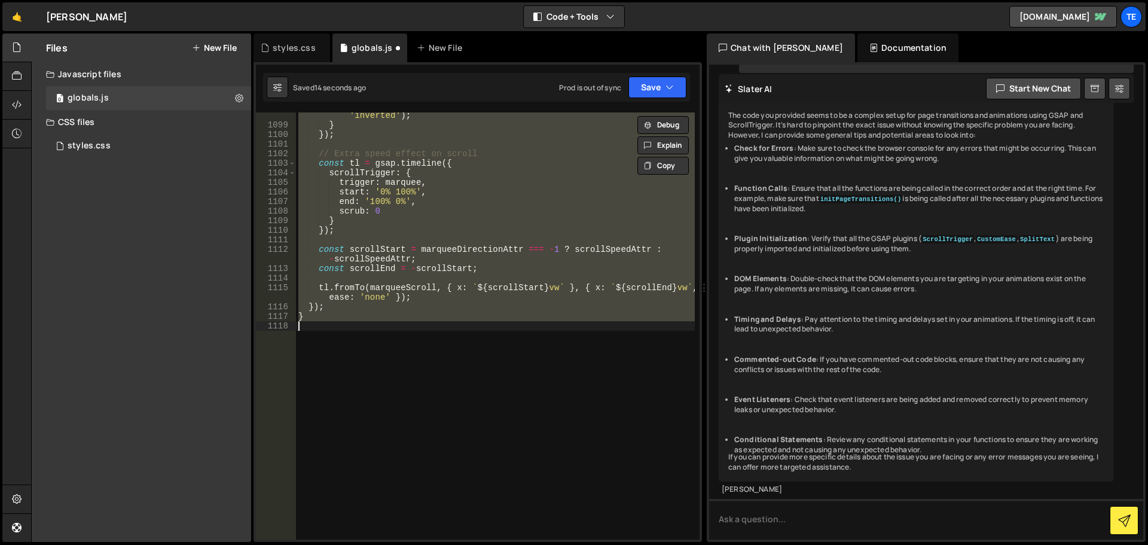
scroll to position [64, 0]
type textarea "[PERSON_NAME].stop();"
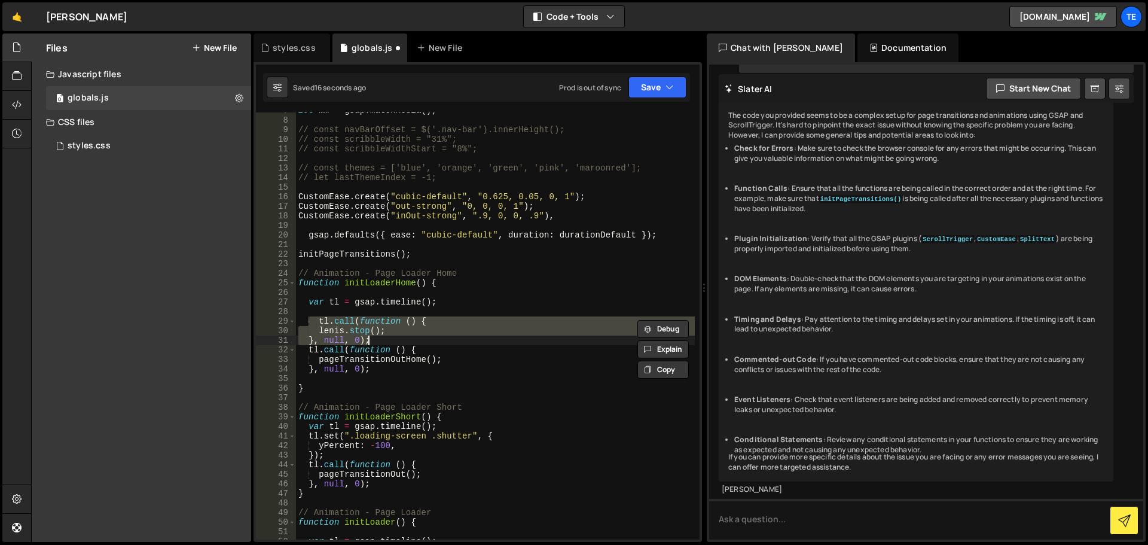
scroll to position [0, 0]
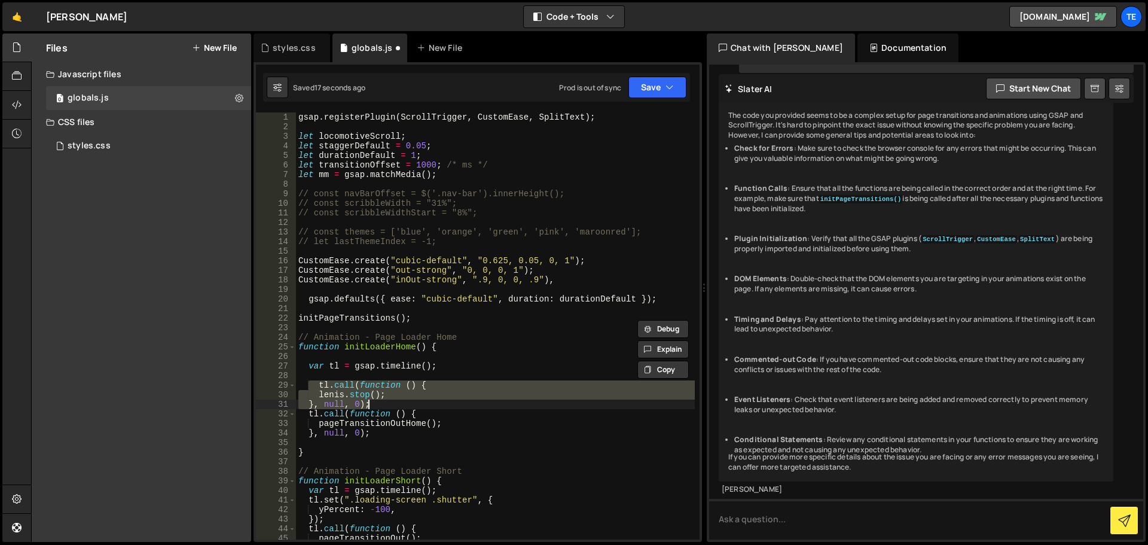
click at [380, 138] on div "gsap . registerPlugin ( ScrollTrigger , CustomEase , SplitText ) ; let locomoti…" at bounding box center [495, 335] width 399 height 446
type textarea "let locomotiveScroll;"
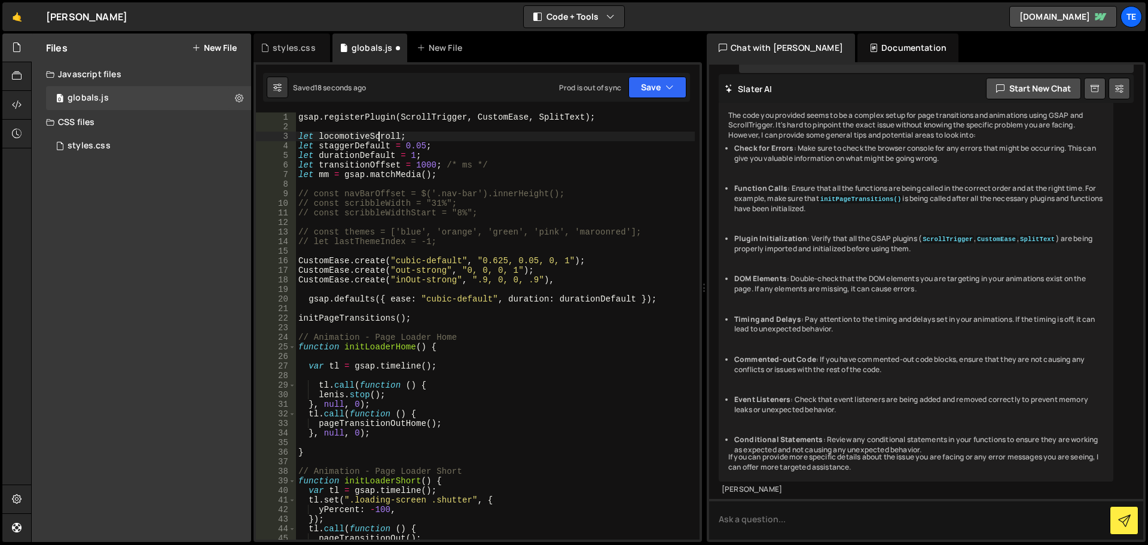
click at [380, 138] on div "gsap . registerPlugin ( ScrollTrigger , CustomEase , SplitText ) ; let locomoti…" at bounding box center [495, 335] width 399 height 446
type input "locomotiveScroll"
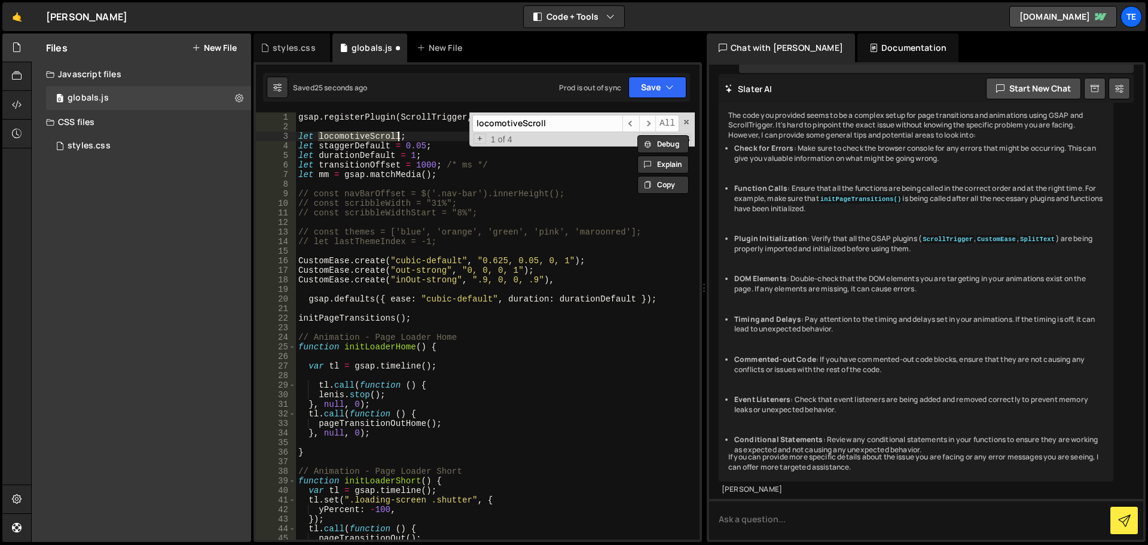
click at [380, 132] on div "gsap . registerPlugin ( ScrollTrigger , CustomEase , SplitText ) ; let locomoti…" at bounding box center [495, 325] width 399 height 427
click at [380, 132] on div "gsap . registerPlugin ( ScrollTrigger , CustomEase , SplitText ) ; let locomoti…" at bounding box center [495, 335] width 399 height 446
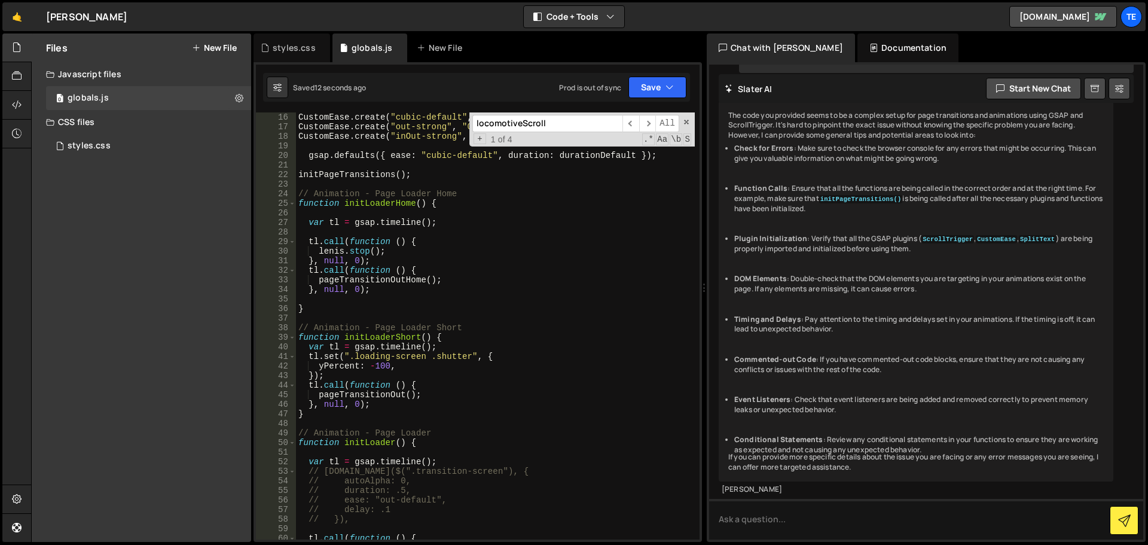
scroll to position [143, 0]
click at [430, 241] on div "CustomEase . create ( "cubic-default" , "0.625, 0.05, 0, 1" ) ; CustomEase . cr…" at bounding box center [495, 335] width 399 height 446
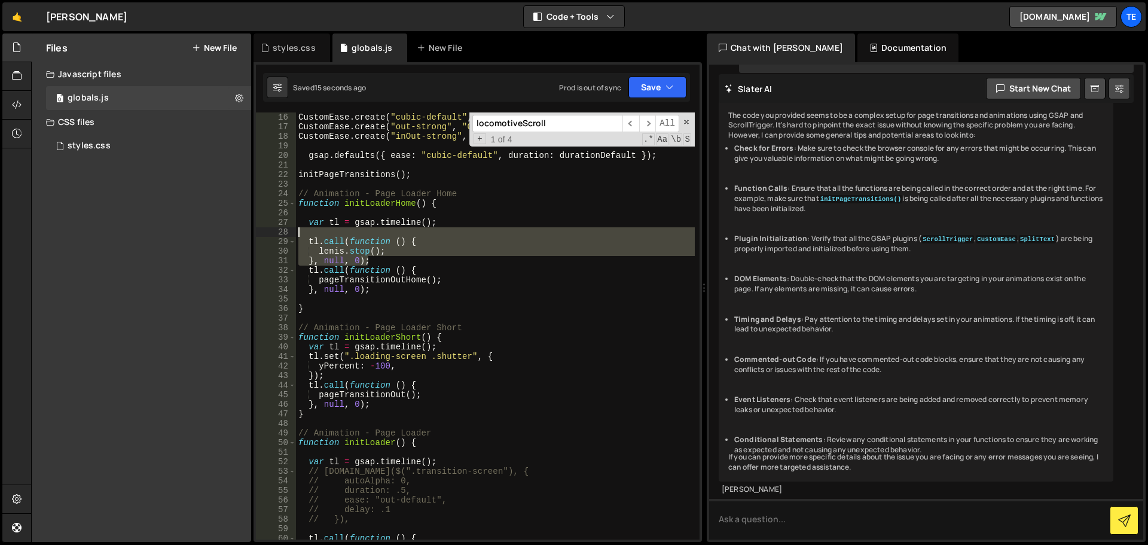
drag, startPoint x: 377, startPoint y: 261, endPoint x: 273, endPoint y: 235, distance: 107.7
click at [273, 235] on div "[DOMAIN_NAME](function () { [PHONE_NUMBER] 22 23 24 25 26 27 28 29 30 31 32 33 …" at bounding box center [478, 325] width 444 height 427
click at [340, 378] on div "CustomEase . create ( "cubic-default" , "0.625, 0.05, 0, 1" ) ; CustomEase . cr…" at bounding box center [495, 335] width 399 height 446
type textarea "});"
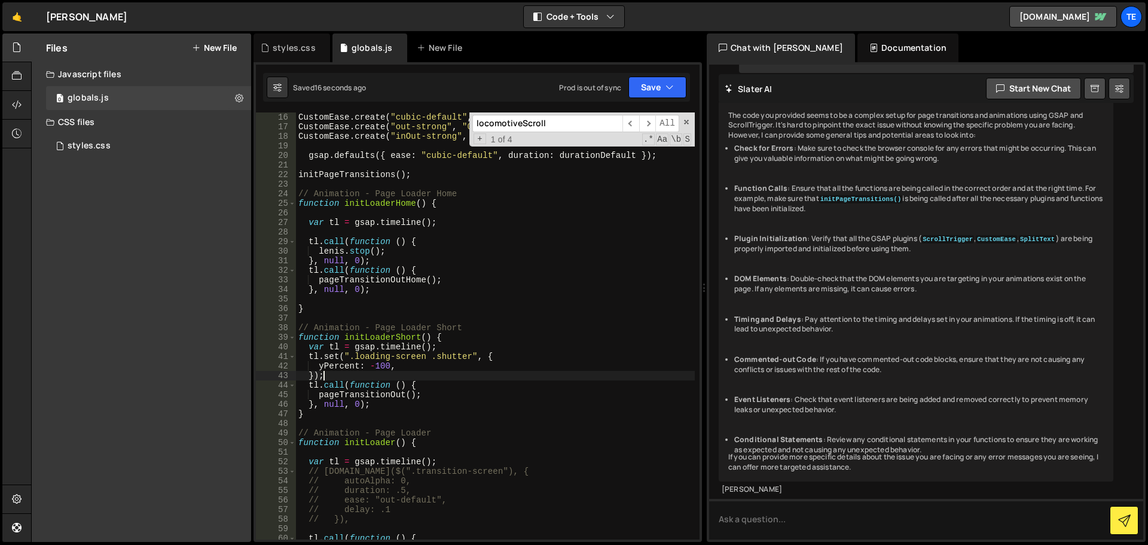
scroll to position [0, 0]
paste textarea "}, null, 0);"
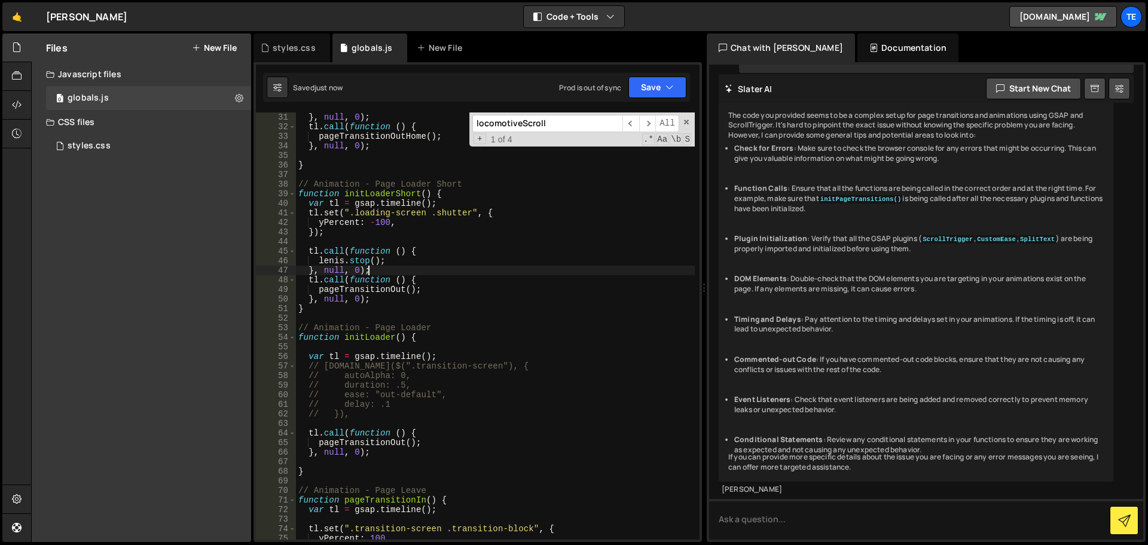
scroll to position [287, 0]
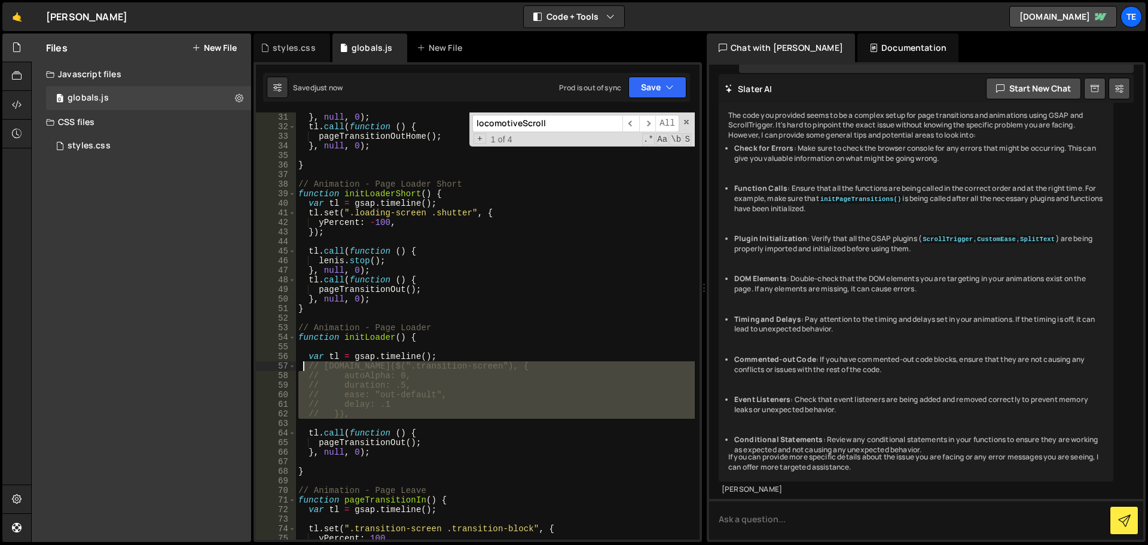
drag, startPoint x: 356, startPoint y: 419, endPoint x: 303, endPoint y: 368, distance: 73.2
click at [303, 368] on div "} , null , 0 ) ; tl . call ( function ( ) { pageTransitionOutHome ( ) ; } , nul…" at bounding box center [495, 335] width 399 height 446
paste textarea "}, null, 0);"
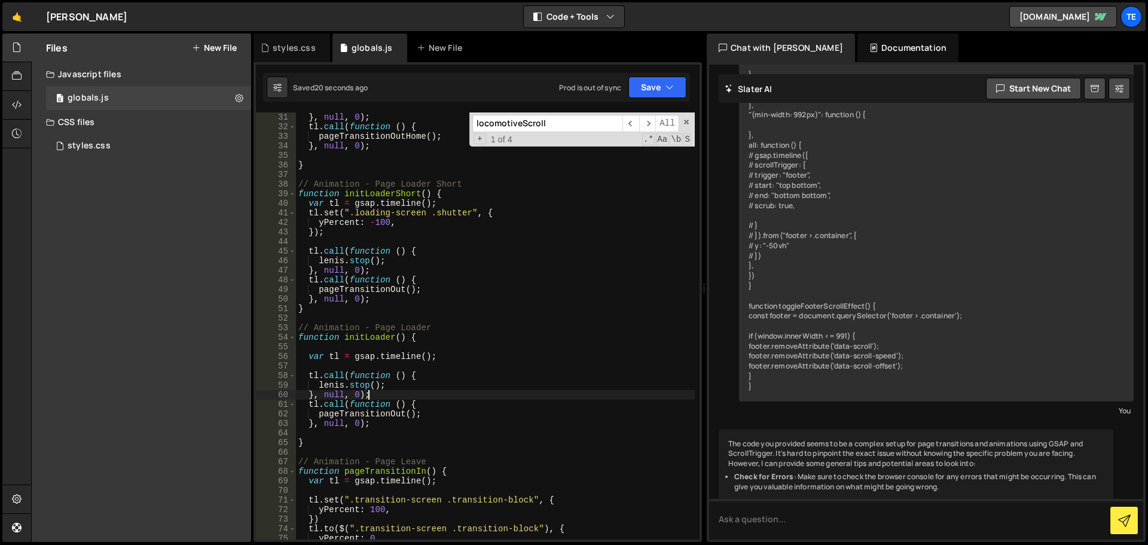
scroll to position [0, 0]
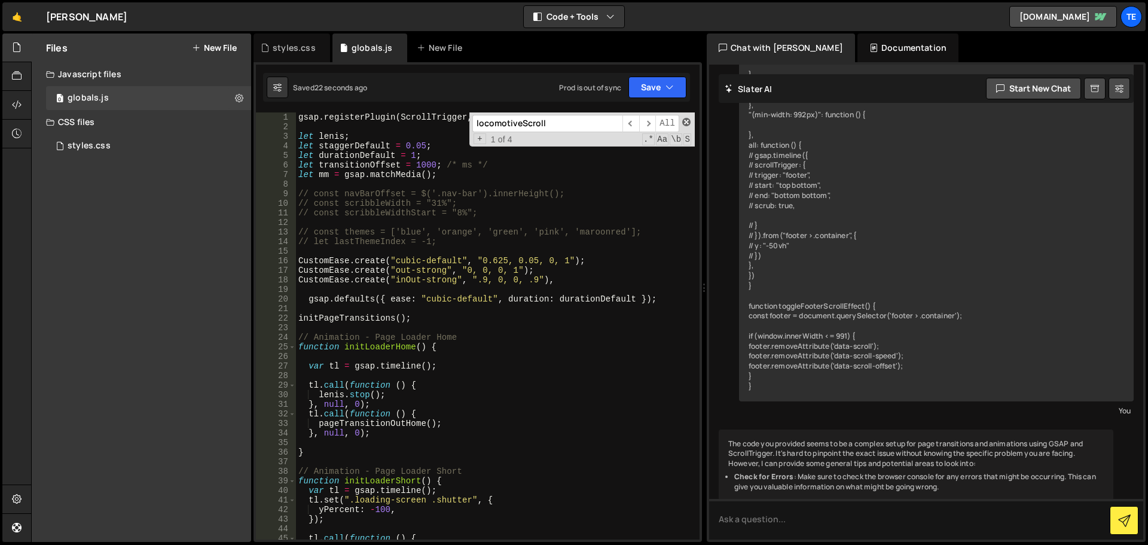
click at [686, 119] on span at bounding box center [686, 122] width 8 height 8
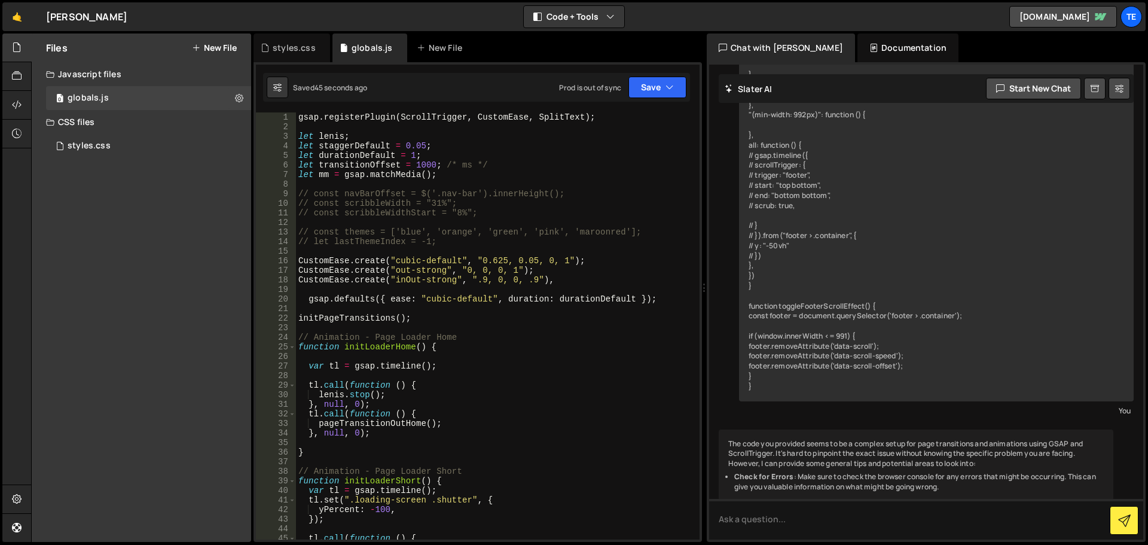
click at [391, 398] on div "gsap . registerPlugin ( ScrollTrigger , CustomEase , SplitText ) ; let [PERSON_…" at bounding box center [495, 335] width 399 height 446
click at [397, 403] on div "gsap . registerPlugin ( ScrollTrigger , CustomEase , SplitText ) ; let [PERSON_…" at bounding box center [495, 335] width 399 height 446
type textarea "}, null, 0);"
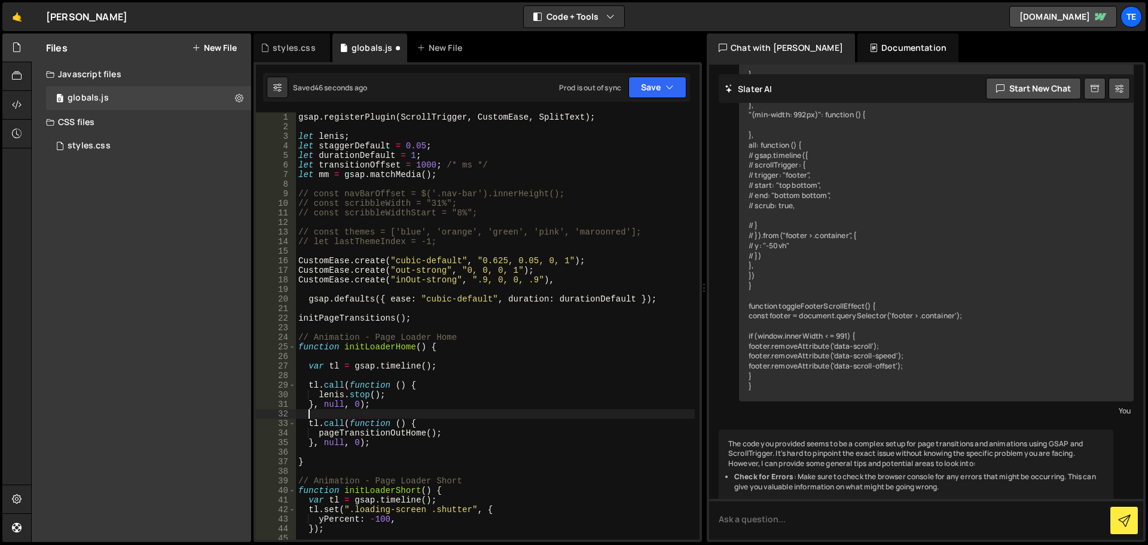
click at [475, 391] on div "gsap . registerPlugin ( ScrollTrigger , CustomEase , SplitText ) ; let [PERSON_…" at bounding box center [495, 335] width 399 height 446
type textarea "[PERSON_NAME].stop();"
click at [416, 410] on div "gsap . registerPlugin ( ScrollTrigger , CustomEase , SplitText ) ; let [PERSON_…" at bounding box center [495, 335] width 399 height 446
click at [328, 397] on div "gsap . registerPlugin ( ScrollTrigger , CustomEase , SplitText ) ; let [PERSON_…" at bounding box center [495, 335] width 399 height 446
click at [327, 397] on div "gsap . registerPlugin ( ScrollTrigger , CustomEase , SplitText ) ; let [PERSON_…" at bounding box center [495, 335] width 399 height 446
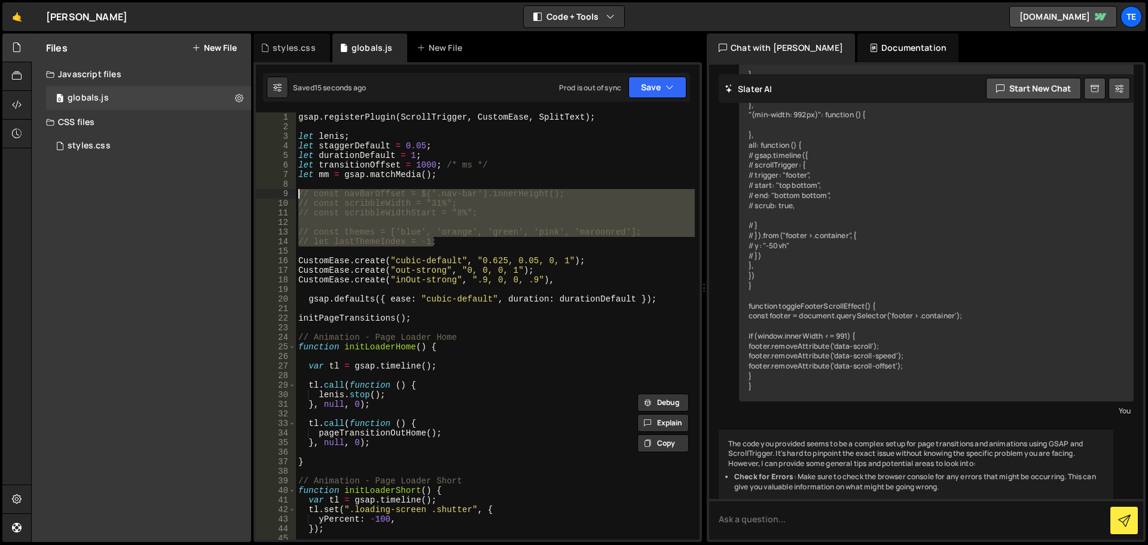
drag, startPoint x: 439, startPoint y: 242, endPoint x: 258, endPoint y: 192, distance: 188.0
click at [258, 192] on div "[PERSON_NAME].stop(); 1 2 3 4 5 6 7 8 9 10 11 12 13 14 15 16 17 18 19 20 21 22 …" at bounding box center [478, 325] width 444 height 427
type textarea "// const navBarOffset = $('.nav-bar').innerHeight(); // const scribbleWidth = "…"
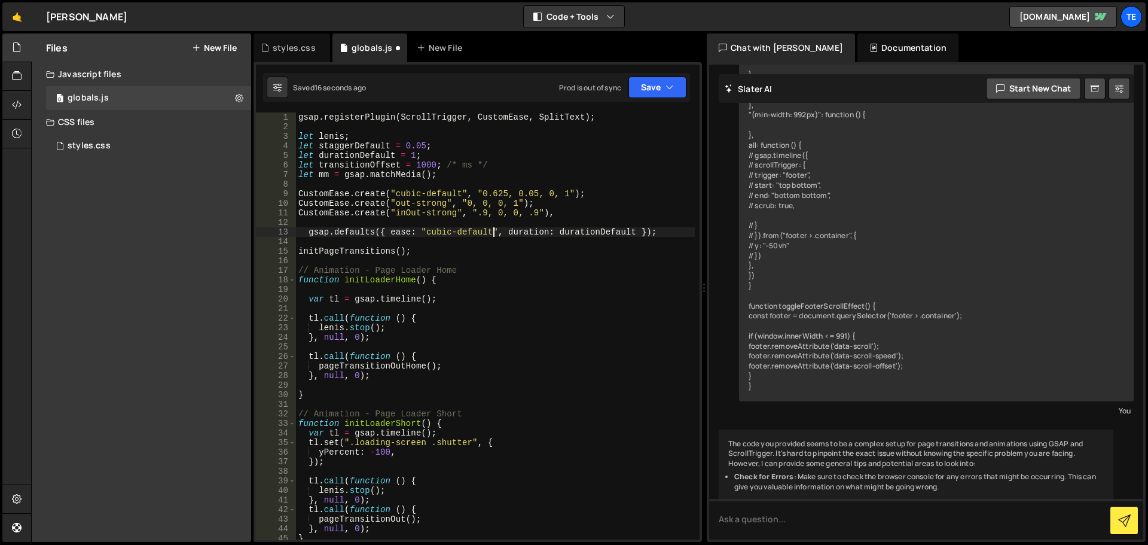
click at [496, 228] on div "gsap . registerPlugin ( ScrollTrigger , CustomEase , SplitText ) ; let [PERSON_…" at bounding box center [495, 335] width 399 height 446
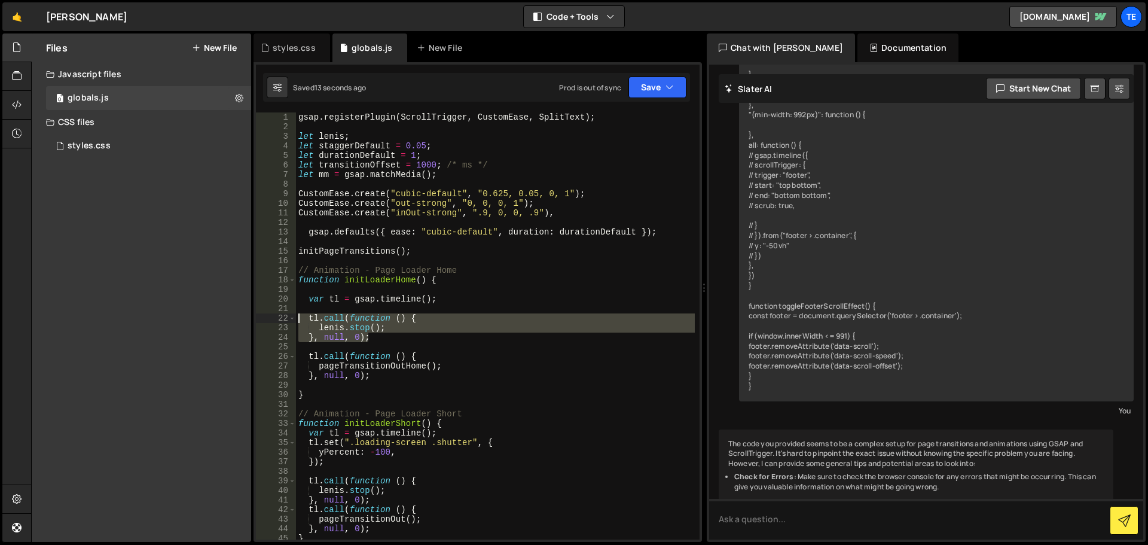
drag, startPoint x: 377, startPoint y: 335, endPoint x: 302, endPoint y: 320, distance: 76.8
click at [298, 320] on div "gsap . registerPlugin ( ScrollTrigger , CustomEase , SplitText ) ; let [PERSON_…" at bounding box center [495, 335] width 399 height 446
paste textarea "}, null, 0"
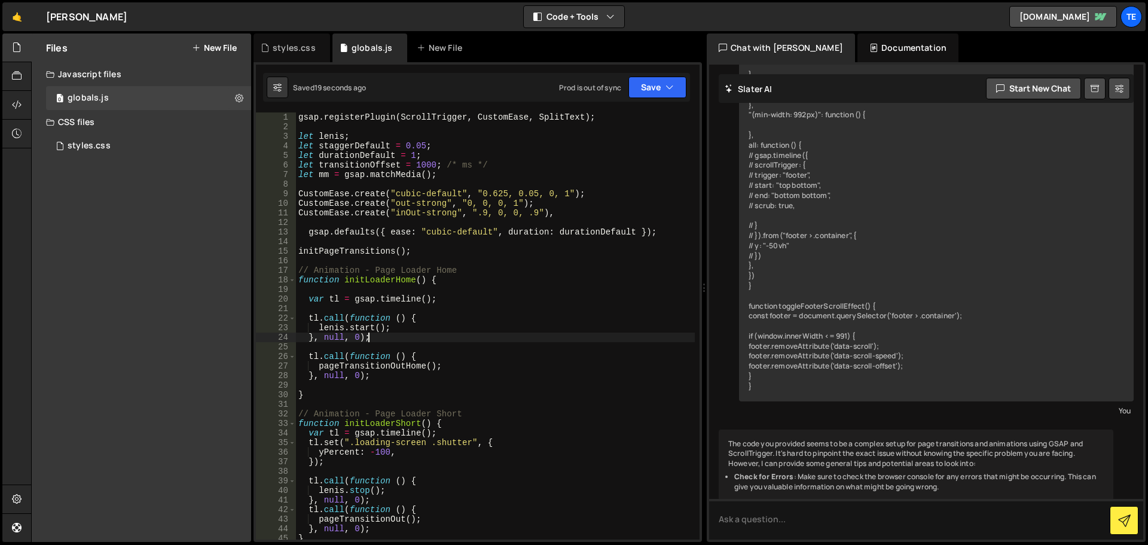
click at [337, 326] on div "gsap . registerPlugin ( ScrollTrigger , CustomEase , SplitText ) ; let [PERSON_…" at bounding box center [495, 335] width 399 height 446
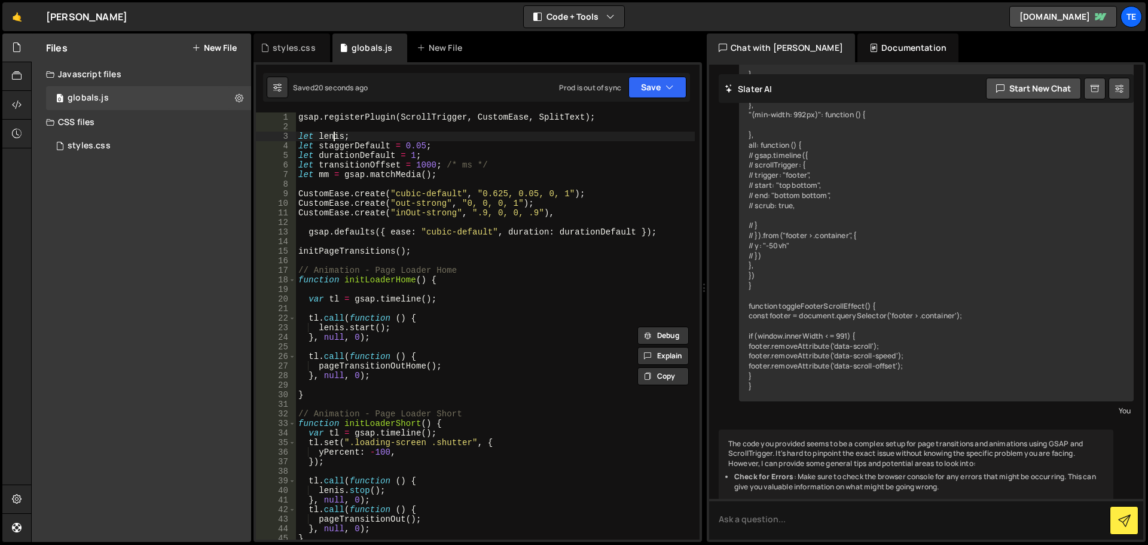
click at [332, 139] on div "gsap . registerPlugin ( ScrollTrigger , CustomEase , SplitText ) ; let [PERSON_…" at bounding box center [495, 335] width 399 height 446
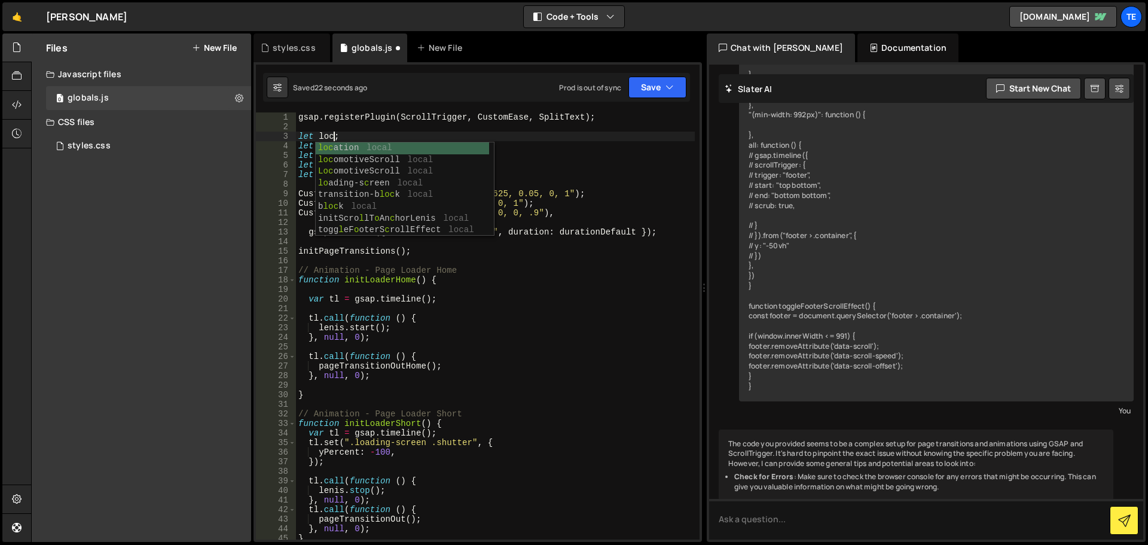
scroll to position [0, 2]
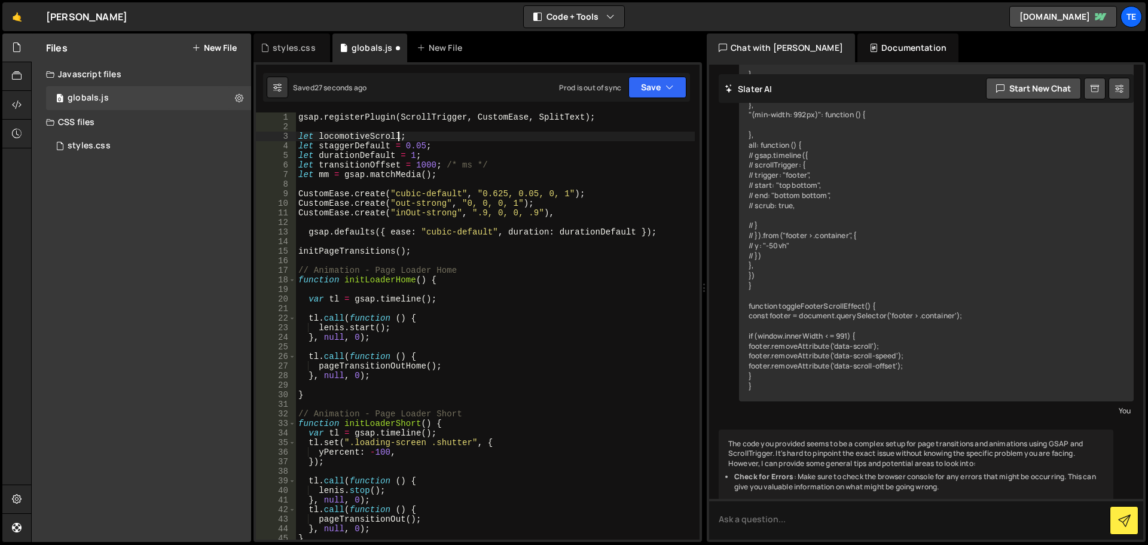
click at [352, 135] on div "gsap . registerPlugin ( ScrollTrigger , CustomEase , SplitText ) ; let locomoti…" at bounding box center [495, 335] width 399 height 446
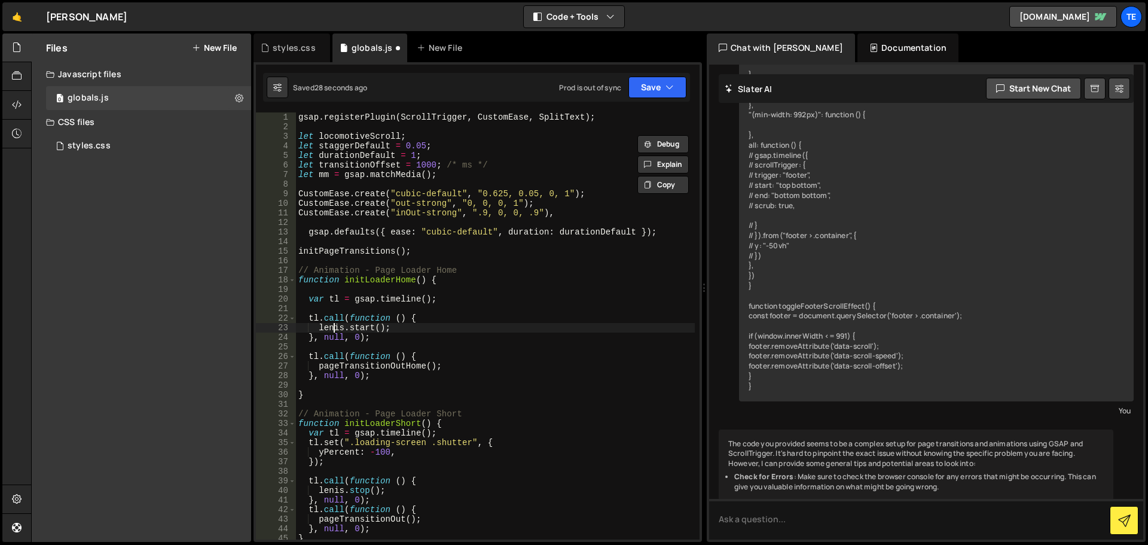
click at [332, 326] on div "gsap . registerPlugin ( ScrollTrigger , CustomEase , SplitText ) ; let locomoti…" at bounding box center [495, 335] width 399 height 446
paste textarea "ocomotiveScroll"
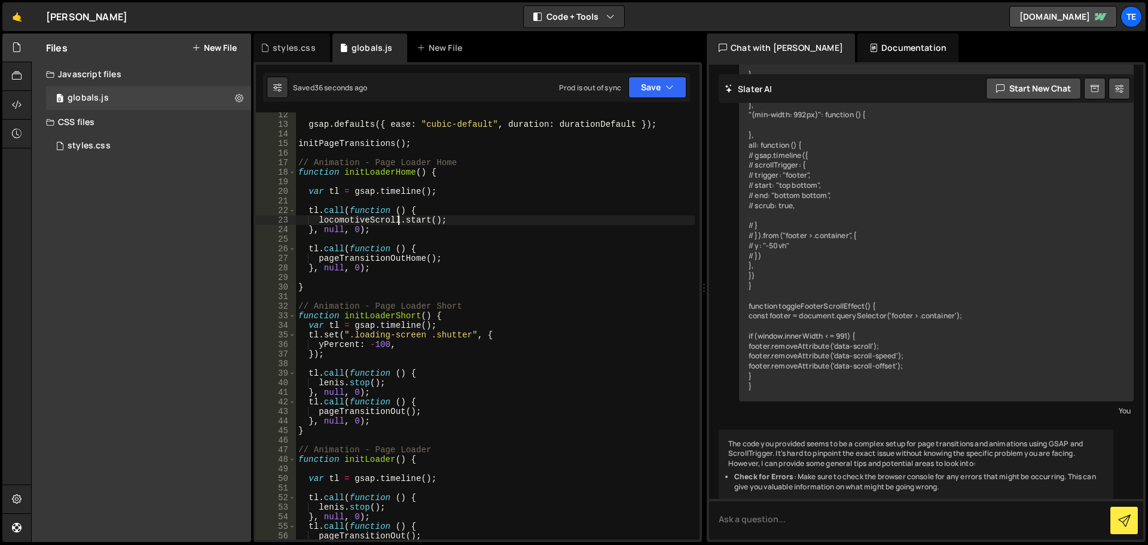
scroll to position [0, 0]
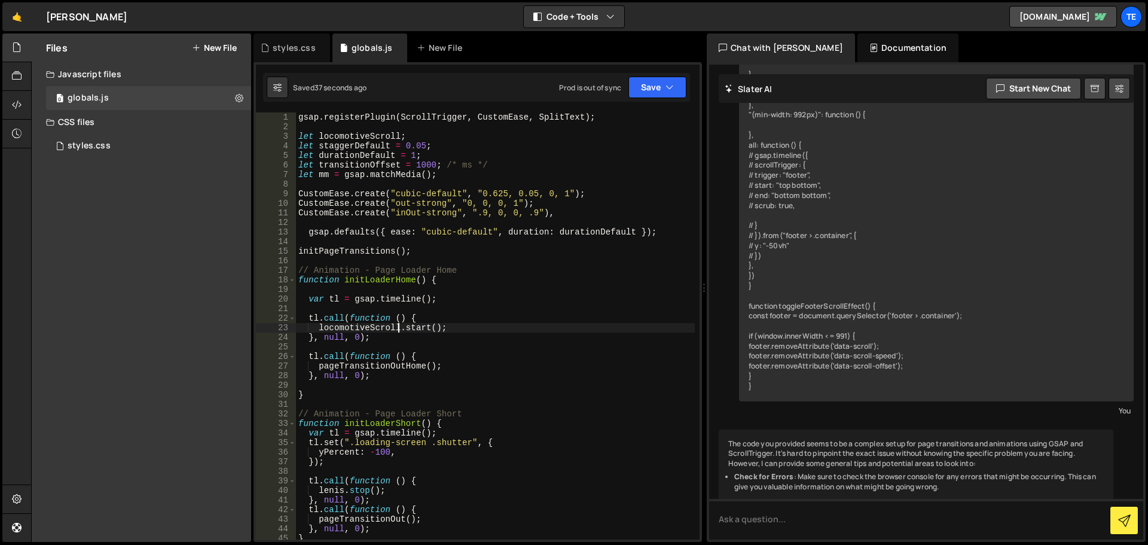
click at [323, 133] on div "gsap . registerPlugin ( ScrollTrigger , CustomEase , SplitText ) ; let locomoti…" at bounding box center [495, 335] width 399 height 446
click at [374, 135] on div "gsap . registerPlugin ( ScrollTrigger , CustomEase , SplitText ) ; let Locomoti…" at bounding box center [495, 335] width 399 height 446
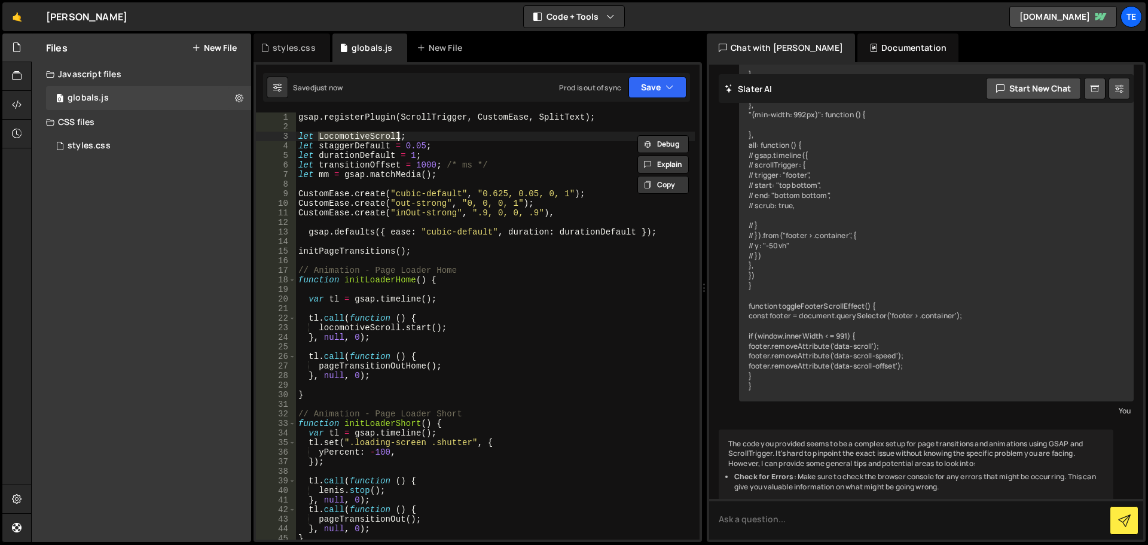
click at [350, 325] on div "gsap . registerPlugin ( ScrollTrigger , CustomEase , SplitText ) ; let Locomoti…" at bounding box center [495, 335] width 399 height 446
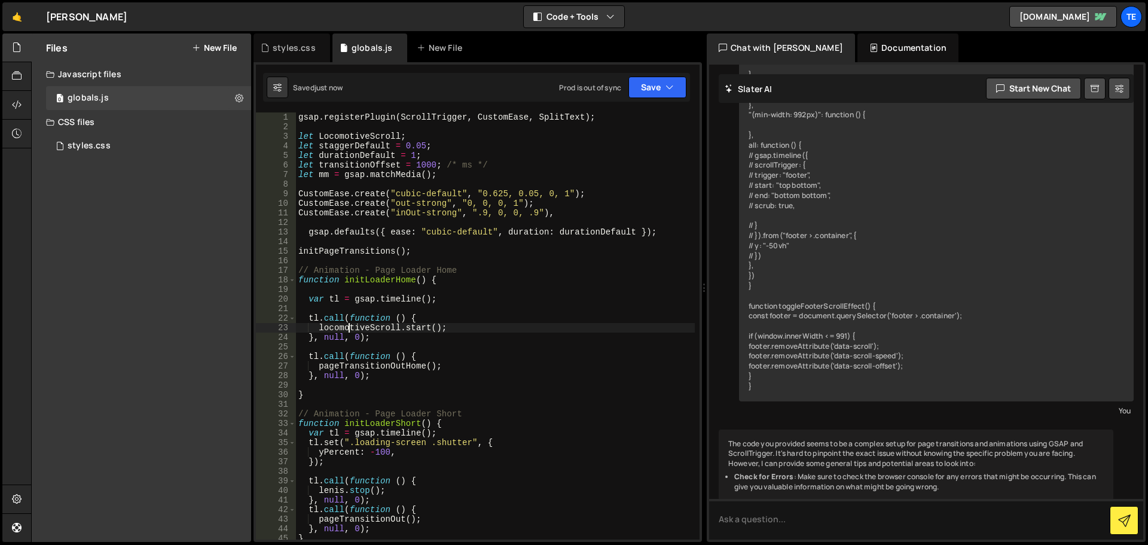
click at [350, 325] on div "gsap . registerPlugin ( ScrollTrigger , CustomEase , SplitText ) ; let Locomoti…" at bounding box center [495, 335] width 399 height 446
paste textarea "L"
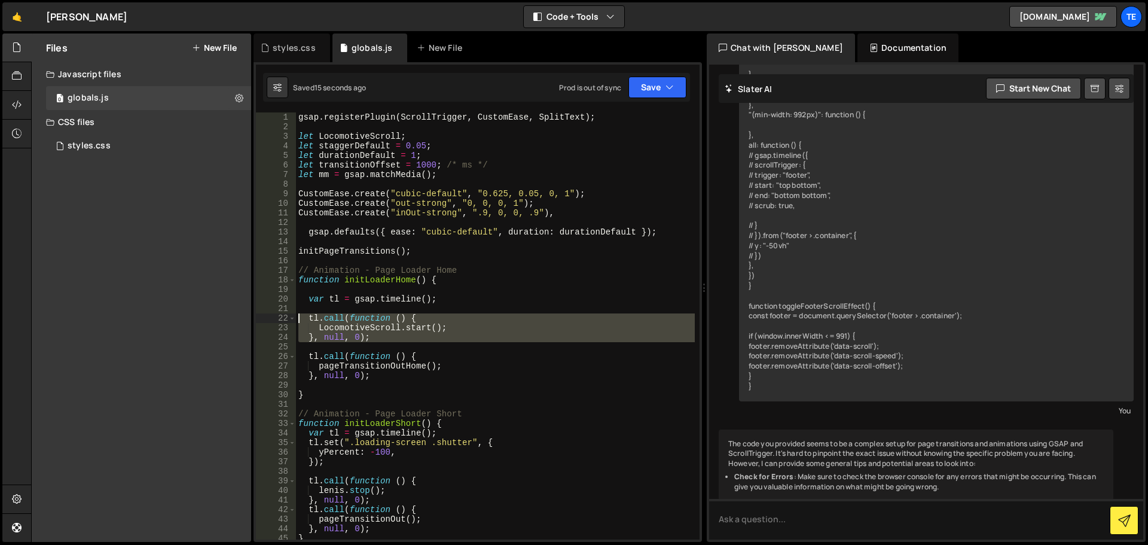
drag, startPoint x: 387, startPoint y: 343, endPoint x: 278, endPoint y: 318, distance: 112.3
click at [278, 318] on div "LocomotiveScroll.start(); 1 2 3 4 5 6 7 8 9 10 11 12 13 14 15 16 17 18 19 20 21…" at bounding box center [478, 325] width 444 height 427
type textarea "[DOMAIN_NAME](function () { LocomotiveScroll.start();"
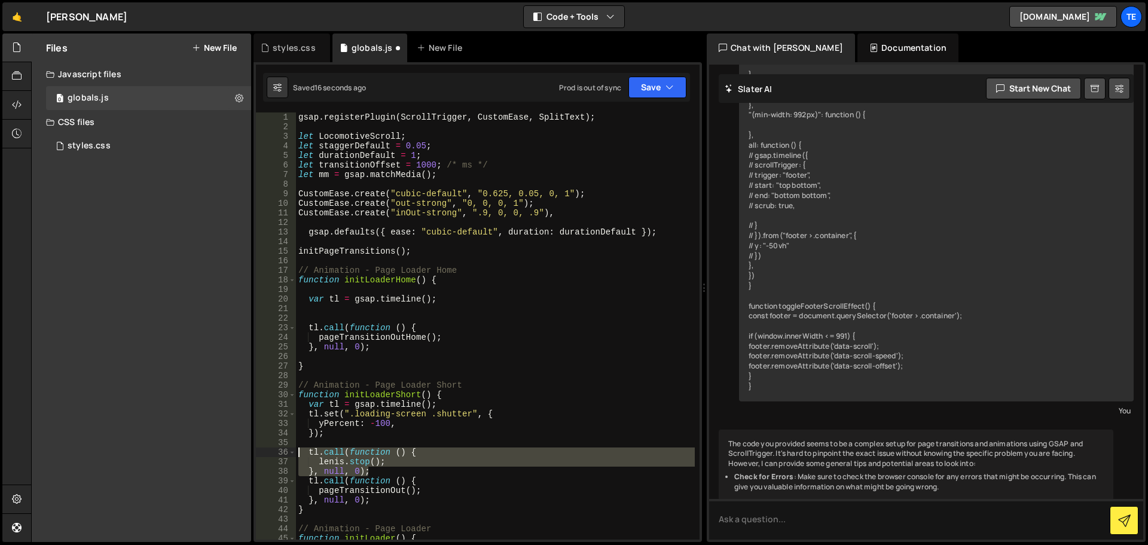
drag, startPoint x: 372, startPoint y: 468, endPoint x: 282, endPoint y: 451, distance: 91.9
click at [282, 451] on div "1 2 3 4 5 6 7 8 9 10 11 12 13 14 15 16 17 18 19 20 21 22 23 24 25 26 27 28 29 3…" at bounding box center [478, 325] width 444 height 427
type textarea "[DOMAIN_NAME](function () { [PERSON_NAME].stop();"
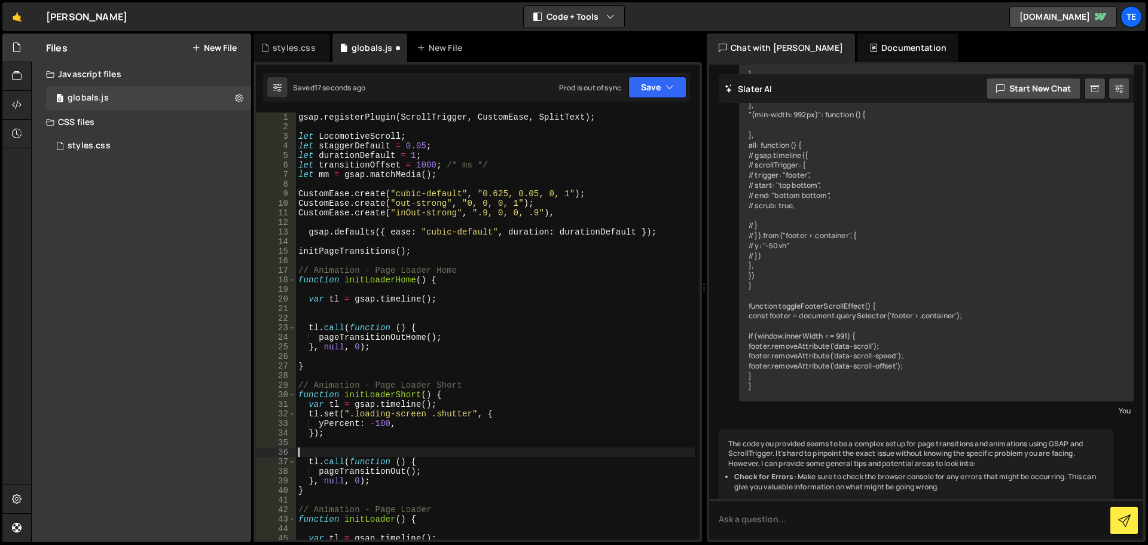
scroll to position [108, 0]
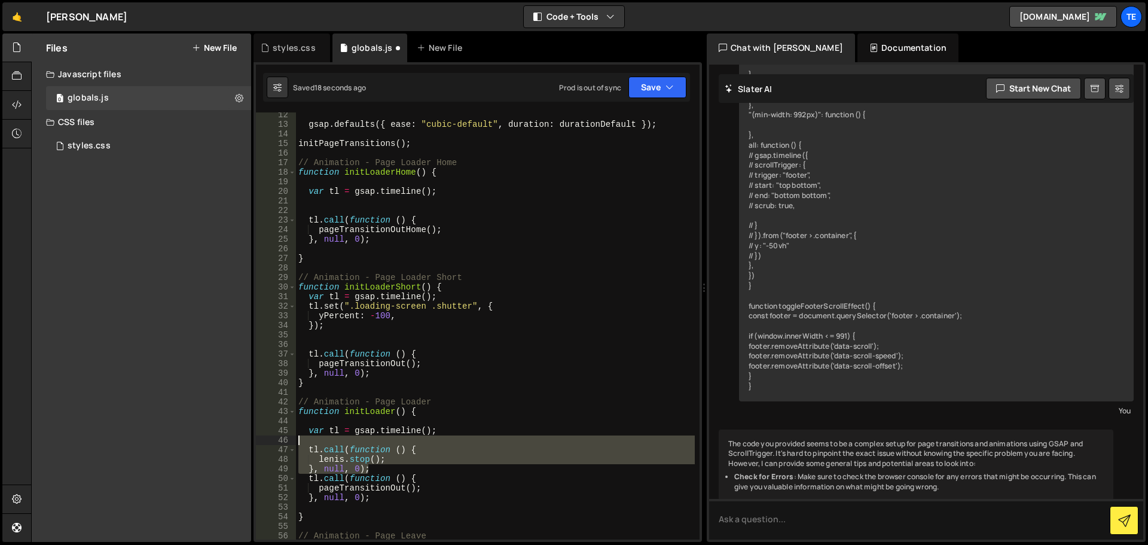
drag, startPoint x: 377, startPoint y: 466, endPoint x: 276, endPoint y: 441, distance: 104.3
click at [276, 441] on div "12 13 14 15 16 17 18 19 20 21 22 23 24 25 26 27 28 29 30 31 32 33 34 35 36 37 3…" at bounding box center [478, 325] width 444 height 427
type textarea "[DOMAIN_NAME](function () {"
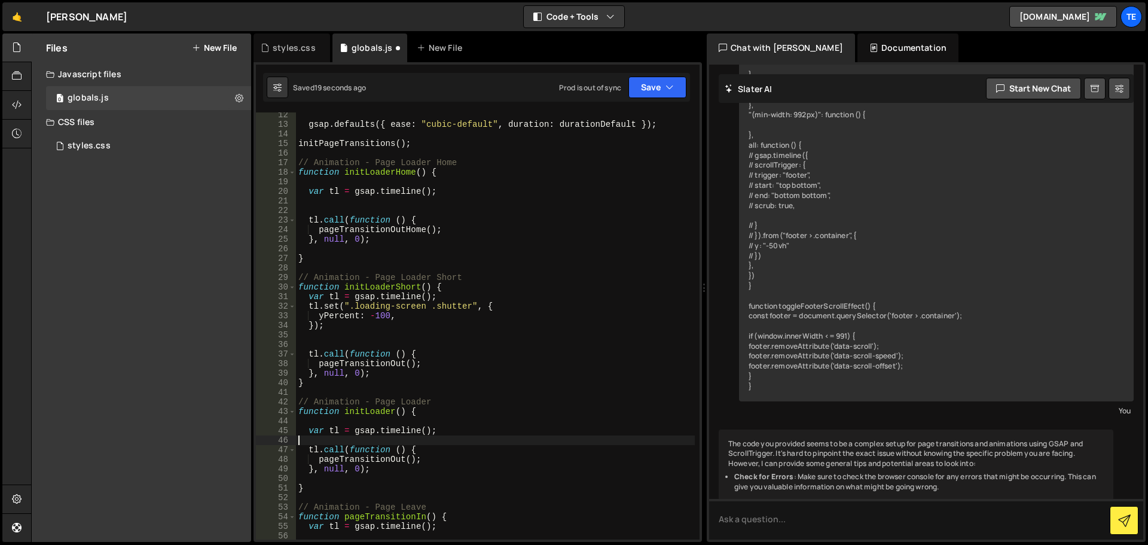
click at [427, 449] on div "gsap . defaults ({ ease : "cubic-default" , duration : durationDefault }) ; ini…" at bounding box center [495, 333] width 399 height 446
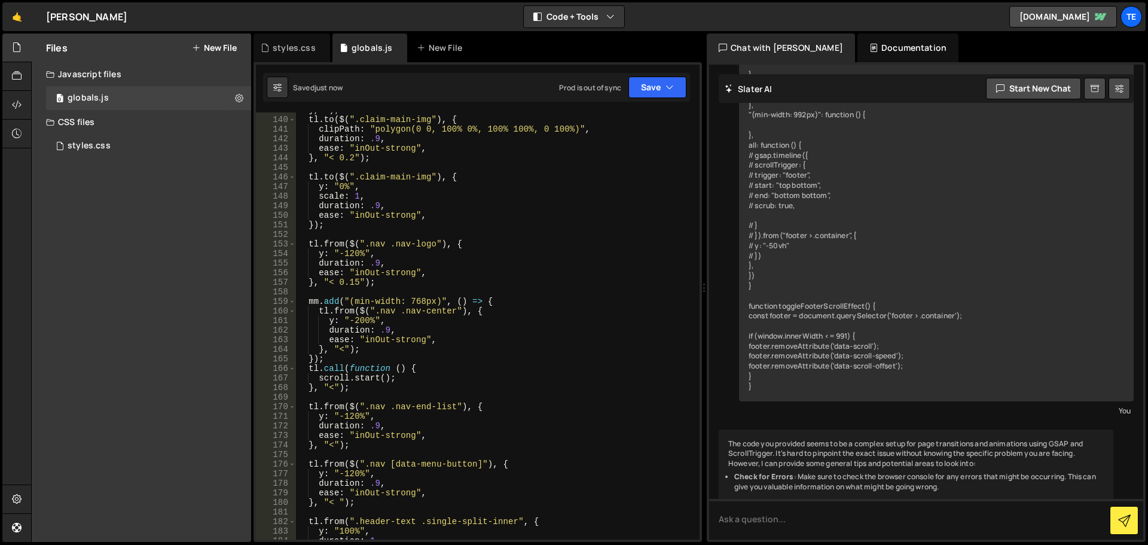
scroll to position [1435, 0]
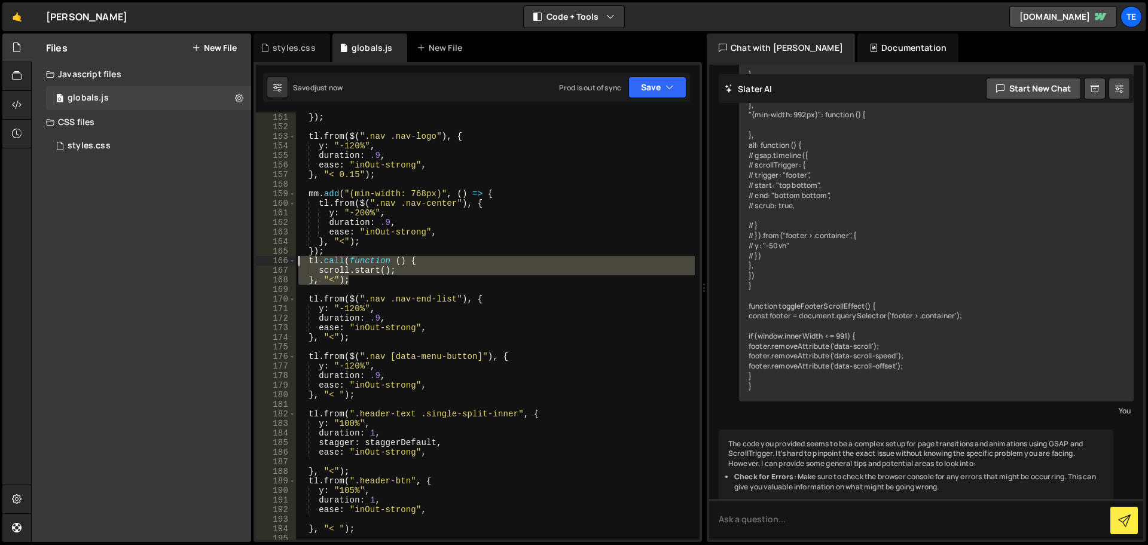
drag, startPoint x: 359, startPoint y: 276, endPoint x: 241, endPoint y: 257, distance: 119.3
click at [241, 257] on div "Files New File Javascript files 0 globals.js 0 CSS files styles.css 0 Copy shar…" at bounding box center [589, 287] width 1117 height 509
type textarea "[DOMAIN_NAME](function () { scroll.start();"
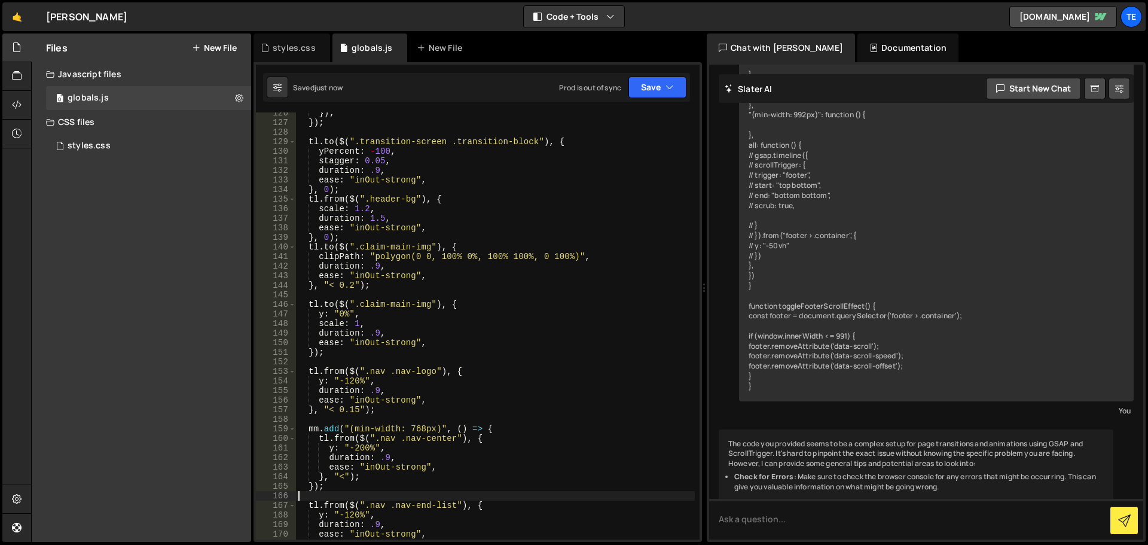
scroll to position [0, 0]
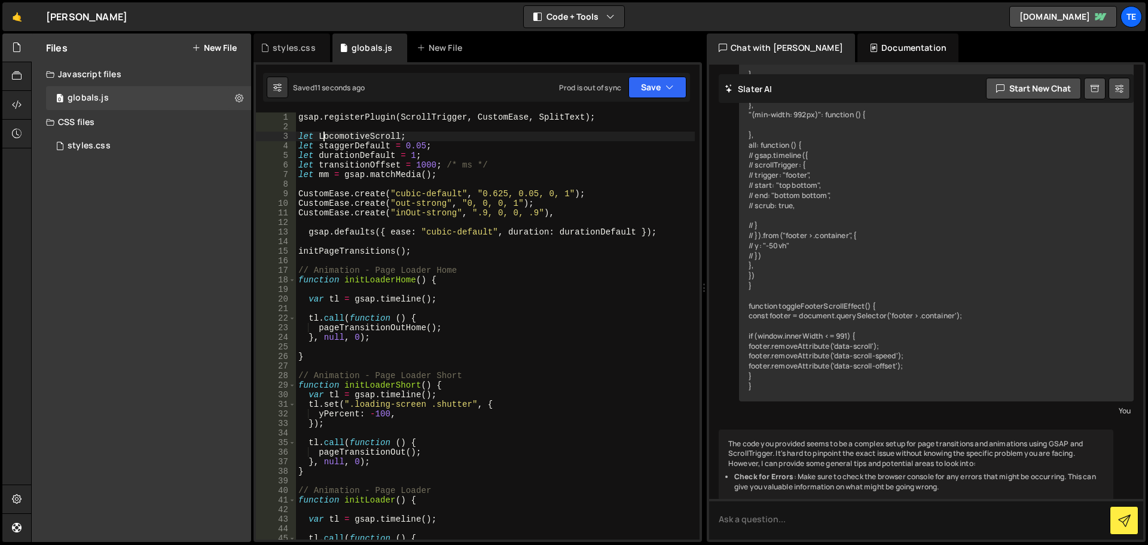
click at [325, 136] on div "gsap . registerPlugin ( ScrollTrigger , CustomEase , SplitText ) ; let Locomoti…" at bounding box center [495, 335] width 399 height 446
type textarea "let locomotiveScroll;"
click at [431, 347] on div "gsap . registerPlugin ( ScrollTrigger , CustomEase , SplitText ) ; let locomoti…" at bounding box center [495, 335] width 399 height 446
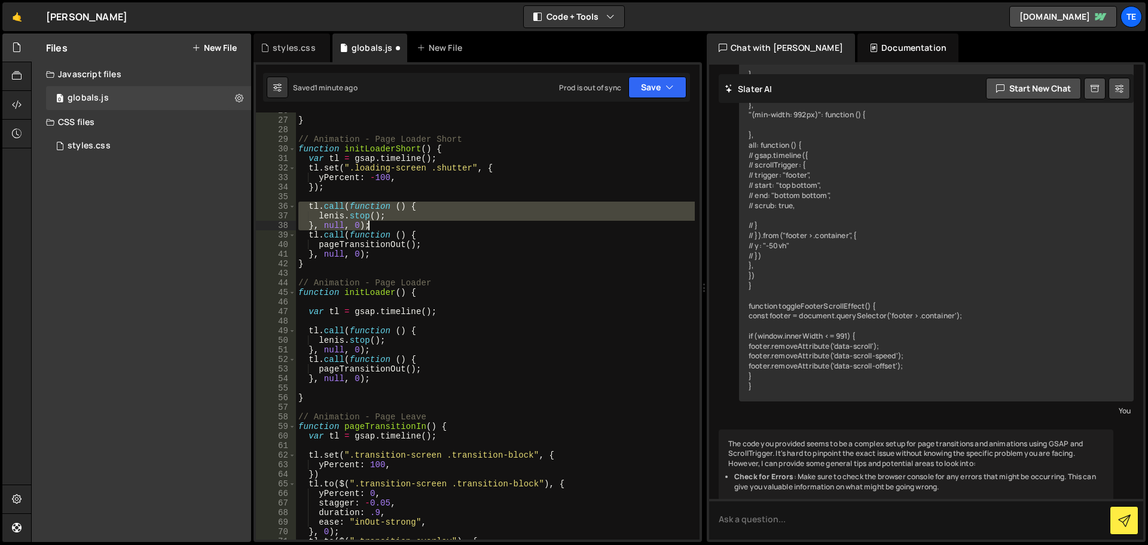
scroll to position [16, 0]
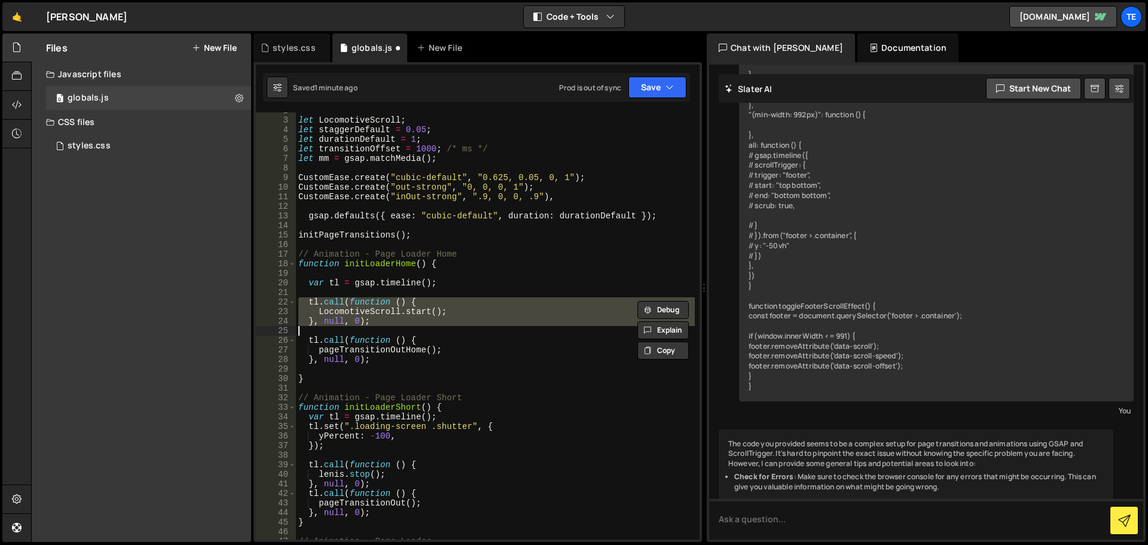
click at [324, 307] on div "let LocomotiveScroll ; let staggerDefault = 0.05 ; let durationDefault = 1 ; le…" at bounding box center [495, 325] width 399 height 427
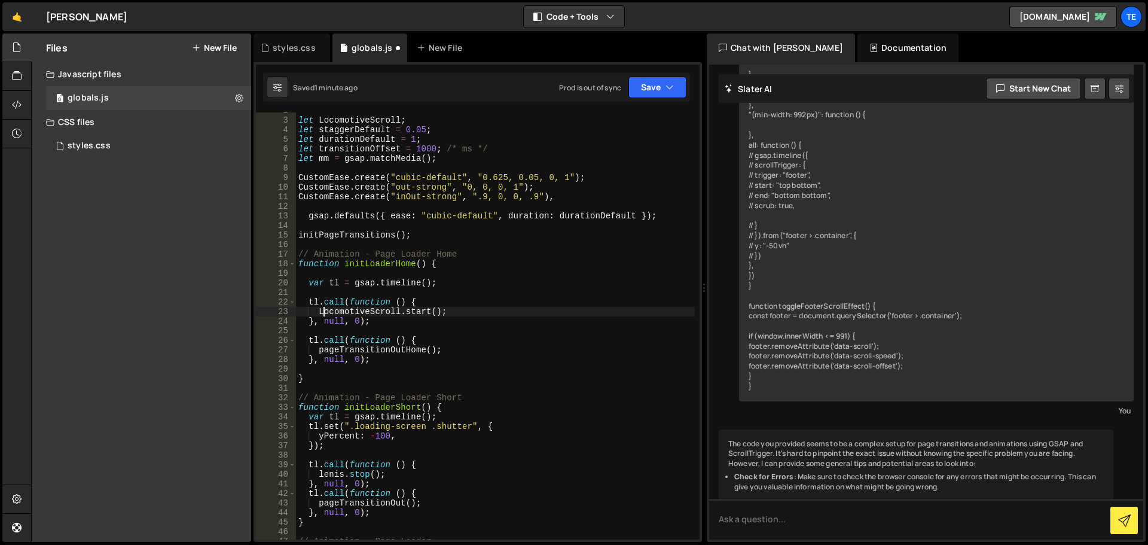
click at [334, 310] on div "let LocomotiveScroll ; let staggerDefault = 0.05 ; let durationDefault = 1 ; le…" at bounding box center [495, 329] width 399 height 446
click at [337, 310] on div "let LocomotiveScroll ; let staggerDefault = 0.05 ; let durationDefault = 1 ; le…" at bounding box center [495, 329] width 399 height 446
paste textarea
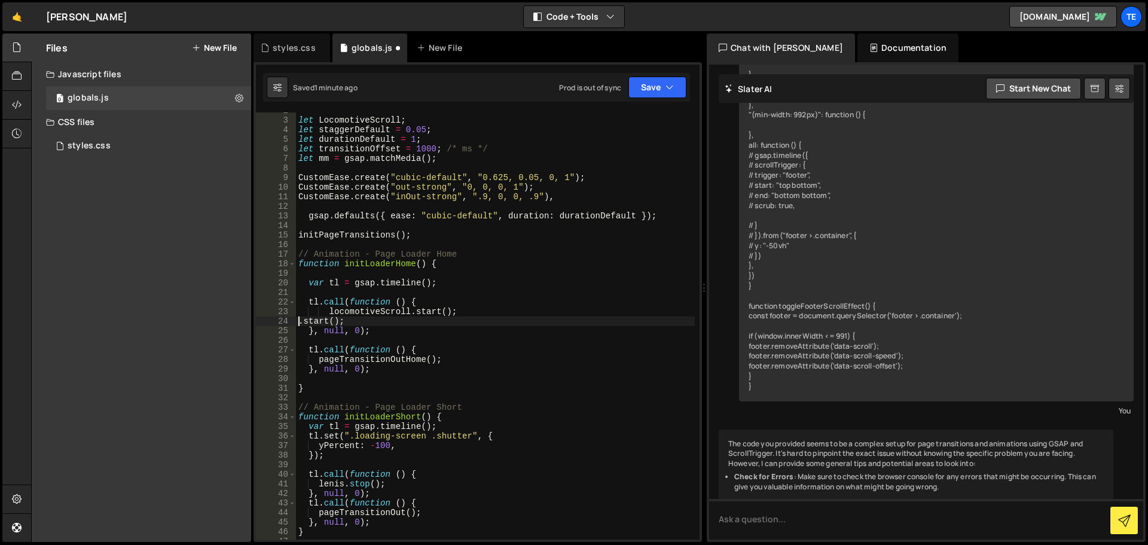
type textarea "LocomotiveScroll.start();"
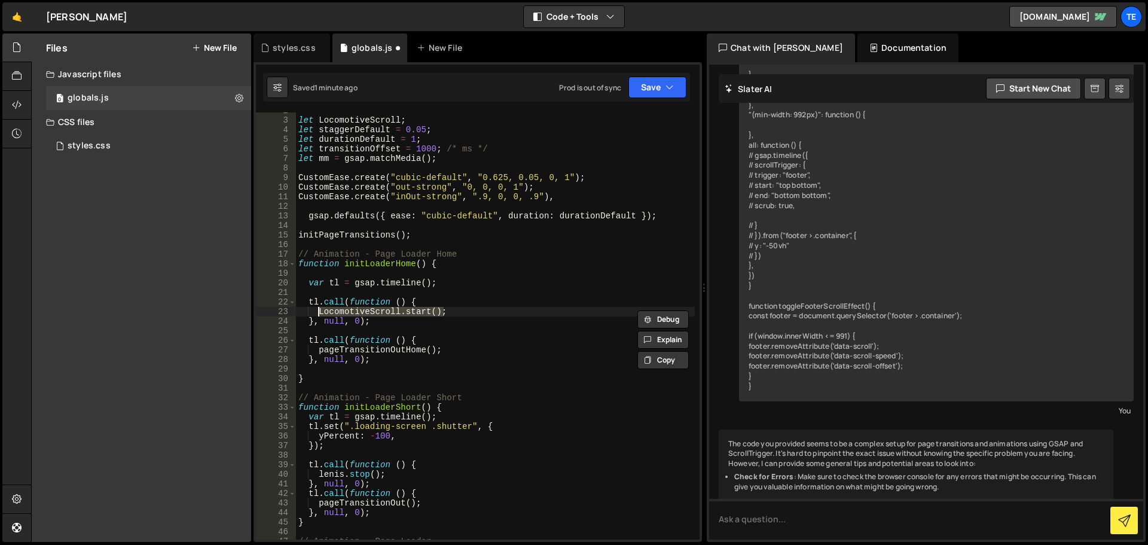
drag, startPoint x: 453, startPoint y: 313, endPoint x: 317, endPoint y: 310, distance: 136.3
click at [317, 310] on div "let LocomotiveScroll ; let staggerDefault = 0.05 ; let durationDefault = 1 ; le…" at bounding box center [495, 329] width 399 height 446
paste textarea
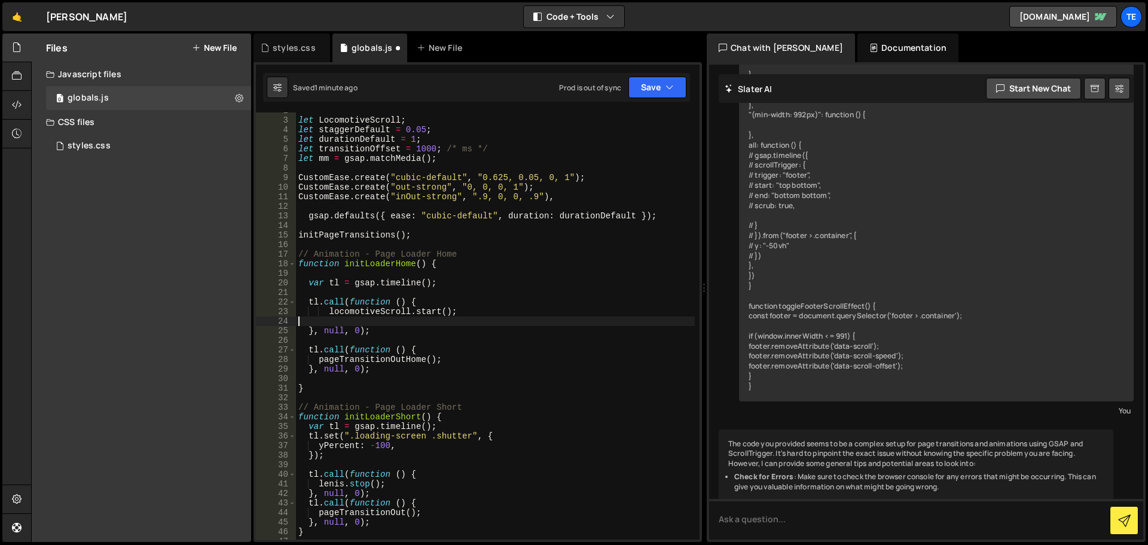
click at [374, 310] on div "let LocomotiveScroll ; let staggerDefault = 0.05 ; let durationDefault = 1 ; le…" at bounding box center [495, 329] width 399 height 446
click at [348, 119] on div "let LocomotiveScroll ; let staggerDefault = 0.05 ; let durationDefault = 1 ; le…" at bounding box center [495, 329] width 399 height 446
paste textarea "l"
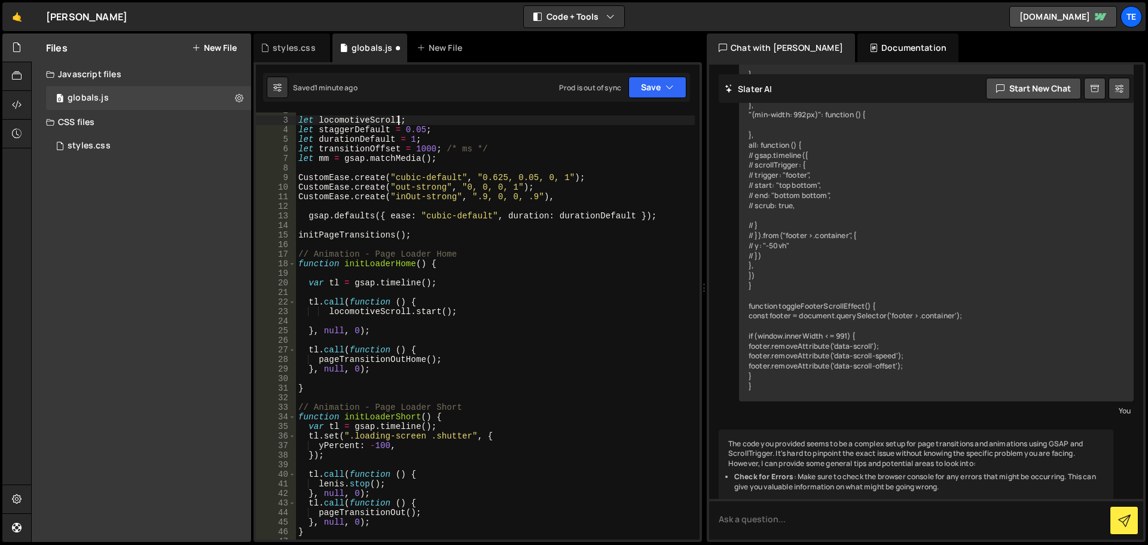
click at [476, 264] on div "let locomotiveScroll ; let staggerDefault = 0.05 ; let durationDefault = 1 ; le…" at bounding box center [495, 329] width 399 height 446
type textarea "function initLoaderHome() {"
click at [552, 316] on div "let locomotiveScroll ; let staggerDefault = 0.05 ; let durationDefault = 1 ; le…" at bounding box center [495, 329] width 399 height 446
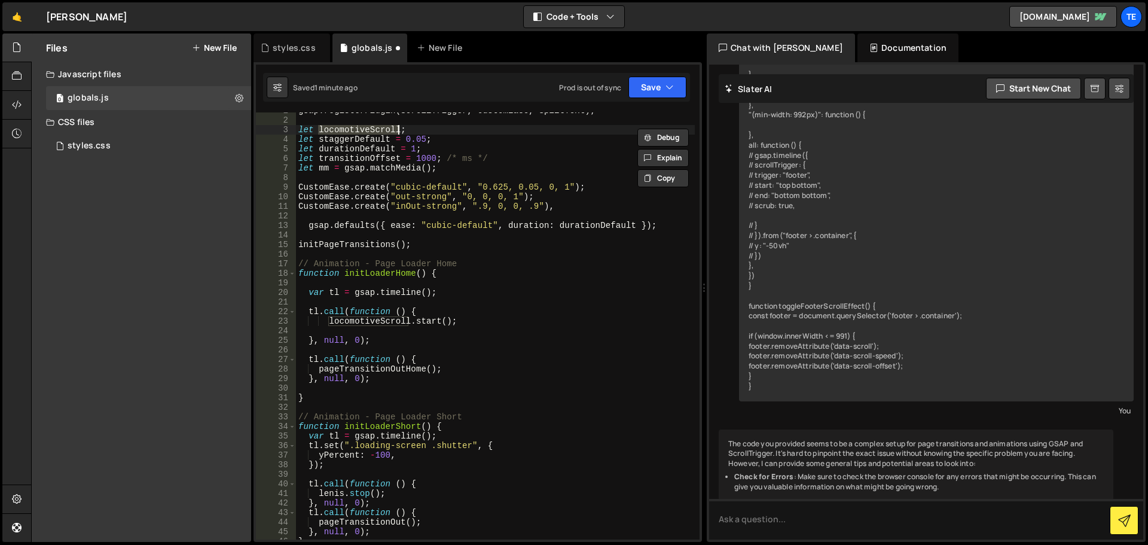
scroll to position [10763, 0]
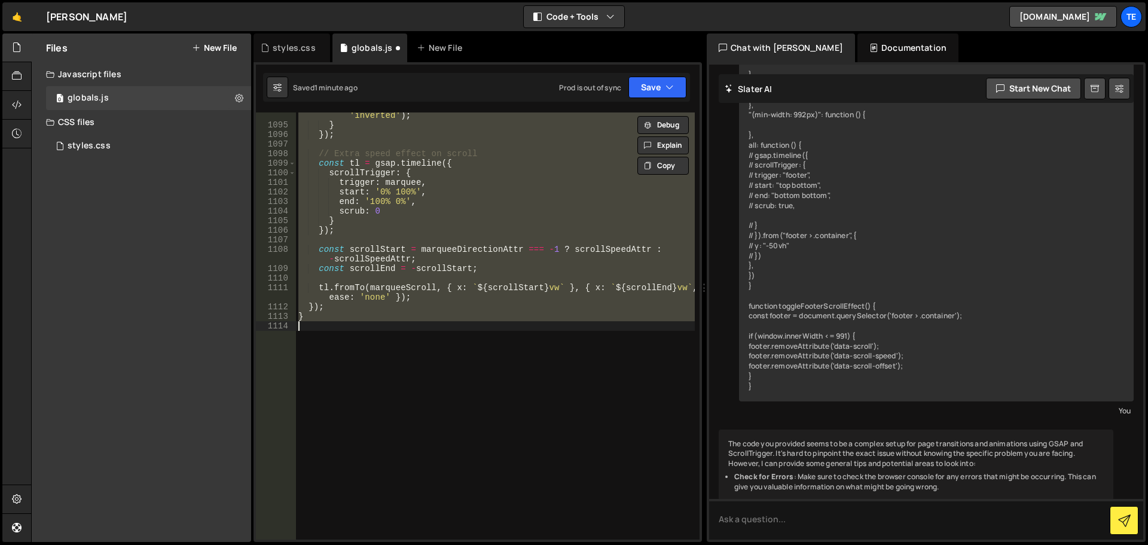
click at [552, 316] on div "marquee . setAttribute ( 'data-marquee-status' , isInverted ? 'normal' : 'inver…" at bounding box center [495, 325] width 399 height 427
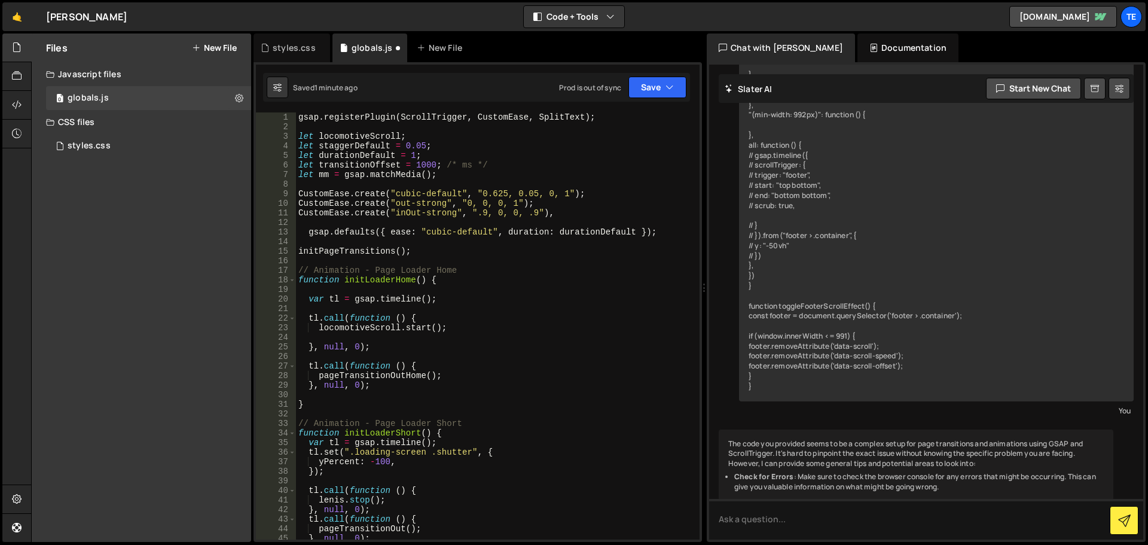
scroll to position [0, 0]
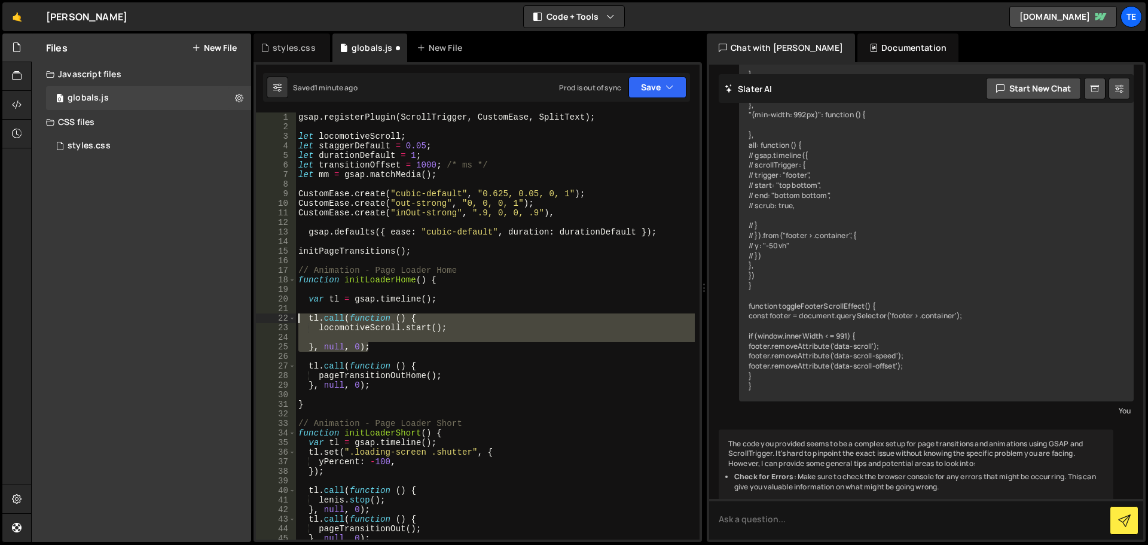
drag, startPoint x: 375, startPoint y: 351, endPoint x: 288, endPoint y: 317, distance: 94.3
click at [288, 317] on div "} 1 2 3 4 5 6 7 8 9 10 11 12 13 14 15 16 17 18 19 20 21 22 23 24 25 26 27 28 29…" at bounding box center [478, 325] width 444 height 427
type textarea "[DOMAIN_NAME](function () { locomotiveScroll.start();"
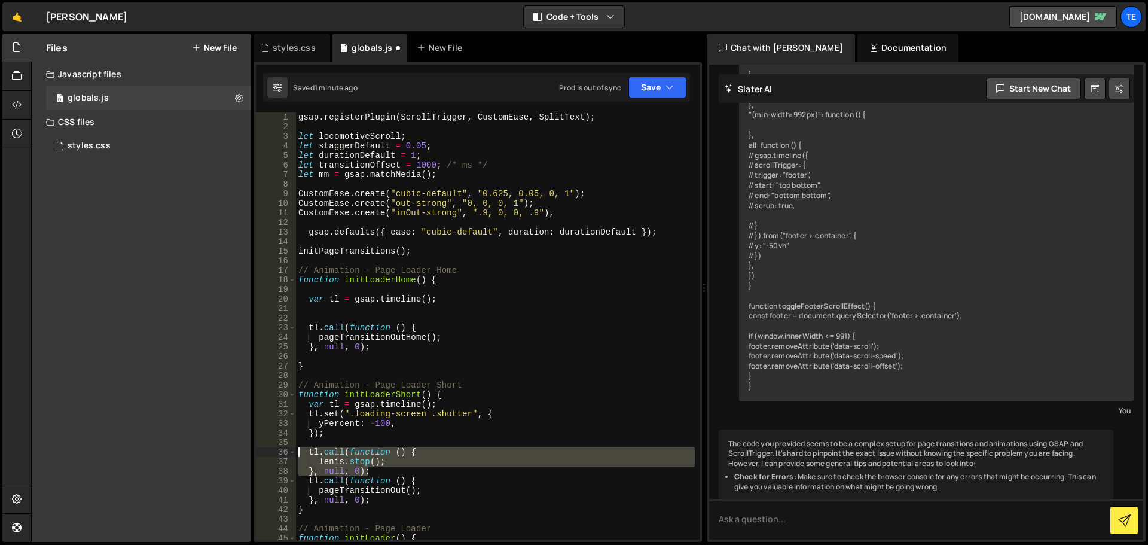
drag, startPoint x: 377, startPoint y: 472, endPoint x: 251, endPoint y: 453, distance: 128.2
click at [251, 453] on div "Files New File Javascript files 0 globals.js 0 CSS files styles.css 0 Copy shar…" at bounding box center [589, 287] width 1117 height 509
type textarea "[DOMAIN_NAME](function () { [PERSON_NAME].stop();"
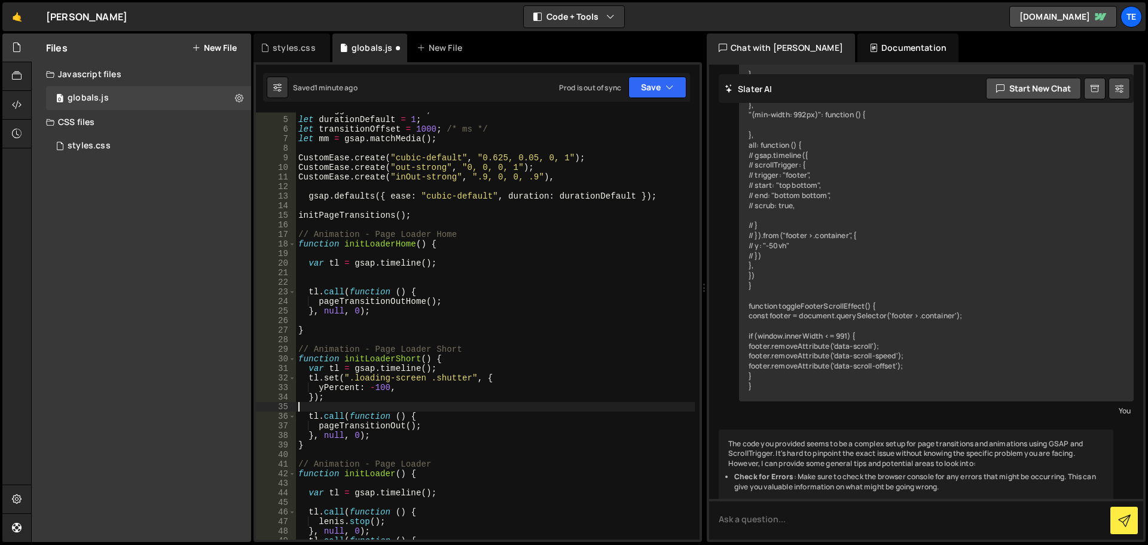
scroll to position [143, 0]
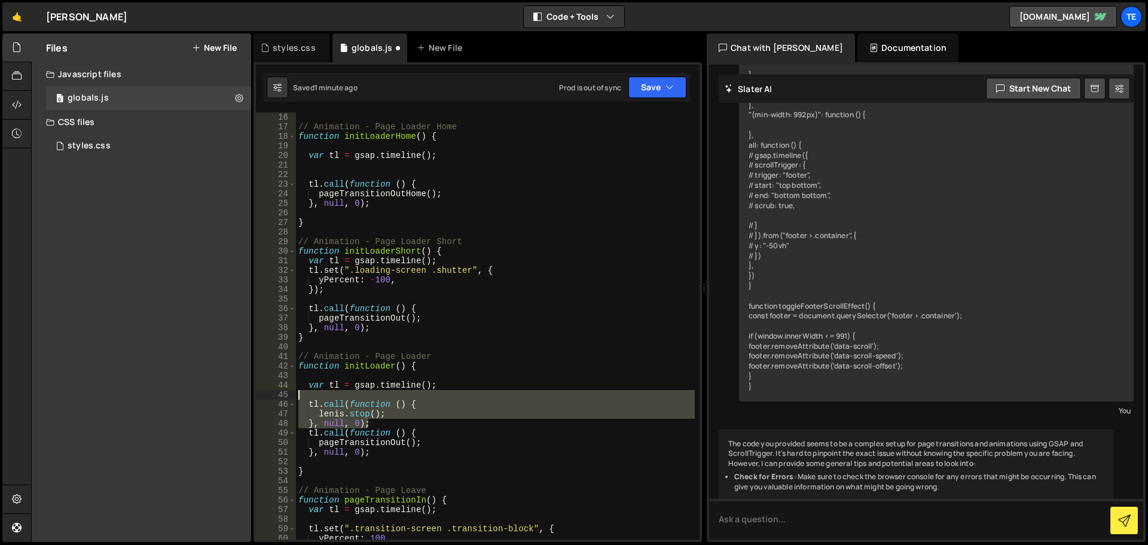
drag, startPoint x: 378, startPoint y: 422, endPoint x: 273, endPoint y: 399, distance: 108.4
click at [273, 399] on div "16 17 18 19 20 21 22 23 24 25 26 27 28 29 30 31 32 33 34 35 36 37 38 39 40 41 4…" at bounding box center [478, 325] width 444 height 427
type textarea "[DOMAIN_NAME](function () {"
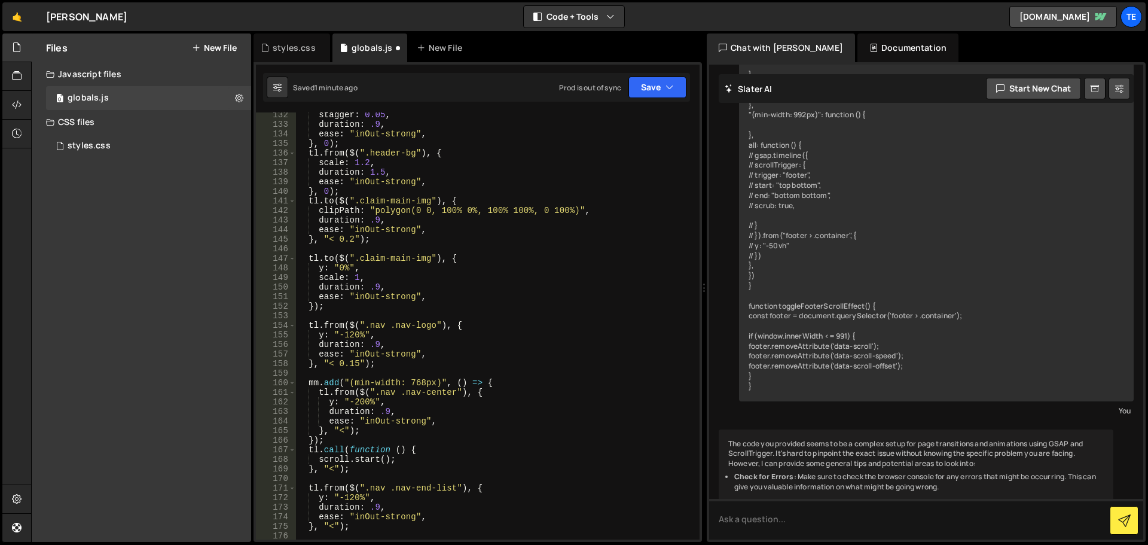
scroll to position [1327, 0]
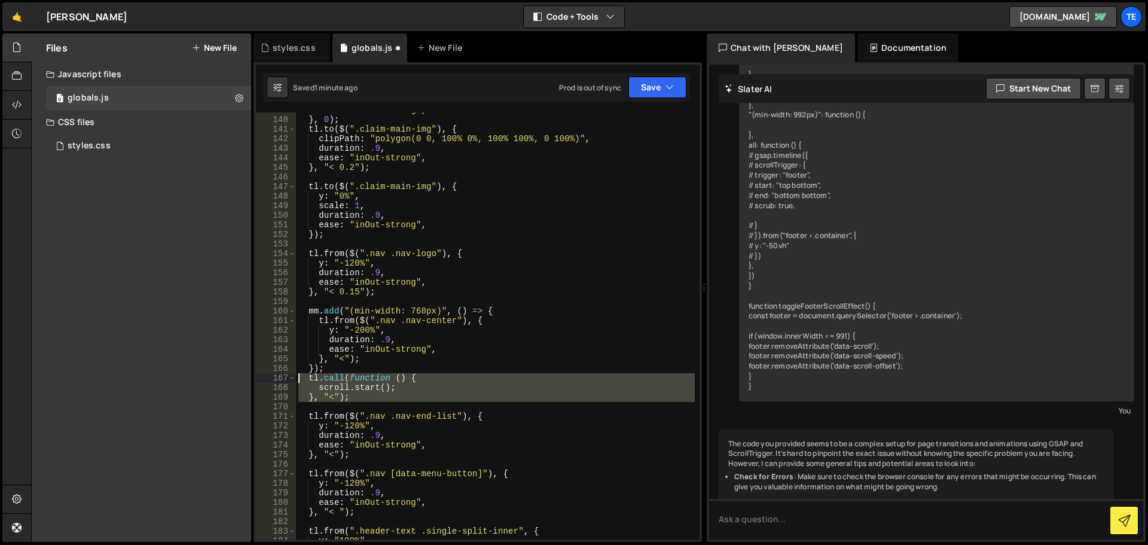
drag, startPoint x: 356, startPoint y: 404, endPoint x: 262, endPoint y: 381, distance: 97.2
click at [262, 381] on div "139 140 141 142 143 144 145 146 147 148 149 150 151 152 153 154 155 156 157 158…" at bounding box center [478, 325] width 444 height 427
type textarea "[DOMAIN_NAME](function () { scroll.start();"
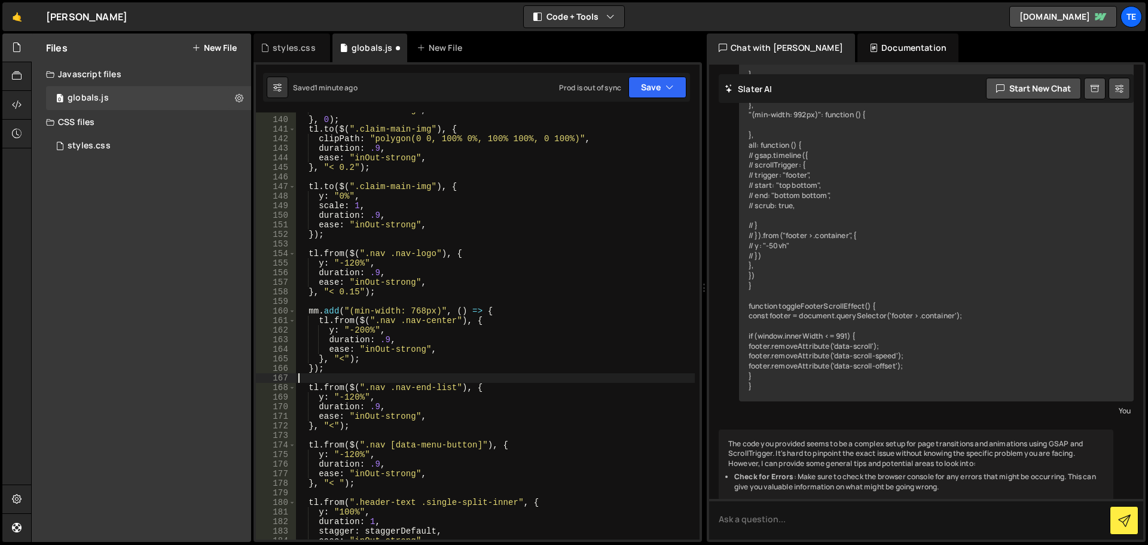
click at [435, 364] on div "ease : "inOut-strong" , } , 0 ) ; tl . to ( $ ( ".claim-main-img" ) , { clipPat…" at bounding box center [495, 328] width 399 height 446
type textarea "});"
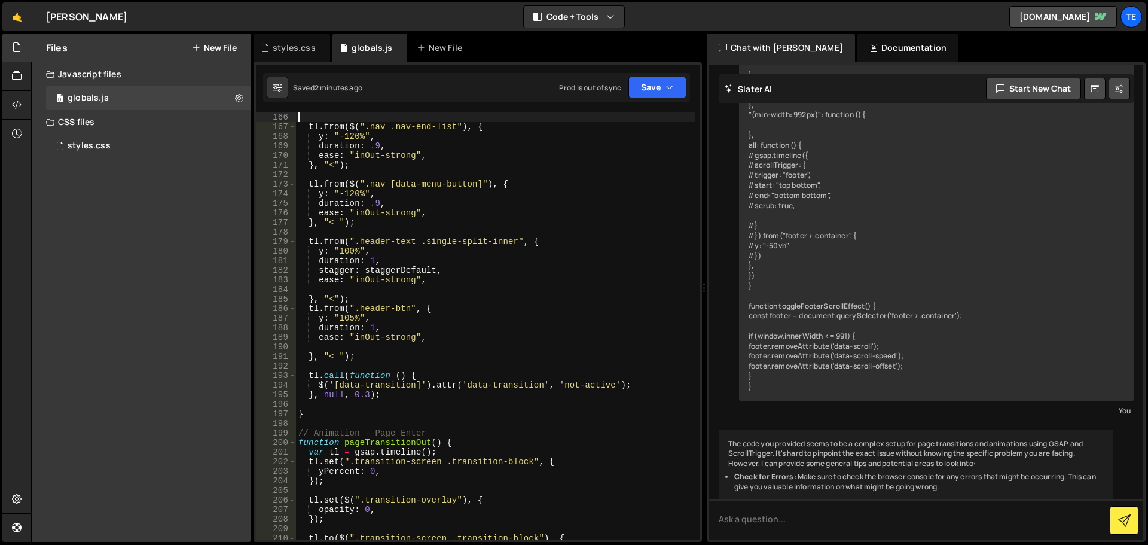
scroll to position [1686, 0]
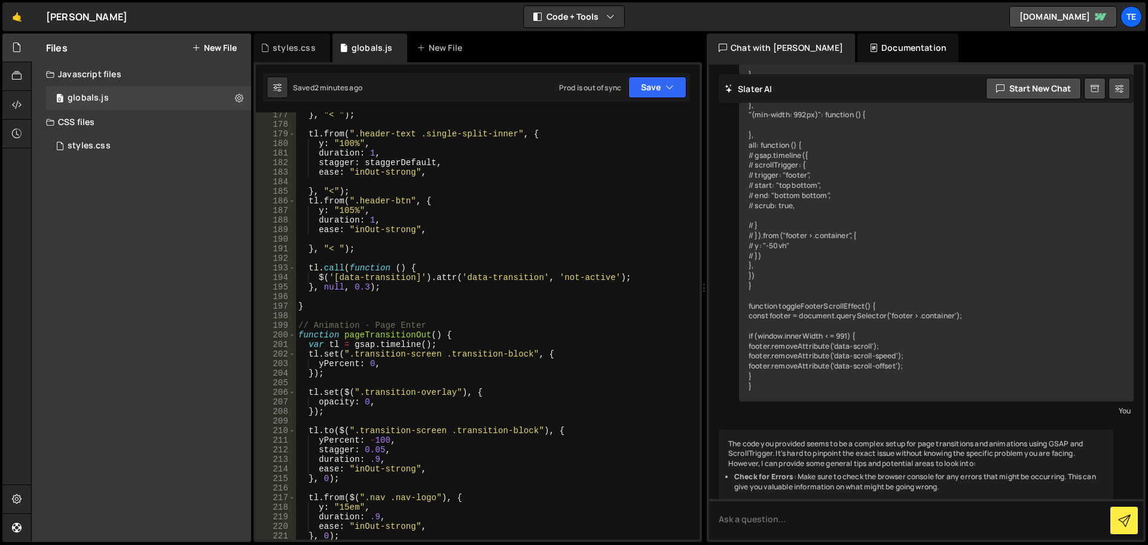
click at [401, 277] on div "} , "< " ) ; tl . from ( ".header-text .single-split-inner" , { y : "100%" , du…" at bounding box center [495, 333] width 399 height 446
type textarea "$('[data-transition]').attr('data-transition', 'not-active');"
drag, startPoint x: 401, startPoint y: 277, endPoint x: 349, endPoint y: 277, distance: 52.0
click at [349, 277] on div "} , "< " ) ; tl . from ( ".header-text .single-split-inner" , { y : "100%" , du…" at bounding box center [495, 333] width 399 height 446
click at [472, 294] on div "} , "< " ) ; tl . from ( ".header-text .single-split-inner" , { y : "100%" , du…" at bounding box center [495, 333] width 399 height 446
